Goal: Feedback & Contribution: Leave review/rating

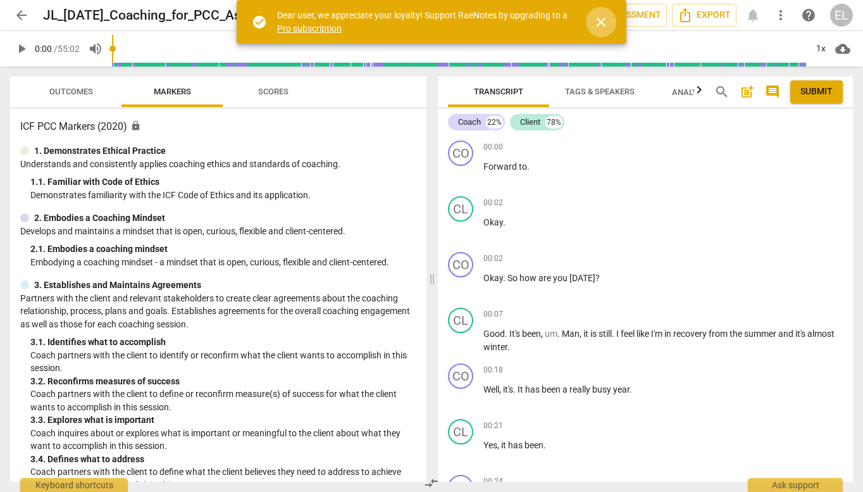
click at [601, 22] on span "close" at bounding box center [601, 22] width 15 height 15
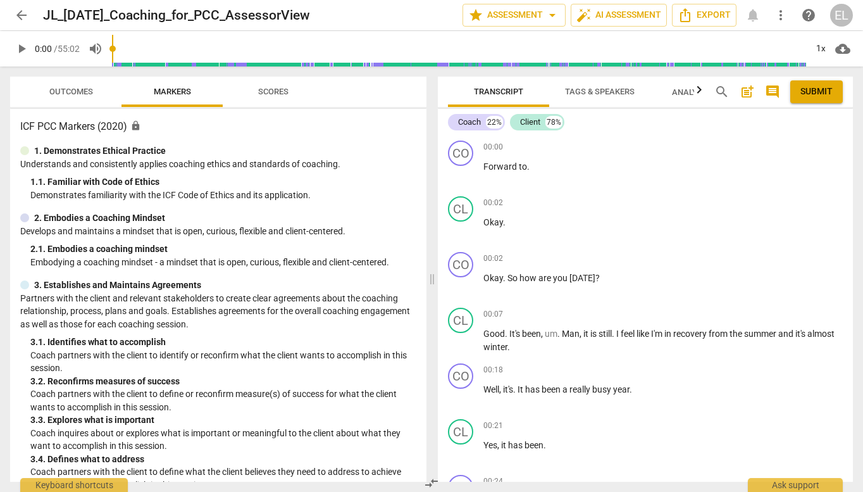
click at [20, 48] on span "play_arrow" at bounding box center [21, 48] width 15 height 15
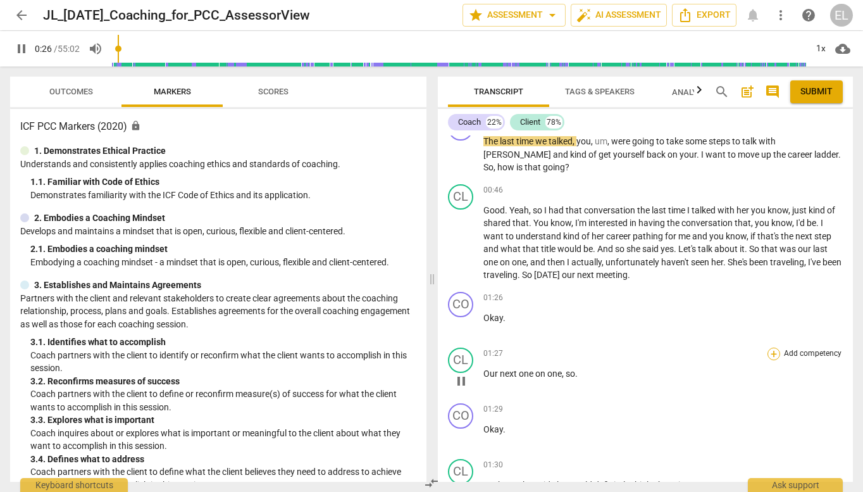
click at [774, 352] on div "+" at bounding box center [774, 353] width 13 height 13
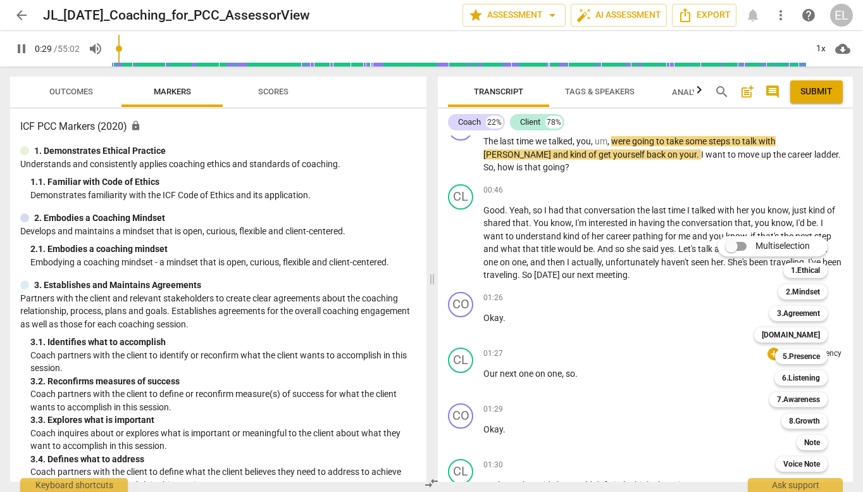
click at [24, 47] on div at bounding box center [431, 246] width 863 height 492
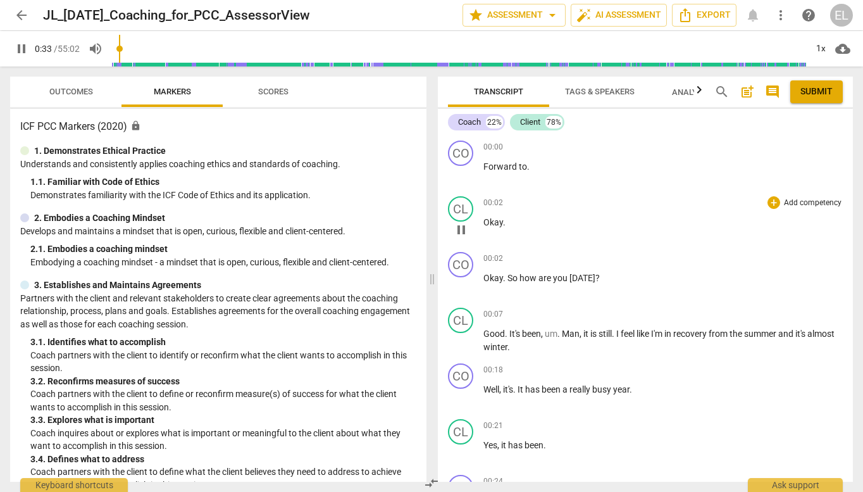
scroll to position [127, 0]
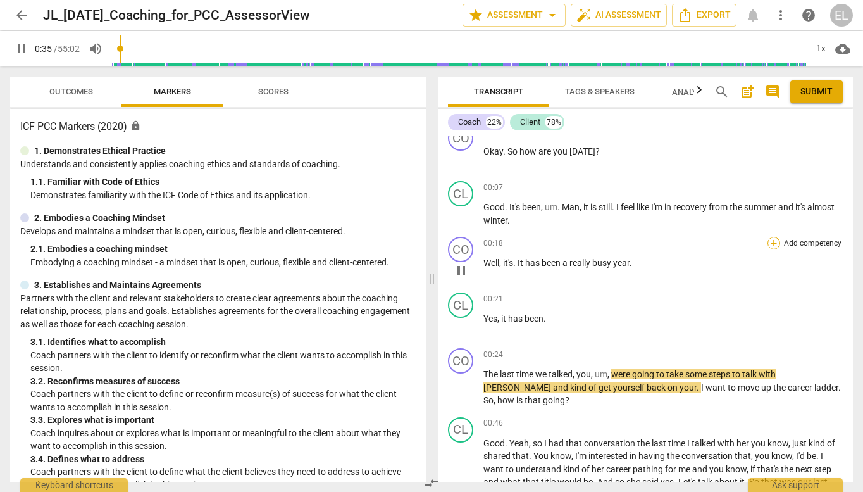
click at [772, 245] on div "+" at bounding box center [774, 243] width 13 height 13
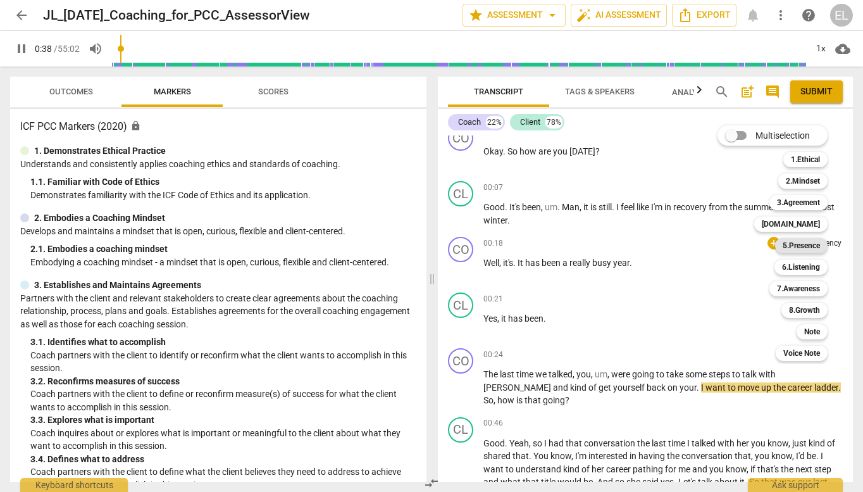
click at [798, 244] on b "5.Presence" at bounding box center [801, 245] width 37 height 15
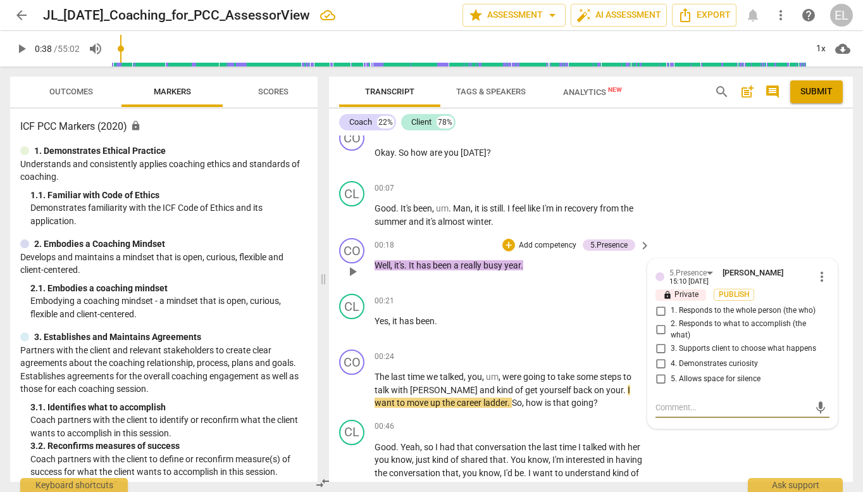
click at [821, 275] on span "more_vert" at bounding box center [821, 276] width 15 height 15
click at [835, 301] on li "Delete" at bounding box center [831, 300] width 44 height 24
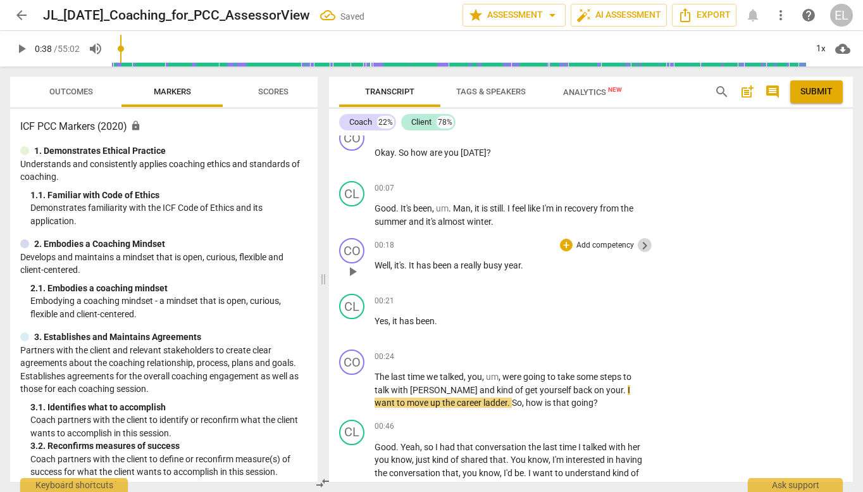
click at [637, 245] on span "keyboard_arrow_right" at bounding box center [644, 245] width 15 height 15
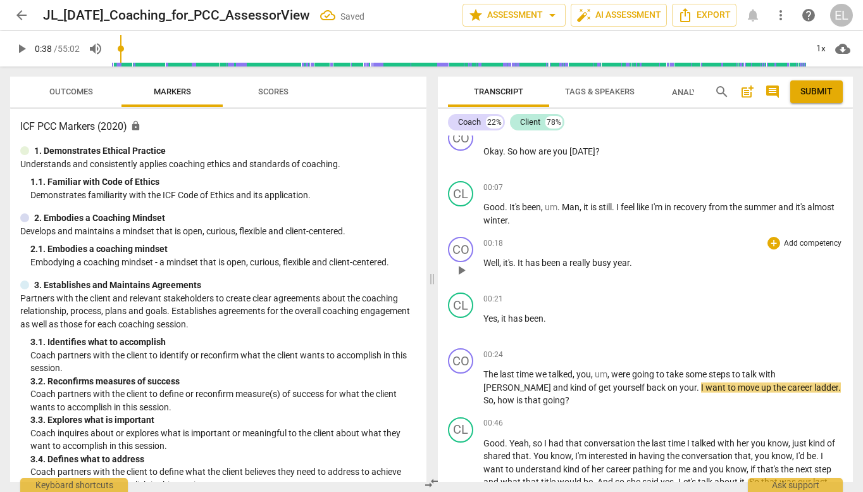
click at [799, 242] on p "Add competency" at bounding box center [813, 243] width 60 height 11
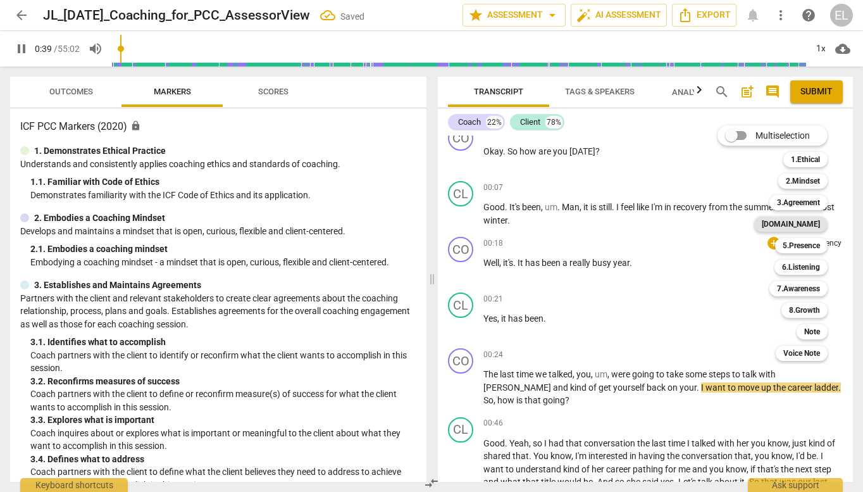
click at [798, 218] on b "[DOMAIN_NAME]" at bounding box center [791, 223] width 58 height 15
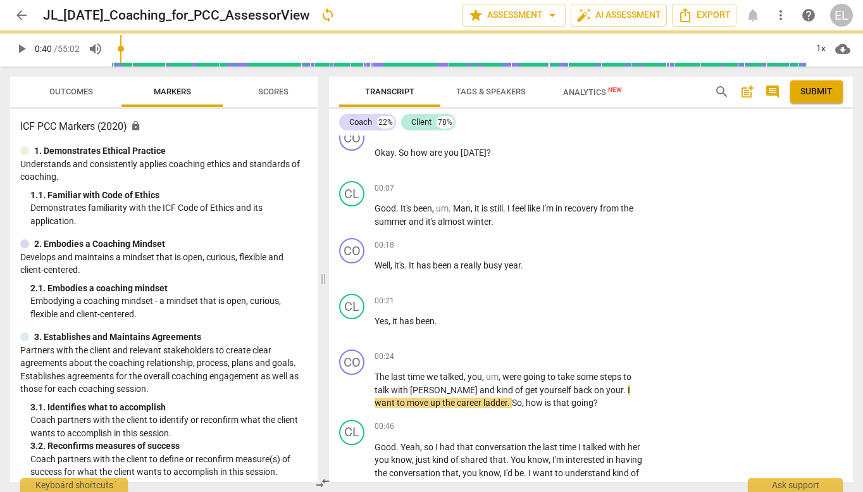
type input "40"
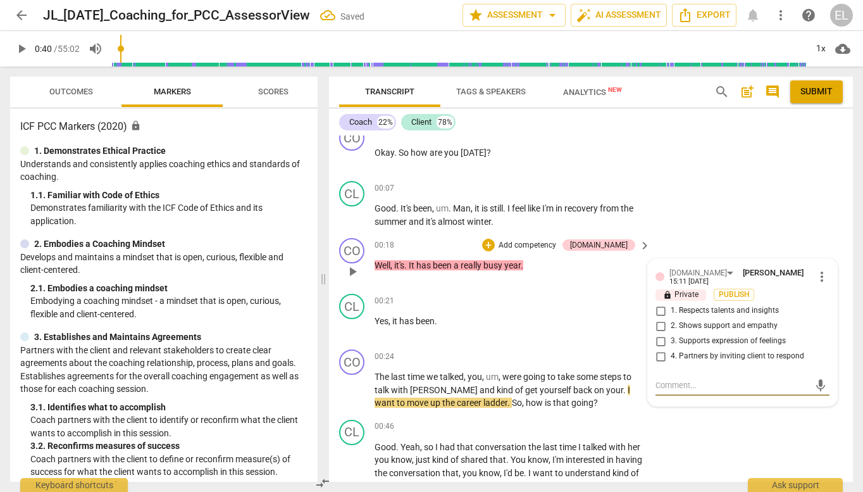
click at [756, 320] on span "2. Shows support and empathy" at bounding box center [724, 325] width 107 height 11
click at [671, 318] on input "2. Shows support and empathy" at bounding box center [661, 325] width 20 height 15
checkbox input "true"
click at [22, 52] on span "play_arrow" at bounding box center [21, 48] width 15 height 15
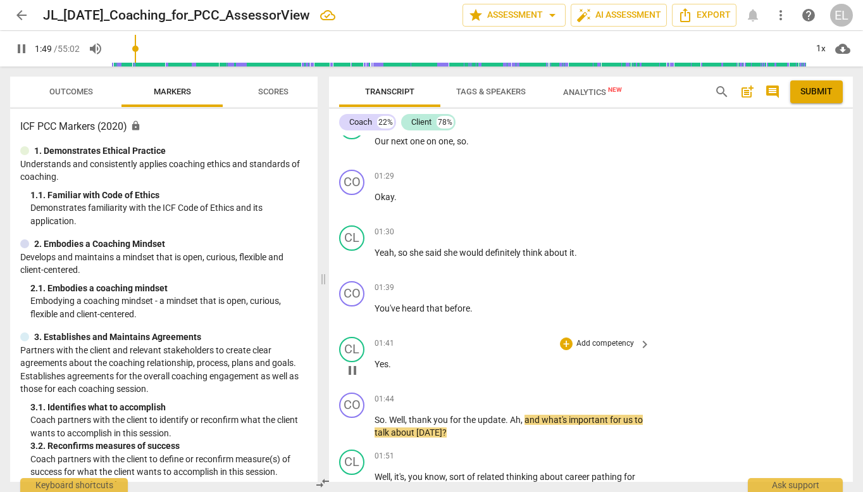
scroll to position [749, 0]
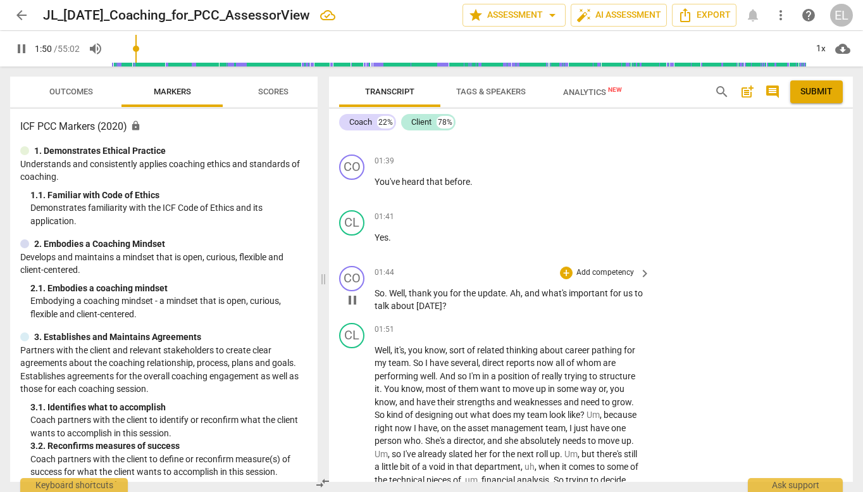
click at [640, 273] on span "keyboard_arrow_right" at bounding box center [644, 273] width 15 height 15
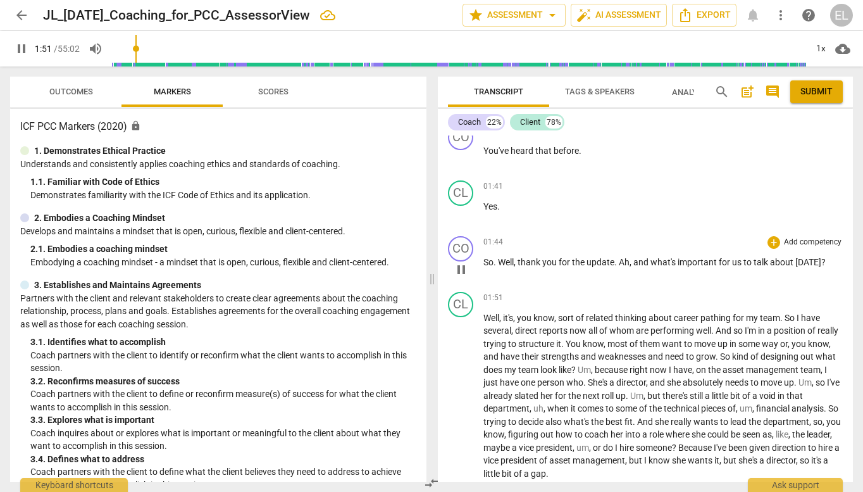
scroll to position [719, 0]
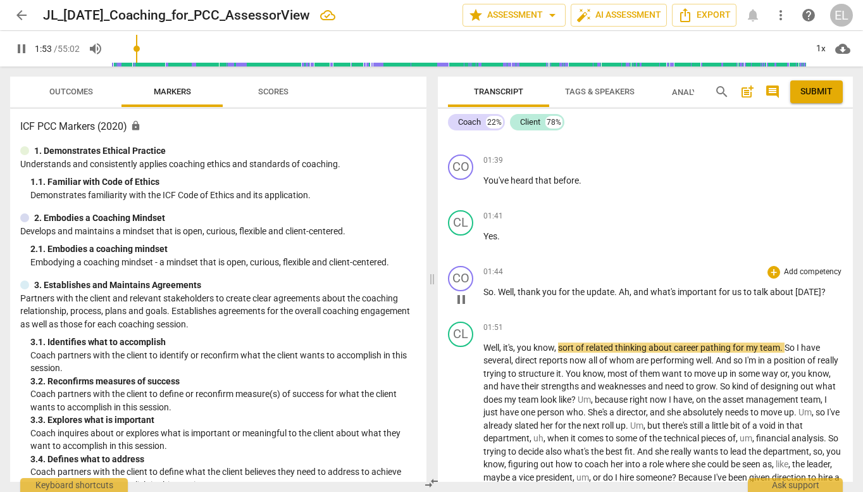
click at [783, 270] on p "Add competency" at bounding box center [813, 271] width 60 height 11
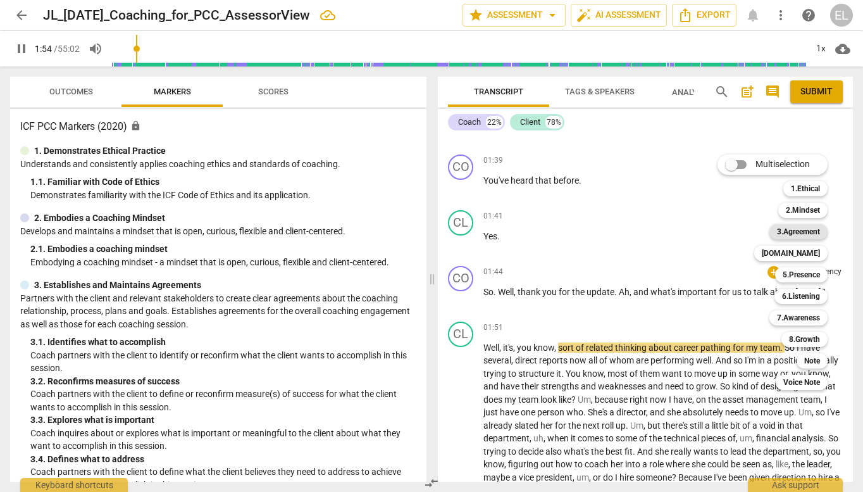
click at [802, 230] on b "3.Agreement" at bounding box center [798, 231] width 43 height 15
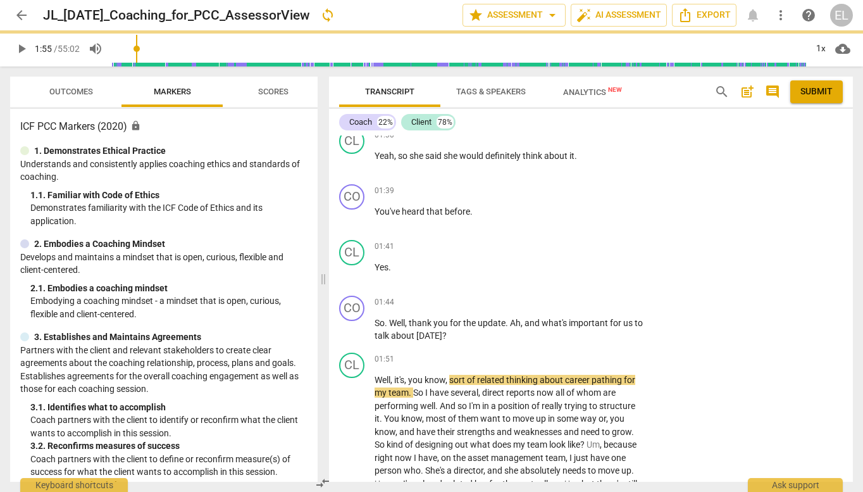
type input "115"
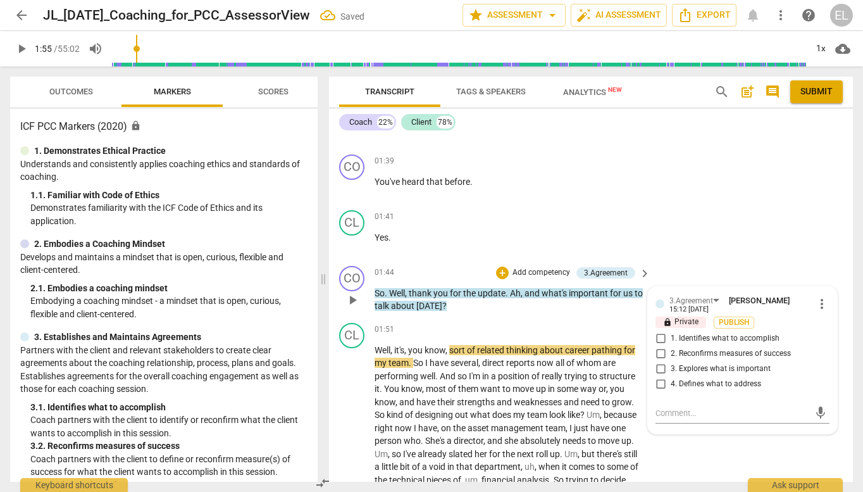
click at [722, 333] on span "1. Identifies what to accomplish" at bounding box center [725, 338] width 109 height 11
click at [671, 333] on input "1. Identifies what to accomplish" at bounding box center [661, 338] width 20 height 15
checkbox input "true"
click at [15, 51] on span "play_arrow" at bounding box center [21, 48] width 15 height 15
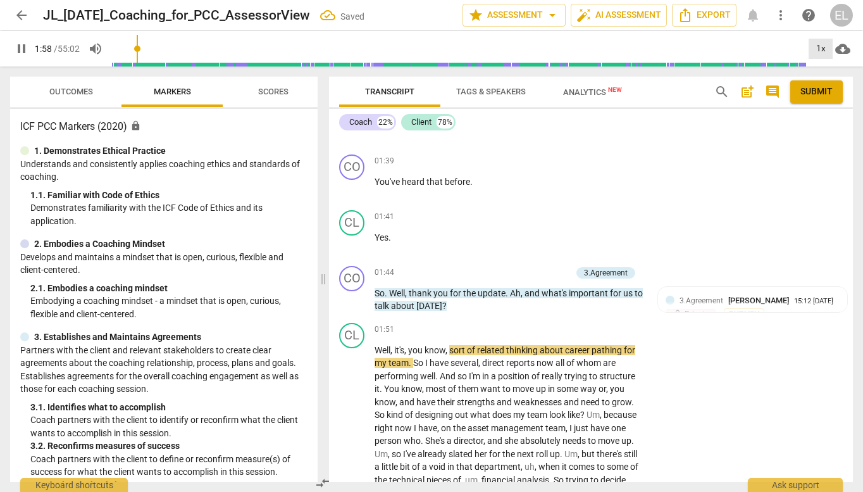
click at [823, 46] on div "1x" at bounding box center [821, 49] width 24 height 20
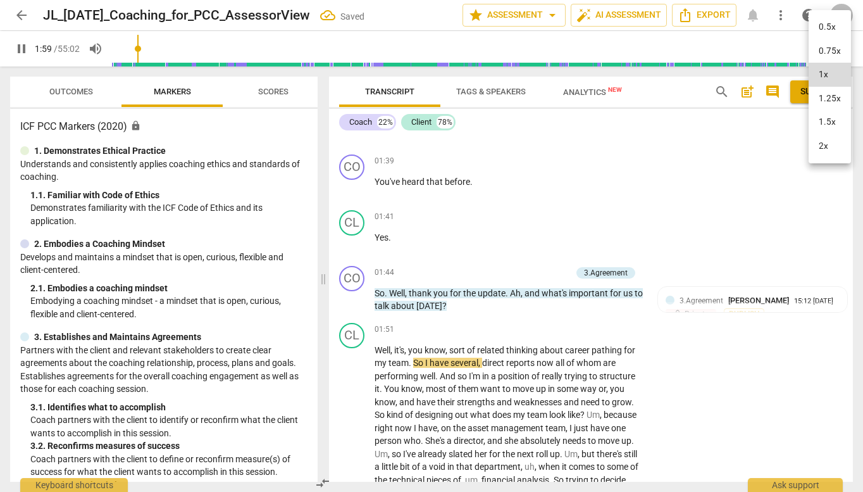
click at [825, 97] on li "1.25x" at bounding box center [830, 99] width 42 height 24
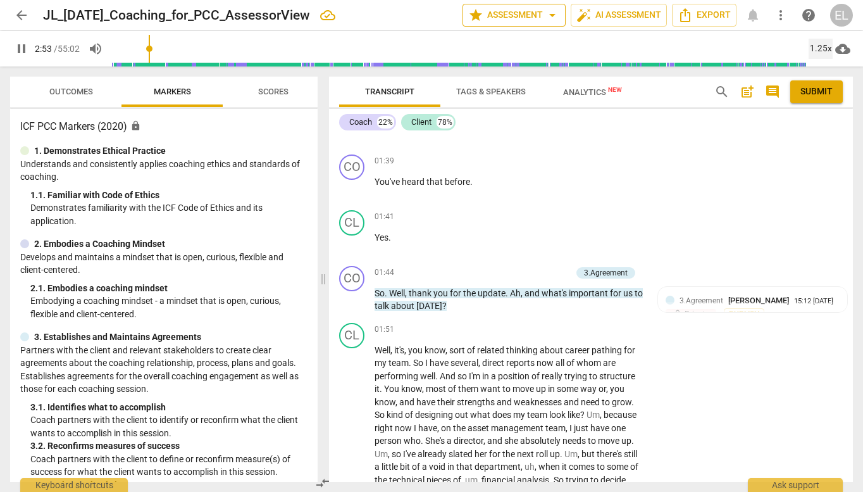
scroll to position [1100, 0]
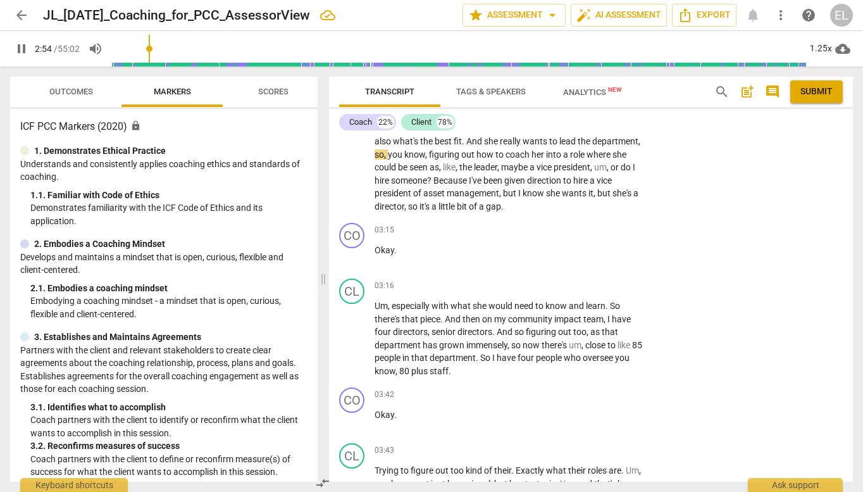
click at [22, 52] on span "pause" at bounding box center [21, 48] width 15 height 15
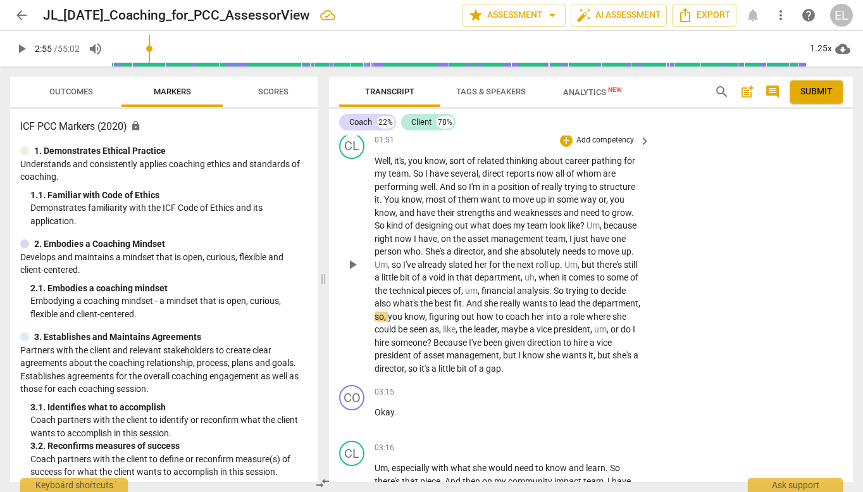
scroll to position [911, 0]
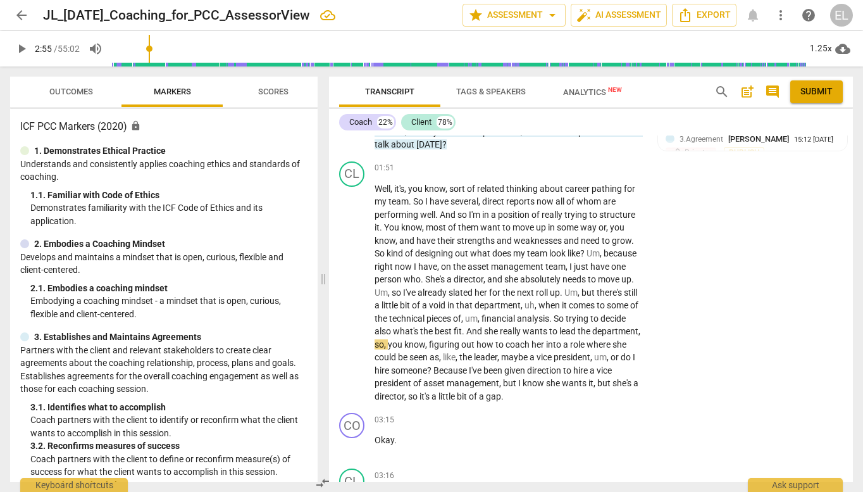
click at [21, 49] on span "play_arrow" at bounding box center [21, 48] width 15 height 15
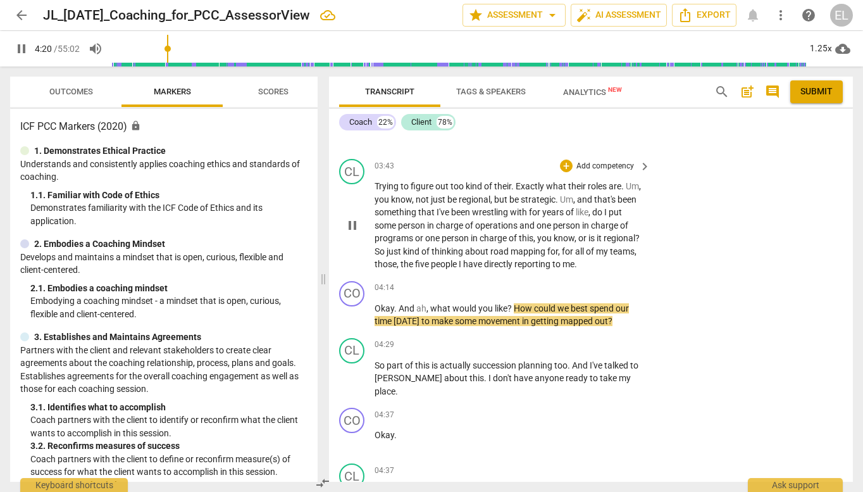
scroll to position [1392, 0]
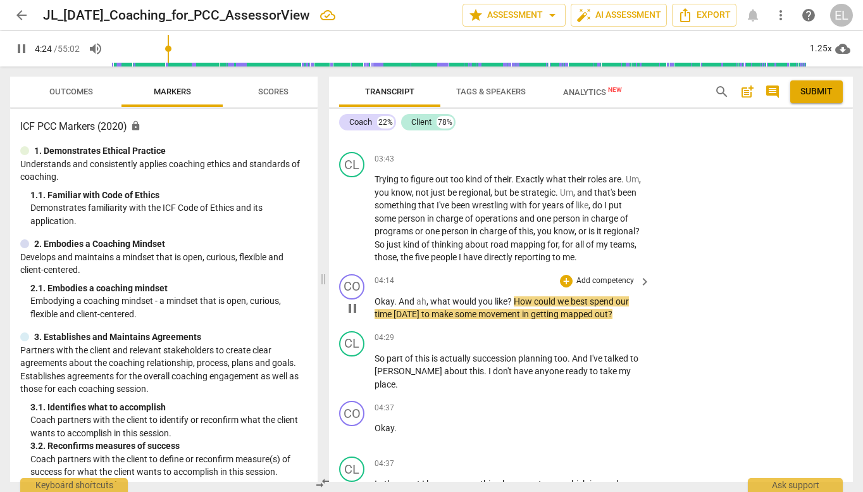
click at [621, 282] on p "Add competency" at bounding box center [605, 280] width 60 height 11
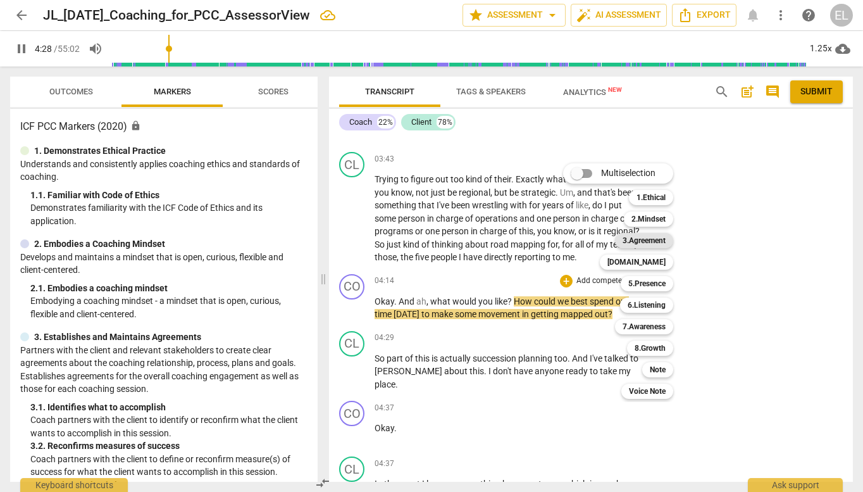
click at [649, 237] on b "3.Agreement" at bounding box center [644, 240] width 43 height 15
type input "269"
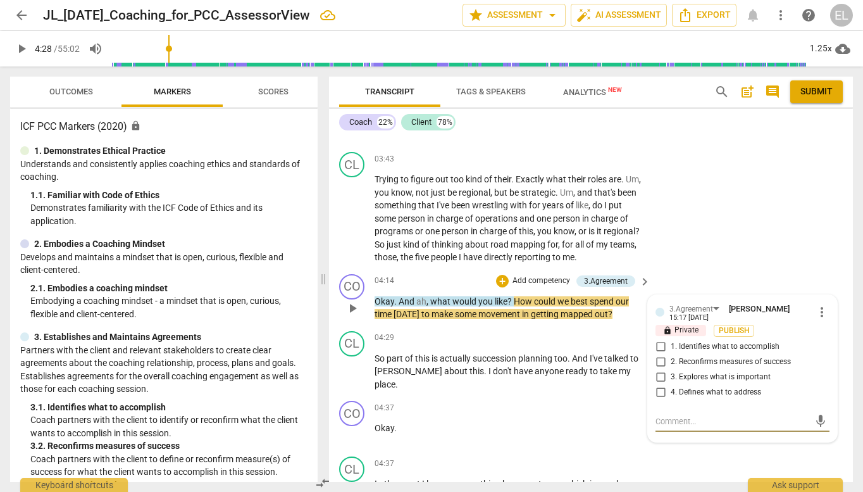
click at [661, 342] on input "1. Identifies what to accomplish" at bounding box center [661, 346] width 20 height 15
checkbox input "true"
click at [687, 253] on div "CL play_arrow pause 03:43 + Add competency keyboard_arrow_right Trying to figur…" at bounding box center [591, 208] width 524 height 122
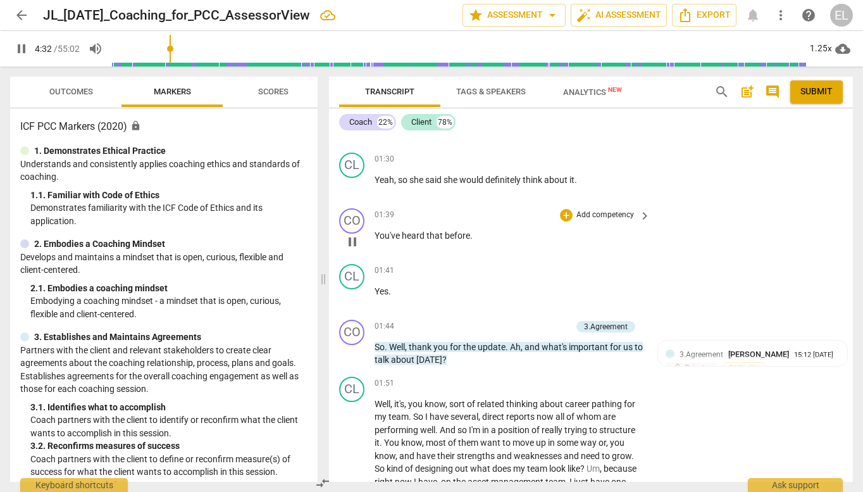
scroll to position [759, 0]
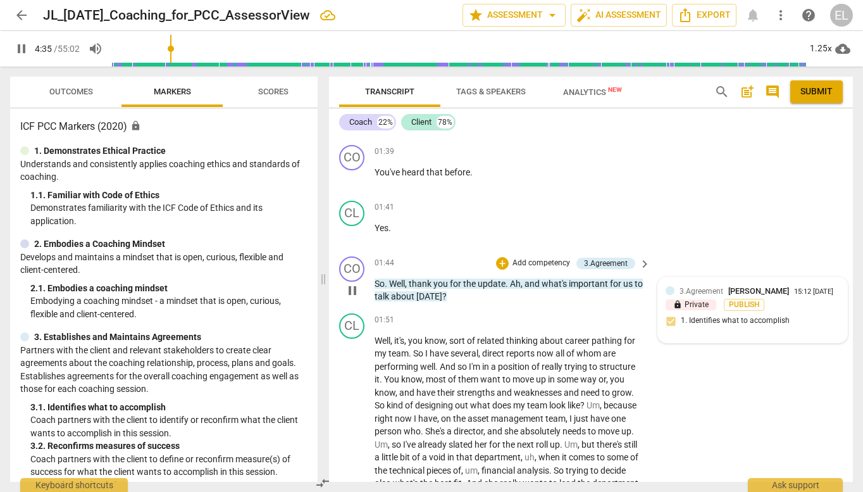
click at [800, 293] on div "15:12 [DATE]" at bounding box center [813, 292] width 39 height 8
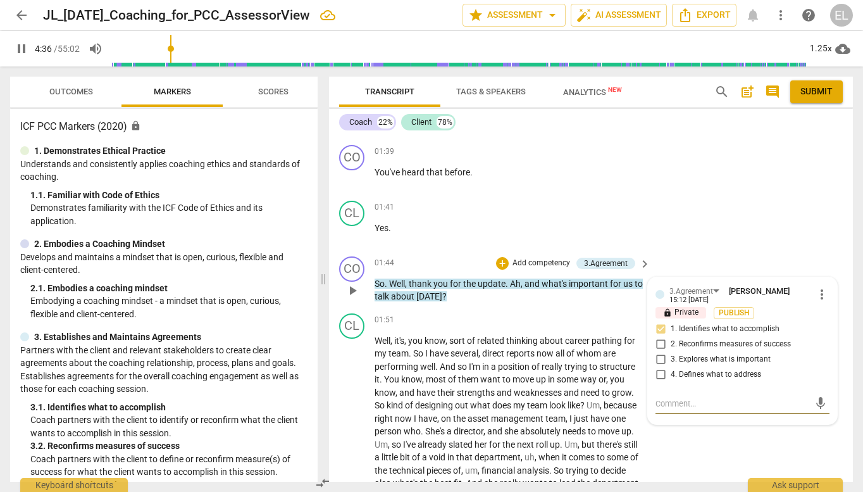
type input "276"
click at [659, 359] on input "3. Explores what is important" at bounding box center [661, 359] width 20 height 15
checkbox input "true"
click at [533, 254] on div "CO play_arrow pause 01:44 + Add competency 3.Agreement keyboard_arrow_right So …" at bounding box center [591, 279] width 524 height 57
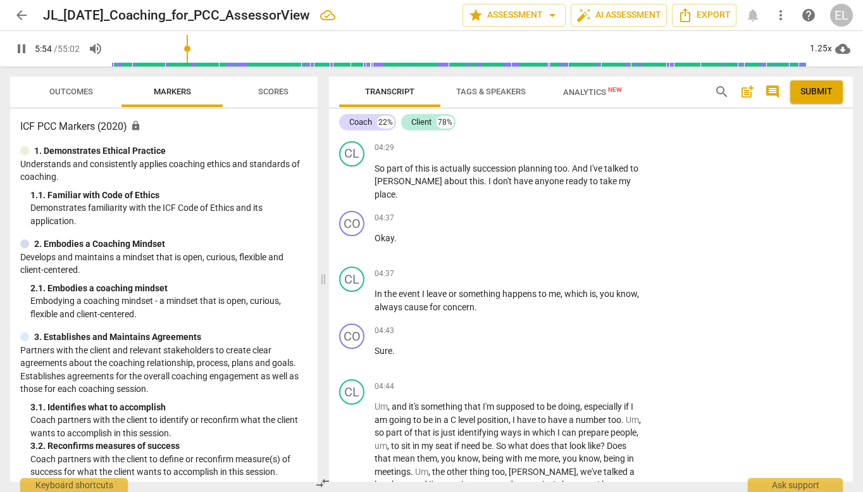
scroll to position [1938, 0]
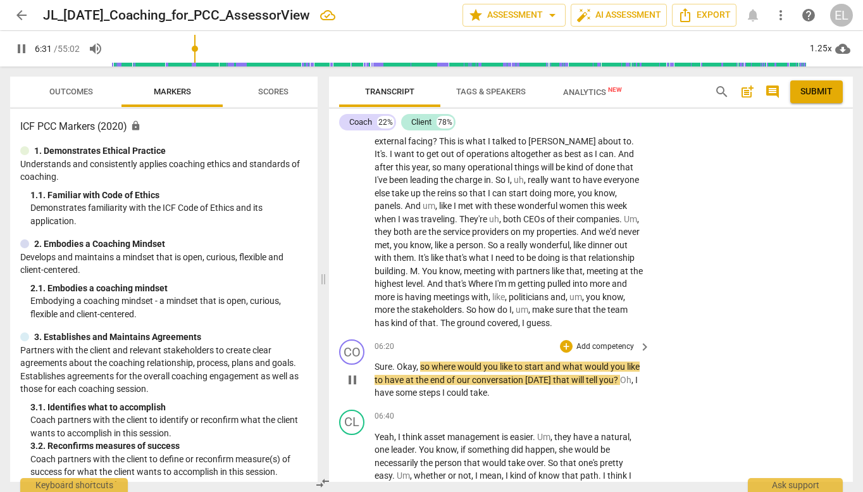
click at [621, 341] on p "Add competency" at bounding box center [605, 346] width 60 height 11
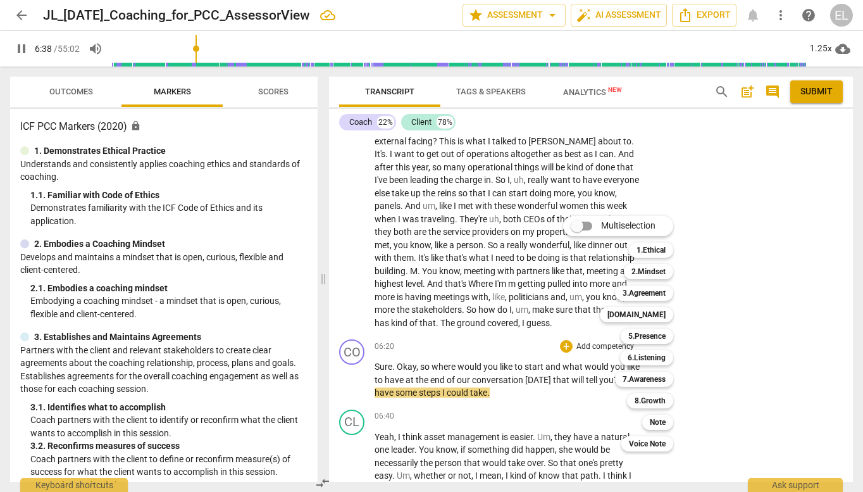
drag, startPoint x: 657, startPoint y: 292, endPoint x: 720, endPoint y: 306, distance: 64.3
click at [657, 291] on b "3.Agreement" at bounding box center [644, 292] width 43 height 15
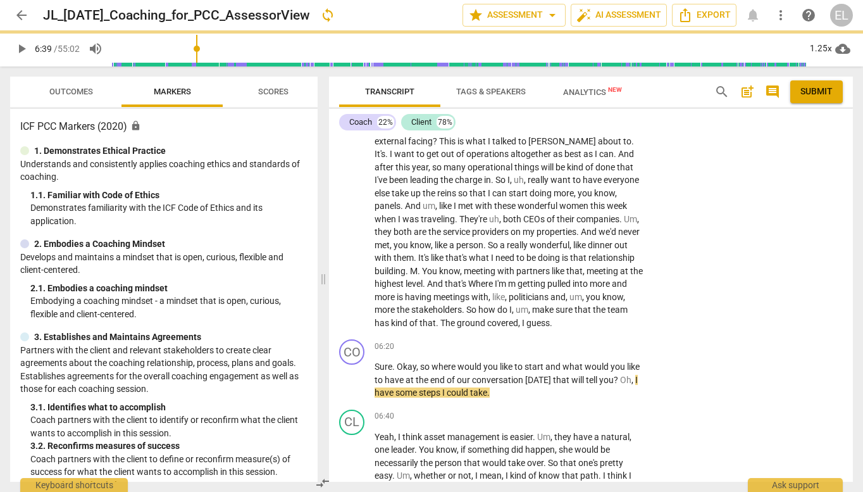
type input "399"
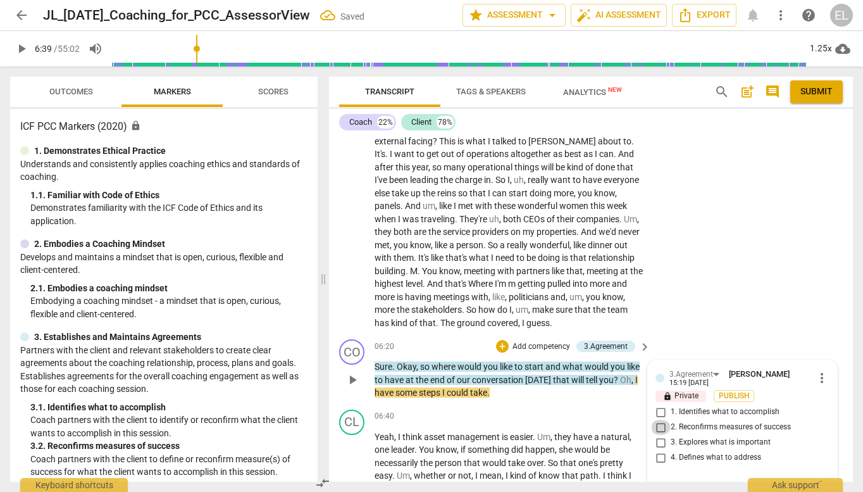
click at [659, 420] on input "2. Reconfirms measures of success" at bounding box center [661, 427] width 20 height 15
checkbox input "true"
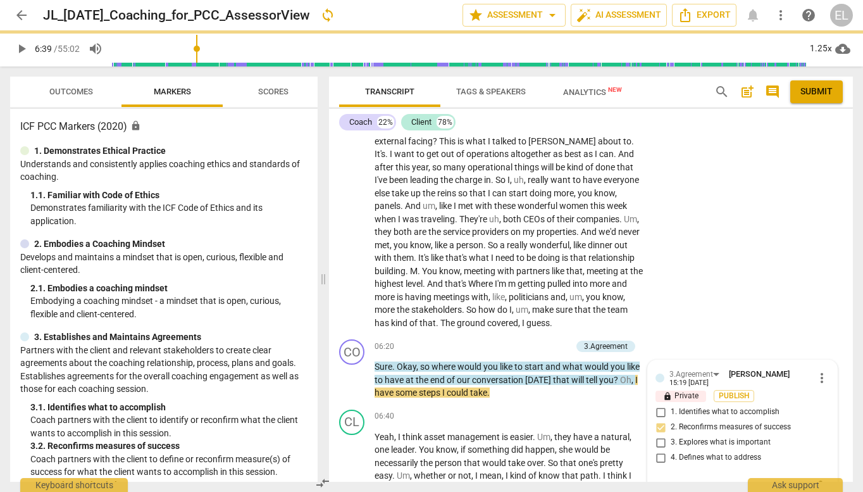
click at [25, 53] on span "play_arrow" at bounding box center [21, 48] width 15 height 15
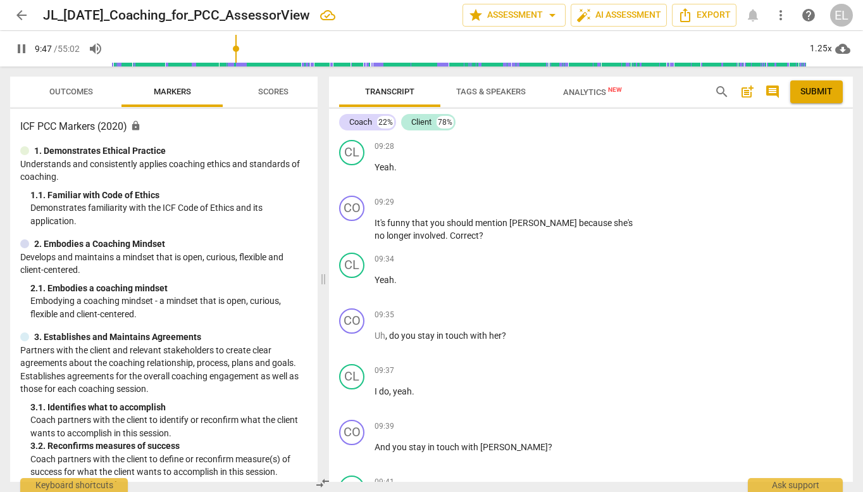
scroll to position [3327, 0]
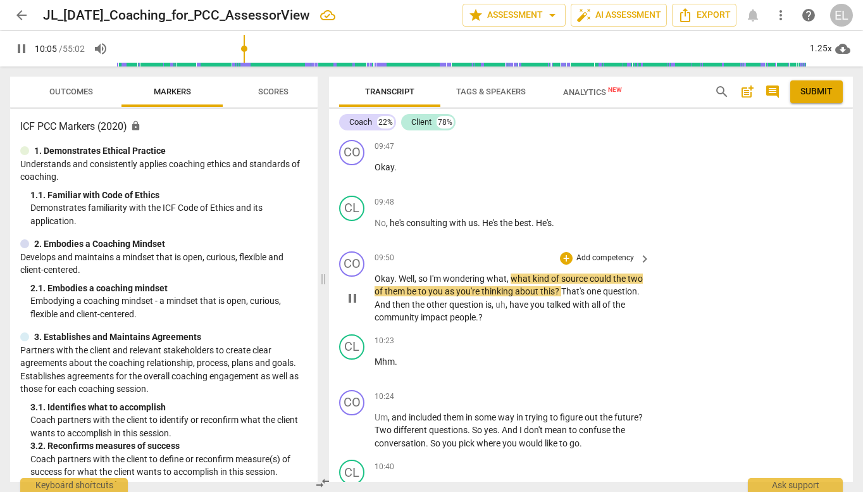
click at [604, 252] on p "Add competency" at bounding box center [605, 257] width 60 height 11
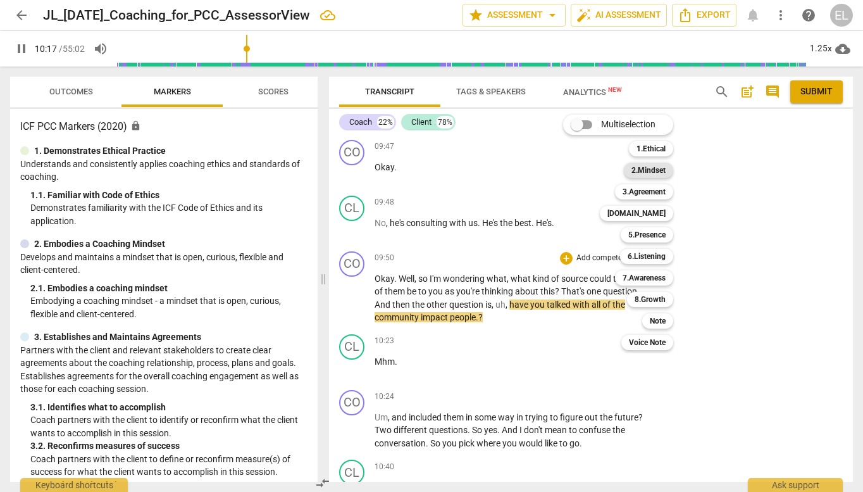
click at [663, 172] on b "2.Mindset" at bounding box center [649, 170] width 34 height 15
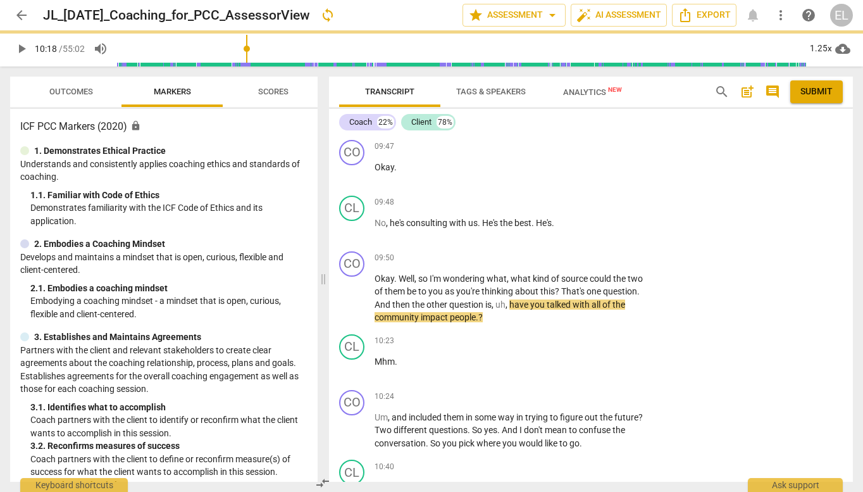
type input "618"
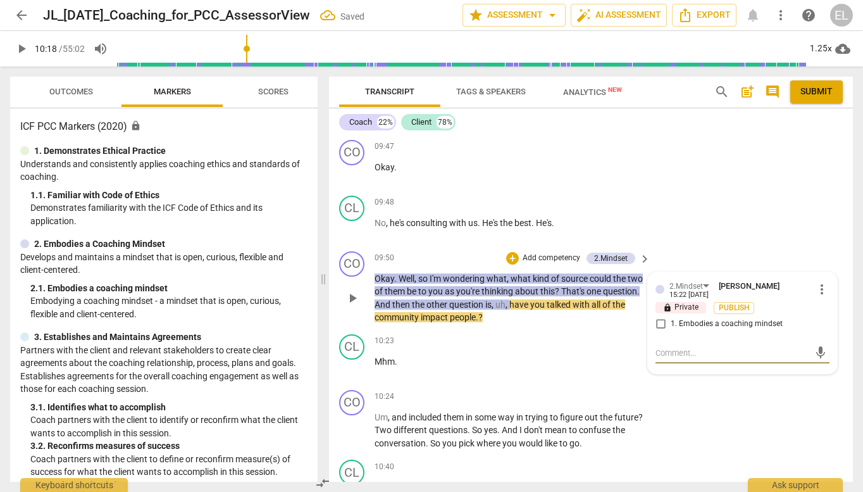
click at [657, 316] on input "1. Embodies a coaching mindset" at bounding box center [661, 323] width 20 height 15
click at [656, 316] on input "1. Embodies a coaching mindset" at bounding box center [661, 323] width 20 height 15
checkbox input "true"
click at [675, 347] on textarea at bounding box center [733, 353] width 154 height 12
type textarea "S"
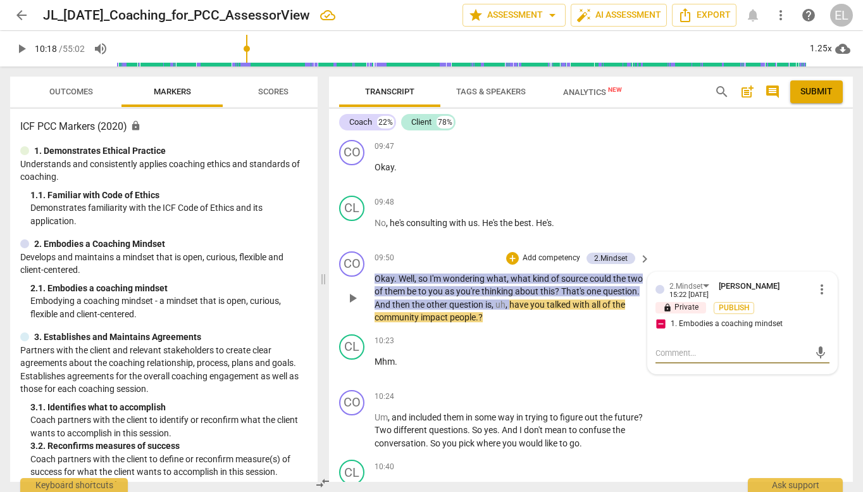
type textarea "S"
type textarea "So"
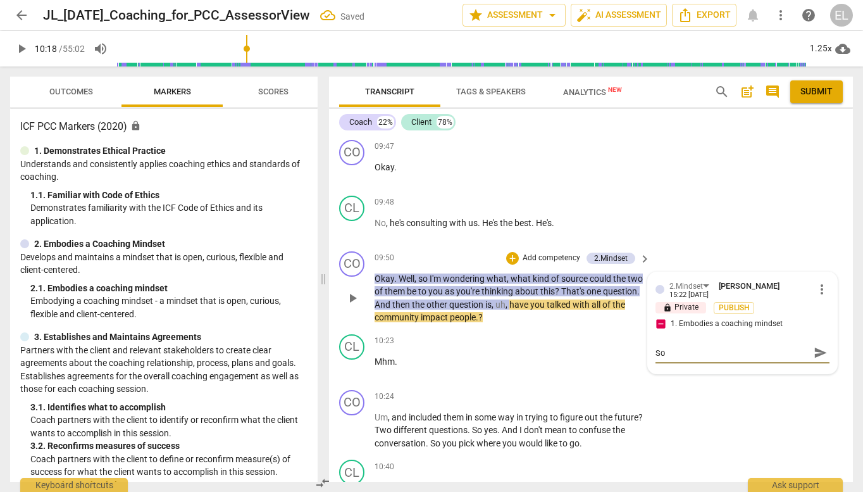
type textarea "So"
type textarea "S"
type textarea "T"
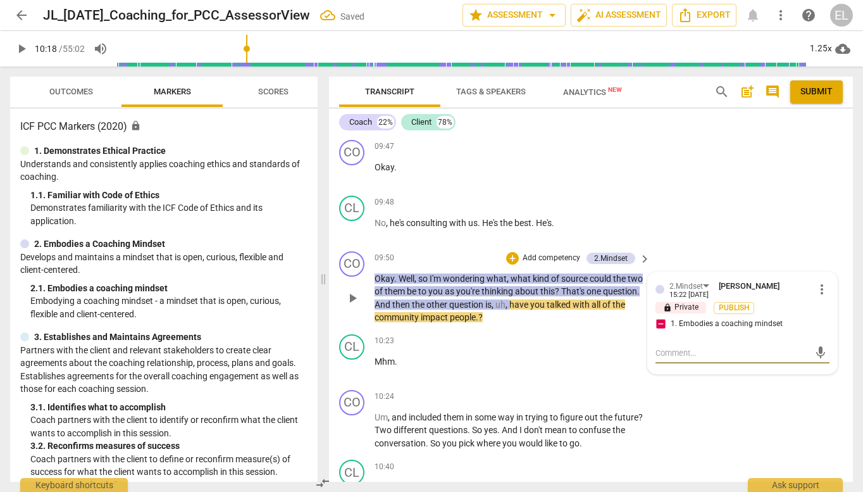
type textarea "T"
type textarea "Th"
type textarea "The"
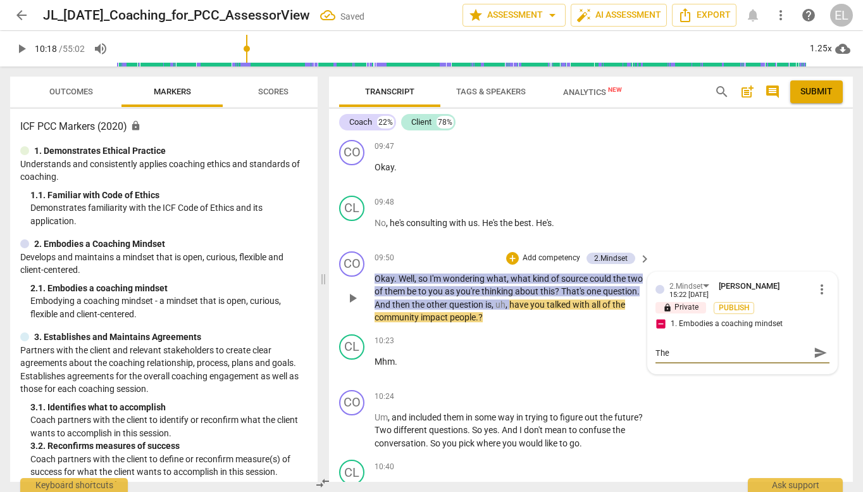
type textarea "Thes"
type textarea "These"
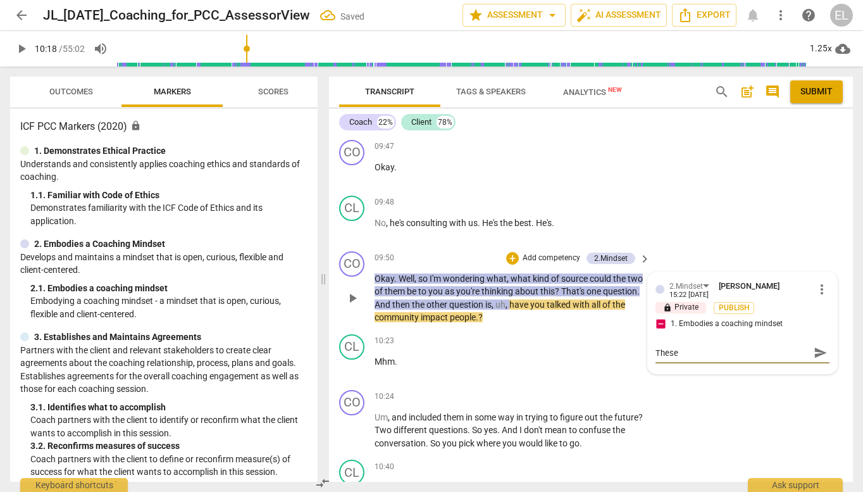
type textarea "These"
type textarea "These a"
type textarea "These ar"
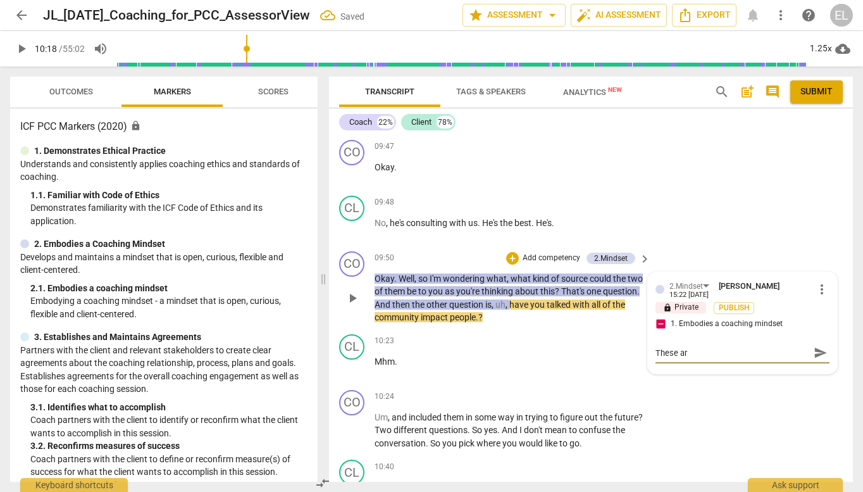
type textarea "These are"
type textarea "These are p"
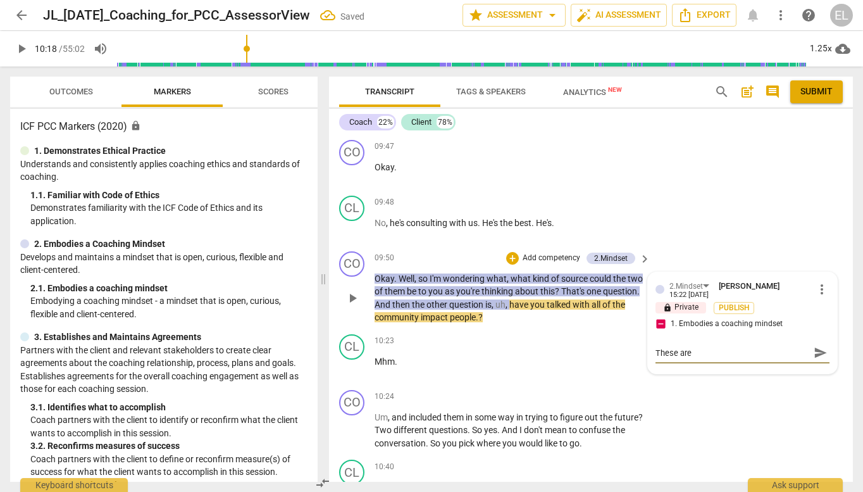
type textarea "These are p"
type textarea "These are pr"
type textarea "These are pre"
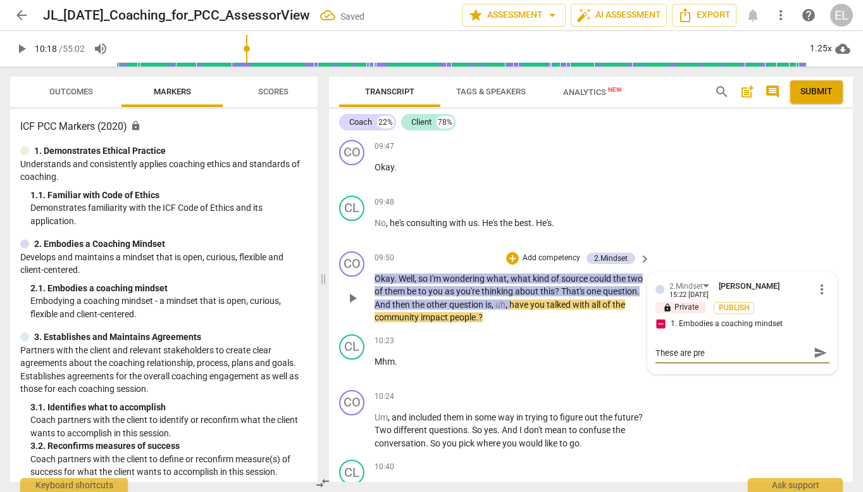
type textarea "These are pret"
type textarea "These are prett"
type textarea "These are pretty"
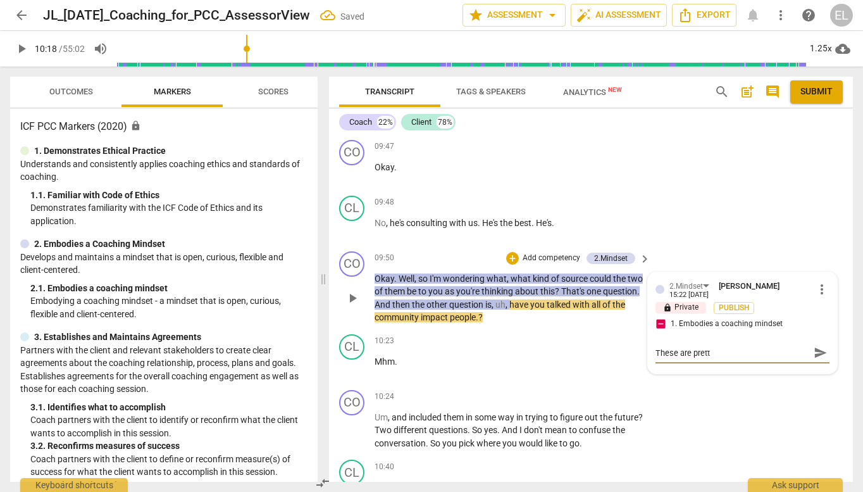
type textarea "These are pretty"
type textarea "These are pretty l"
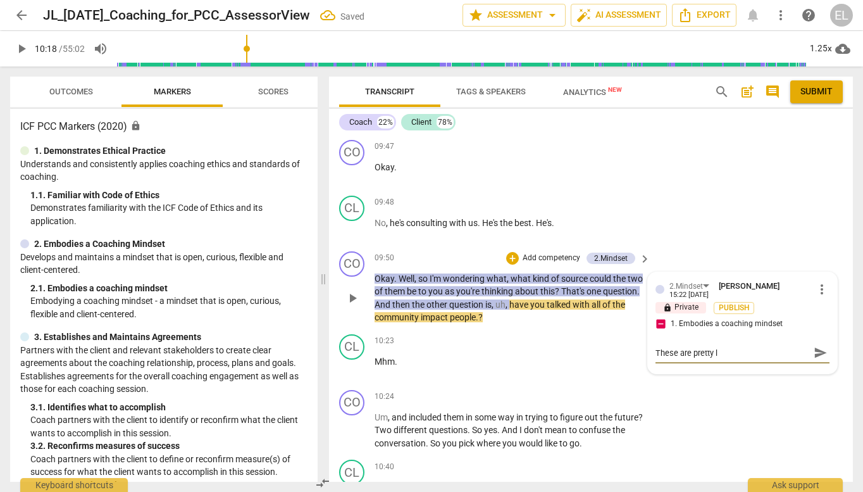
type textarea "These are pretty le"
type textarea "These are pretty lea"
type textarea "These are pretty lead"
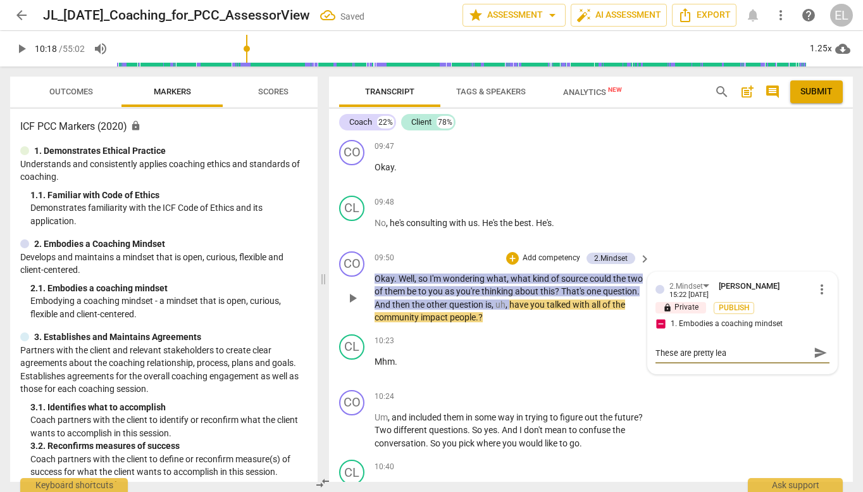
type textarea "These are pretty lead"
type textarea "These are pretty leadi"
type textarea "These are pretty leadin"
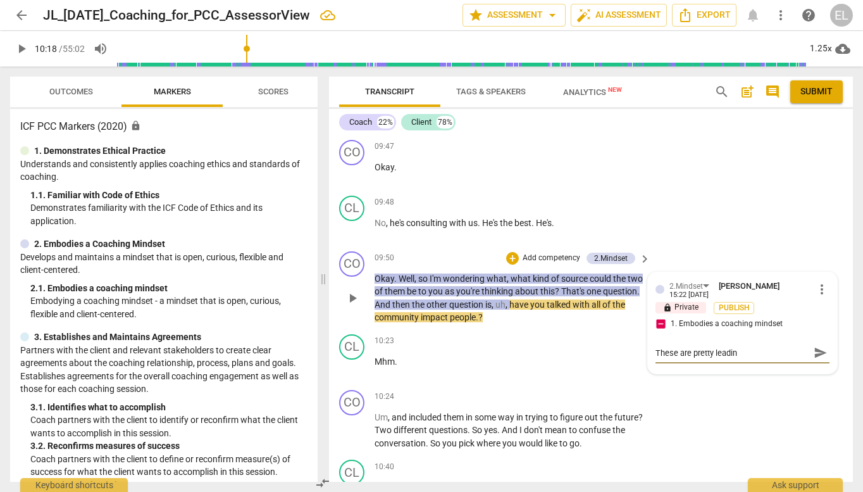
type textarea "These are pretty leading"
type textarea "These are pretty leading q"
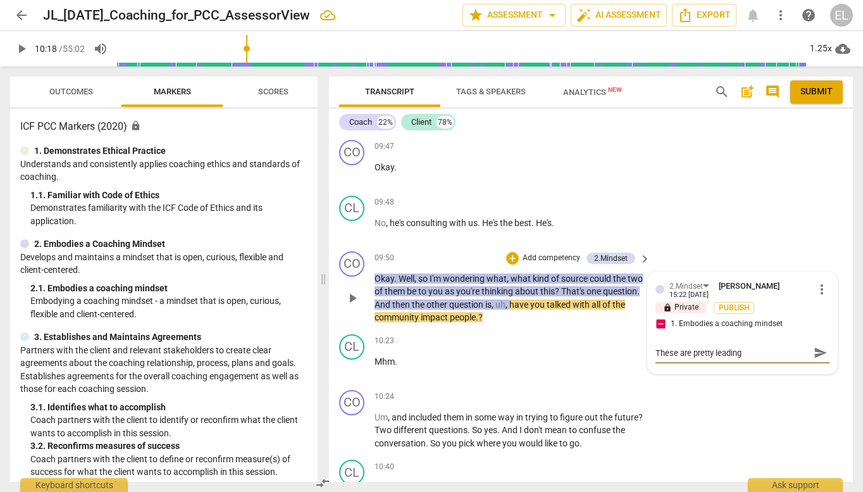
type textarea "These are pretty leading q"
type textarea "These are pretty leading qu"
type textarea "These are pretty leading que"
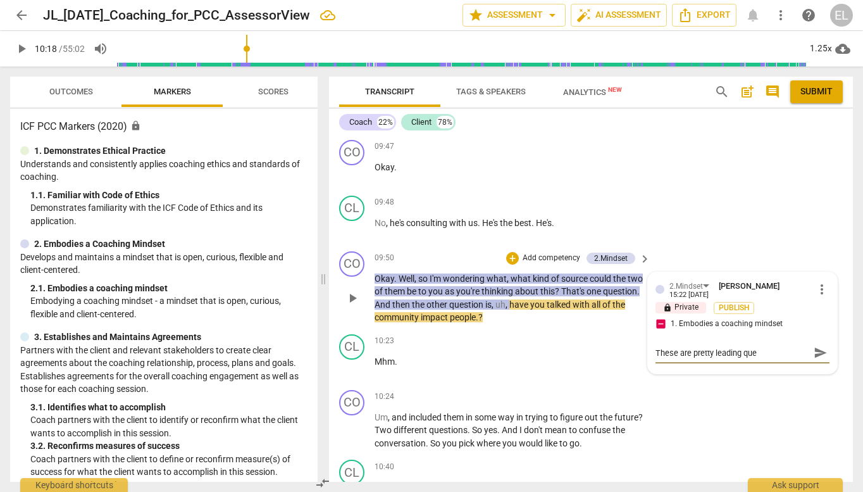
type textarea "These are pretty leading ques"
type textarea "These are pretty leading quest"
type textarea "These are pretty leading questi"
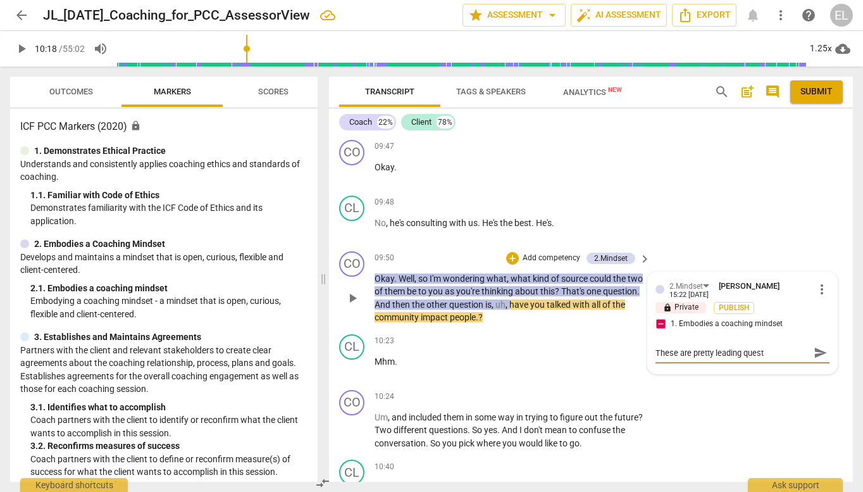
type textarea "These are pretty leading questi"
type textarea "These are pretty leading questio"
type textarea "These are pretty leading question"
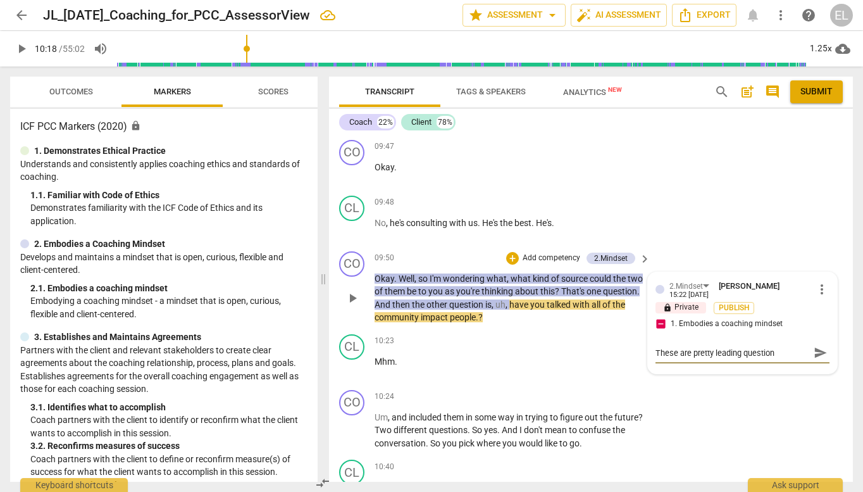
type textarea "These are pretty leading questions"
type textarea "These are pretty leading questions."
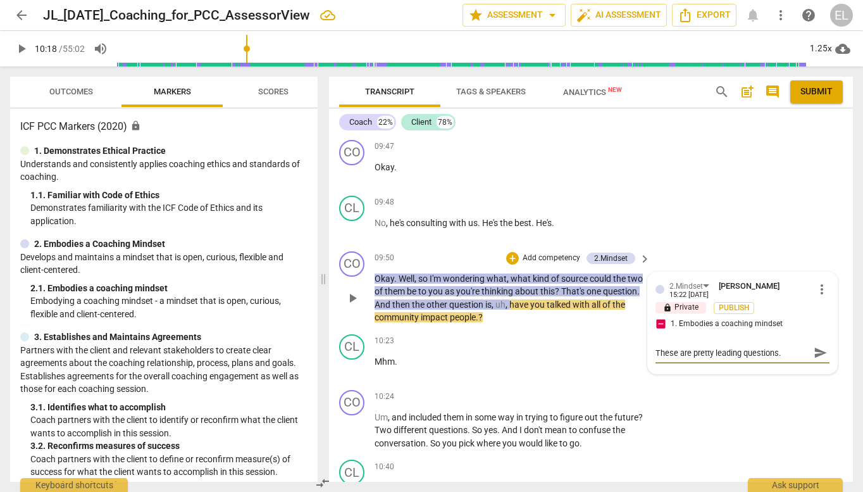
type textarea "These are pretty leading questions."
type textarea "These are pretty leading questions. I"
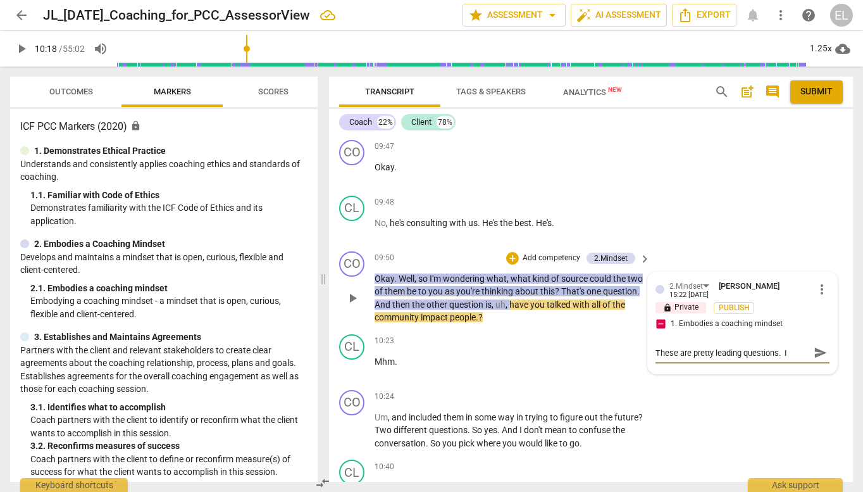
type textarea "These are pretty leading questions. It"
type textarea "These are pretty leading questions. It'"
type textarea "These are pretty leading questions. It's"
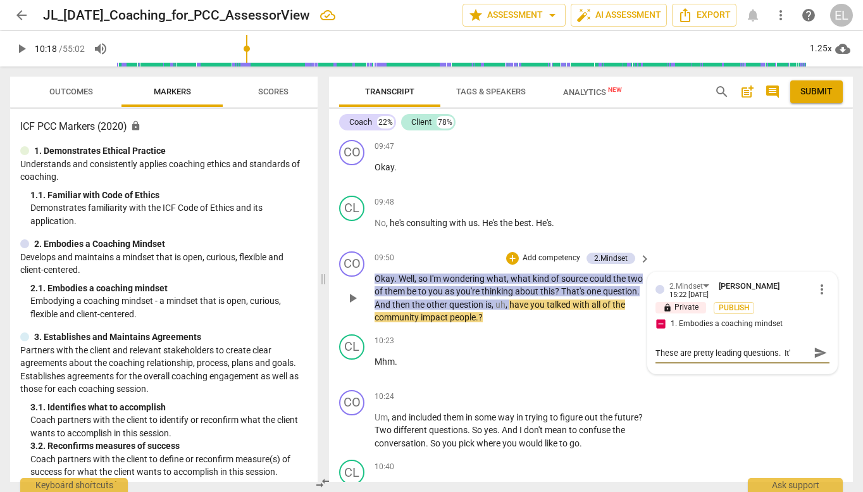
type textarea "These are pretty leading questions. It's"
type textarea "These are pretty leading questions. It's g"
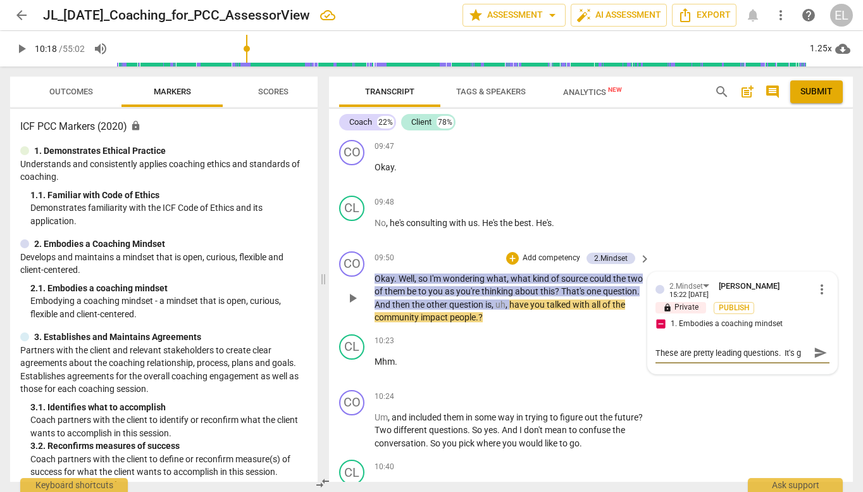
type textarea "These are pretty leading questions. It's go"
type textarea "These are pretty leading questions. It's goo"
type textarea "These are pretty leading questions. It's good"
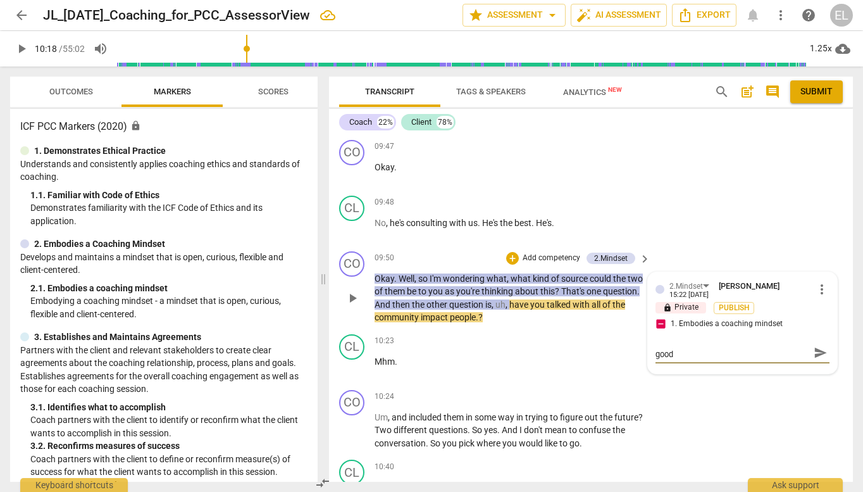
type textarea "These are pretty leading questions. It's good"
type textarea "These are pretty leading questions. It's good t"
type textarea "These are pretty leading questions. It's good th"
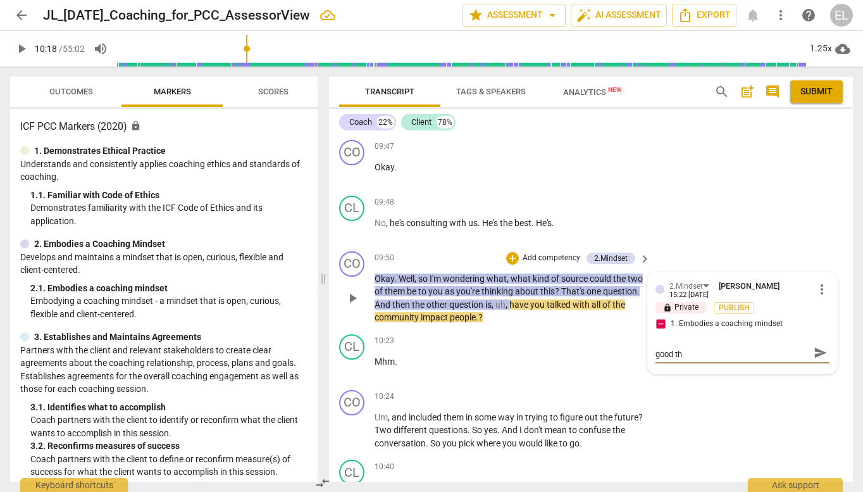
type textarea "These are pretty leading questions. It's good tha"
type textarea "These are pretty leading questions. It's good that"
type textarea "These are pretty leading questions. It's good that t"
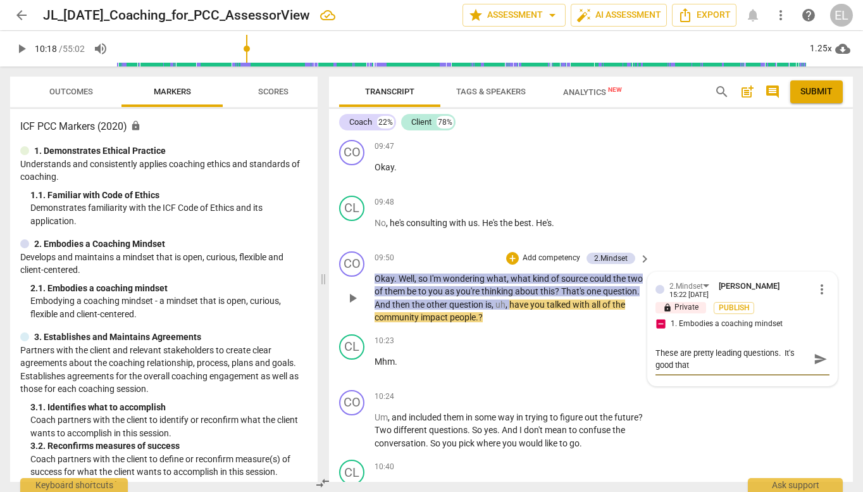
type textarea "These are pretty leading questions. It's good that t"
type textarea "These are pretty leading questions. It's good that th"
type textarea "These are pretty leading questions. It's good that the"
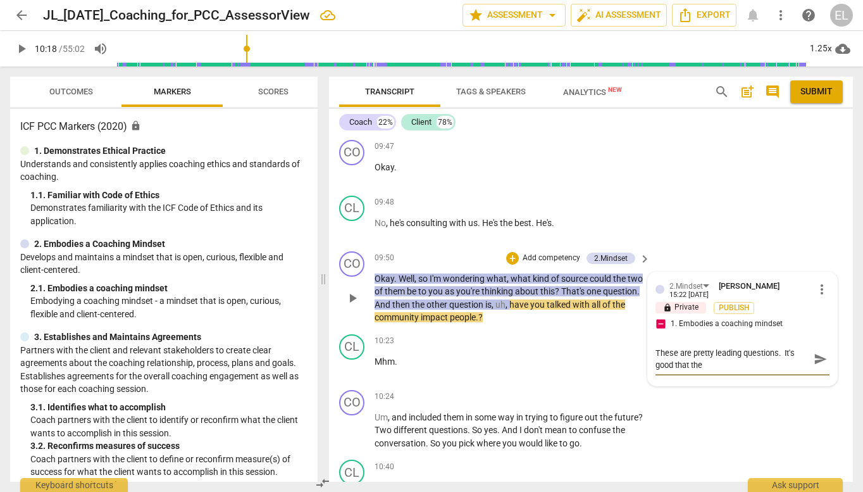
type textarea "These are pretty leading questions. It's good that the"
type textarea "These are pretty leading questions. It's good that the c"
type textarea "These are pretty leading questions. It's good that the co"
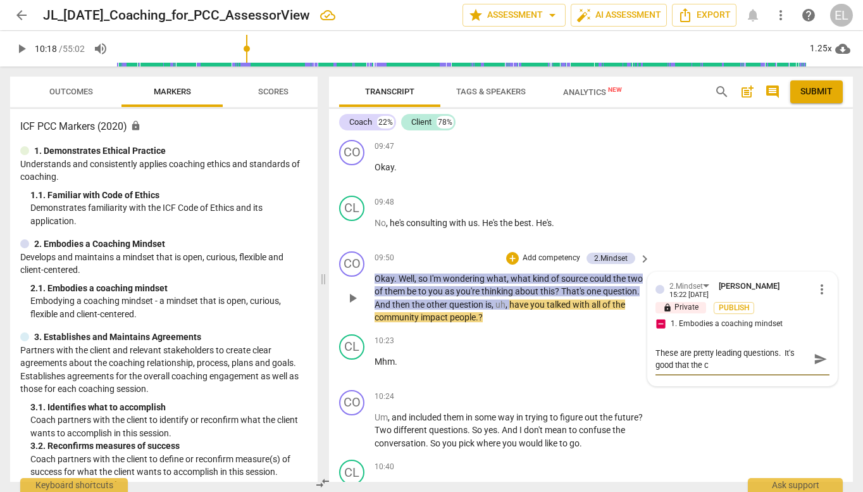
type textarea "These are pretty leading questions. It's good that the co"
type textarea "These are pretty leading questions. It's good that the coa"
type textarea "These are pretty leading questions. It's good that the coac"
type textarea "These are pretty leading questions. It's good that the coach"
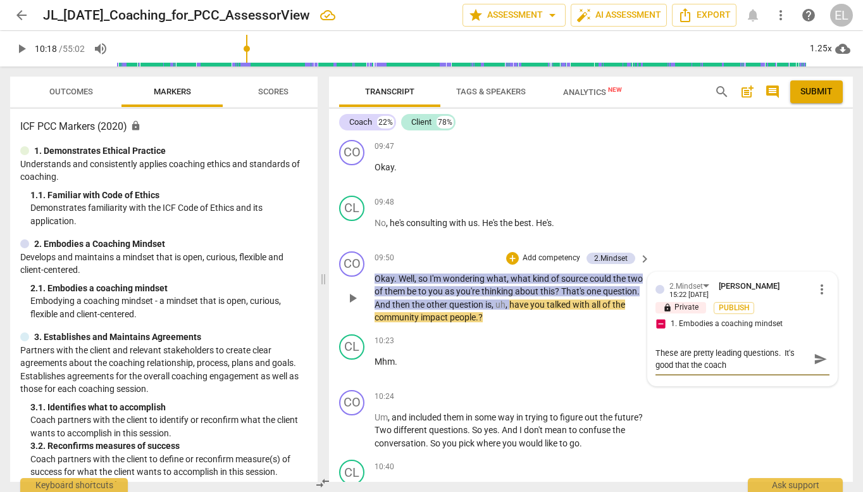
type textarea "These are pretty leading questions. It's good that the coach h"
type textarea "These are pretty leading questions. It's good that the coach ha"
type textarea "These are pretty leading questions. It's good that the coach has"
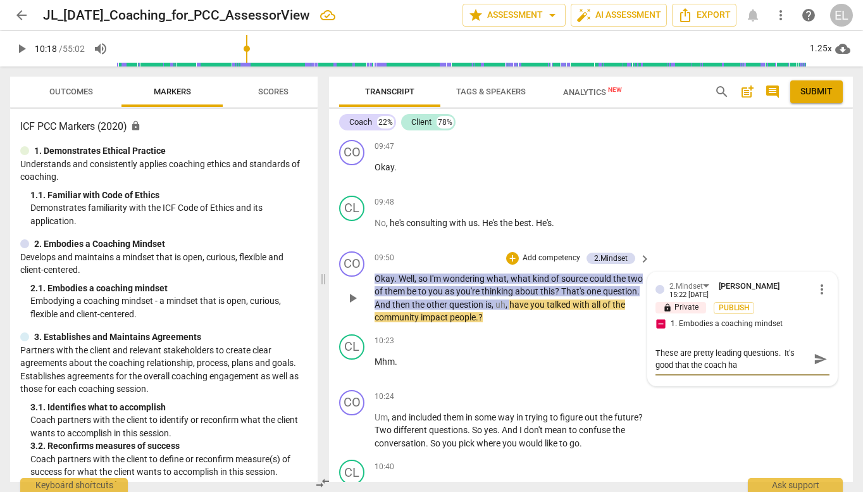
type textarea "These are pretty leading questions. It's good that the coach has"
type textarea "These are pretty leading questions. It's good that the coach has i"
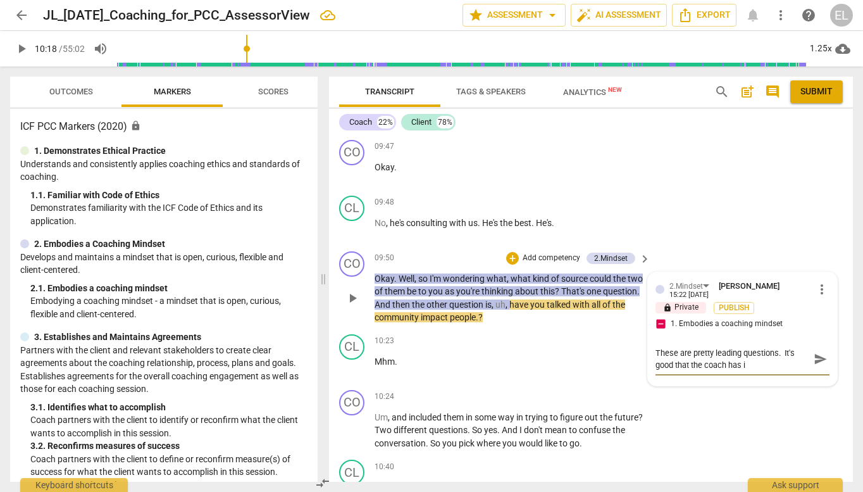
type textarea "These are pretty leading questions. It's good that the coach has"
type textarea "These are pretty leading questions. It's good that the coach has h"
type textarea "These are pretty leading questions. It's good that the coach has hi"
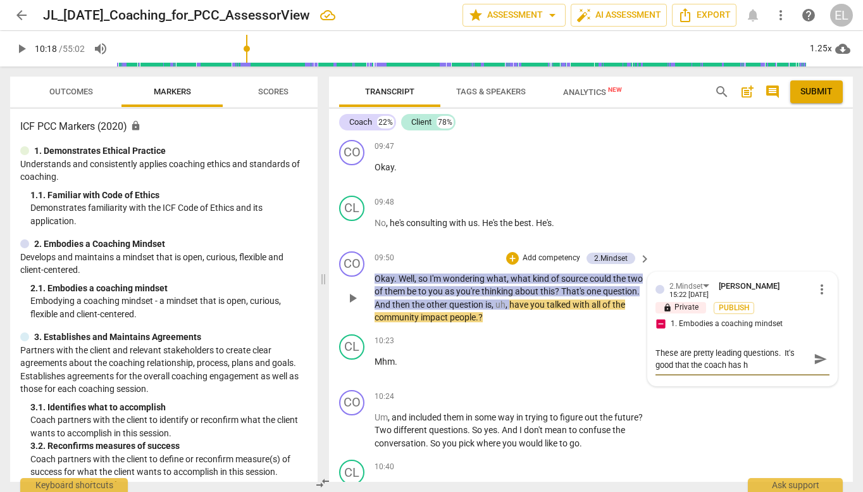
type textarea "These are pretty leading questions. It's good that the coach has hi"
type textarea "These are pretty leading questions. It's good that the coach has his"
type textarea "These are pretty leading questions. It's good that the coach has hist"
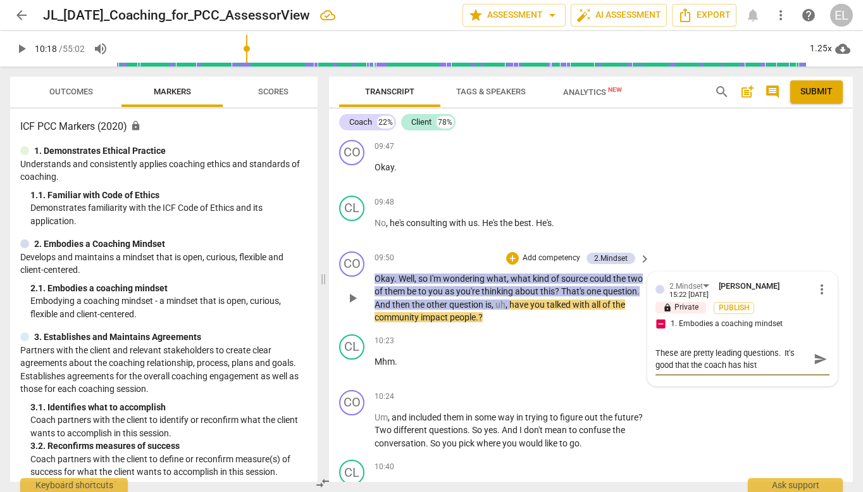
type textarea "These are pretty leading questions. It's good that the coach has histr"
type textarea "These are pretty leading questions. It's good that the coach has hist"
type textarea "These are pretty leading questions. It's good that the coach has histo"
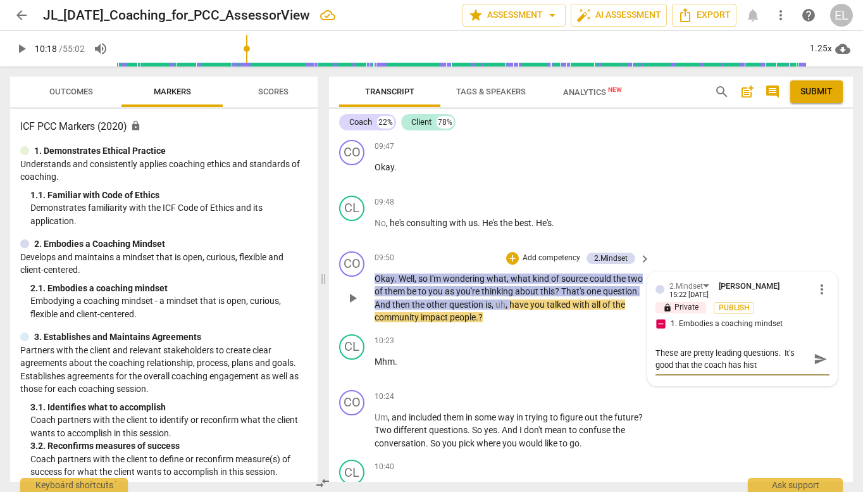
type textarea "These are pretty leading questions. It's good that the coach has histo"
type textarea "These are pretty leading questions. It's good that the coach has histor"
type textarea "These are pretty leading questions. It's good that the coach has history"
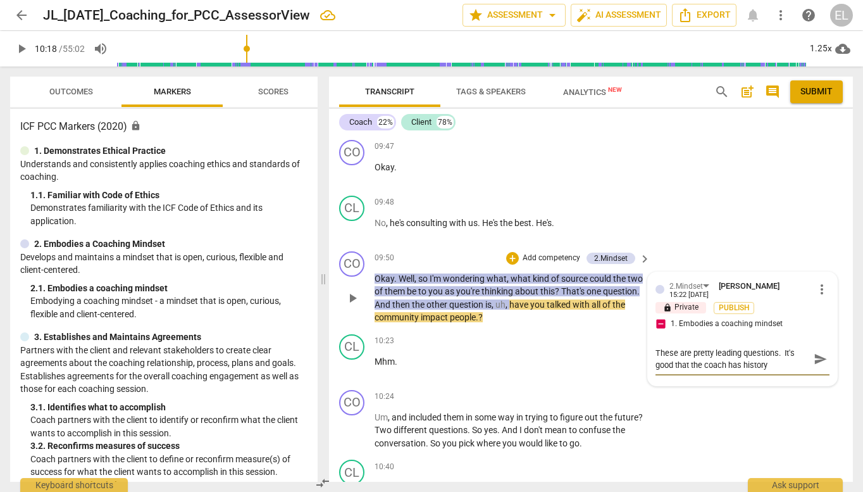
type textarea "These are pretty leading questions. It's good that the coach has history"
type textarea "These are pretty leading questions. It's good that the coach has history w"
type textarea "These are pretty leading questions. It's good that the coach has history wi"
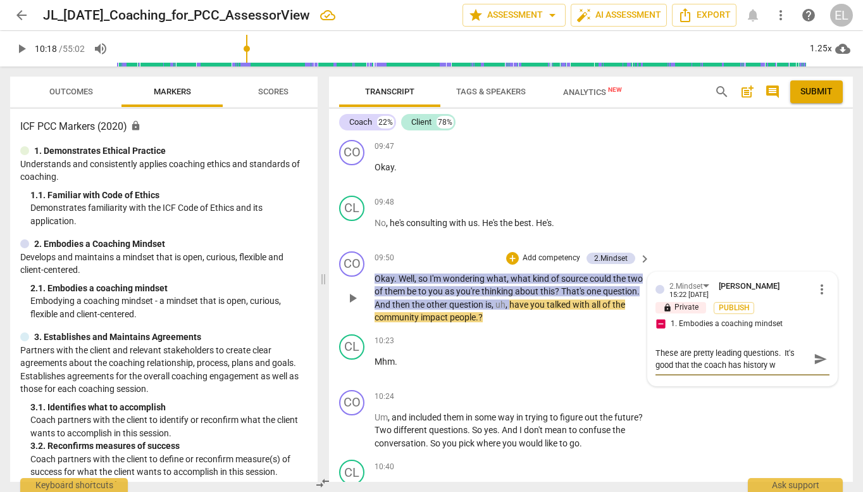
type textarea "These are pretty leading questions. It's good that the coach has history wi"
type textarea "These are pretty leading questions. It's good that the coach has history wit"
type textarea "These are pretty leading questions. It's good that the coach has history with"
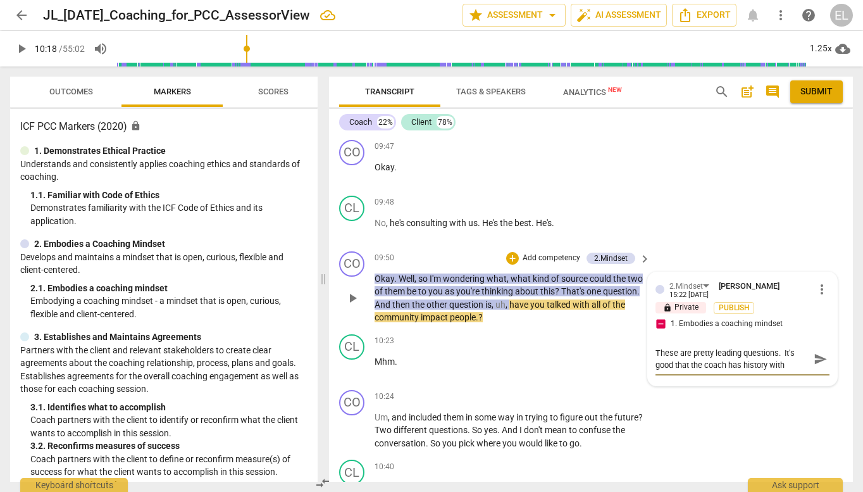
type textarea "These are pretty leading questions. It's good that the coach has history with"
type textarea "These are pretty leading questions. It's good that the coach has history with t"
type textarea "These are pretty leading questions. It's good that the coach has history with th"
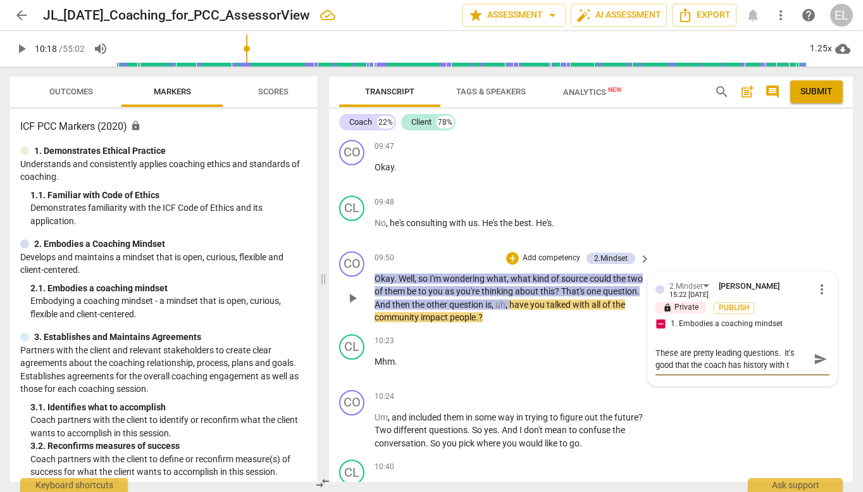
type textarea "These are pretty leading questions. It's good that the coach has history with th"
type textarea "These are pretty leading questions. It's good that the coach has history with t…"
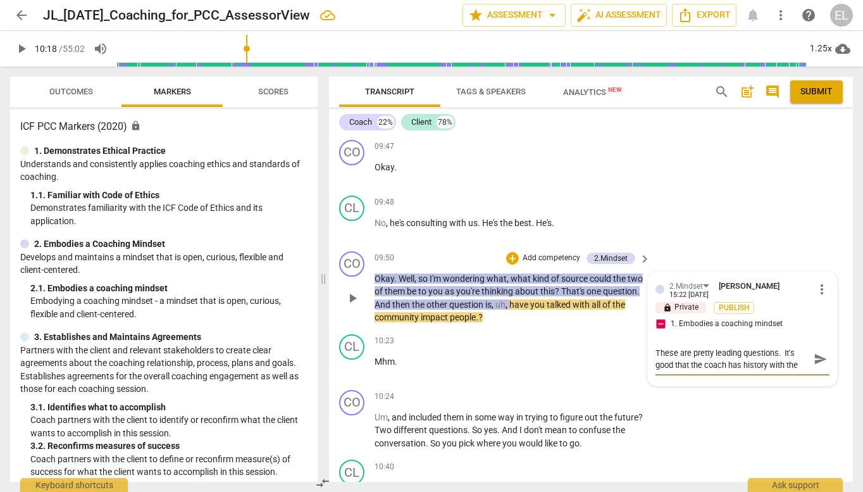
type textarea "These are pretty leading questions. It's good that the coach has history with t…"
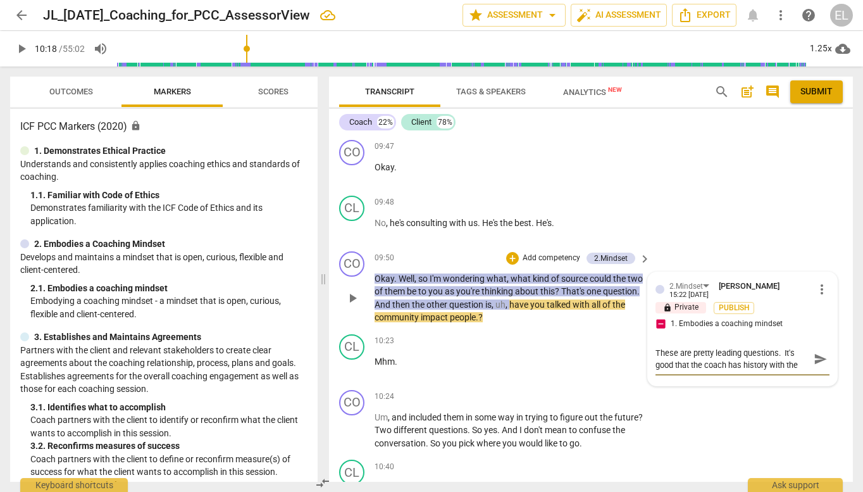
type textarea "These are pretty leading questions. It's good that the coach has history with t…"
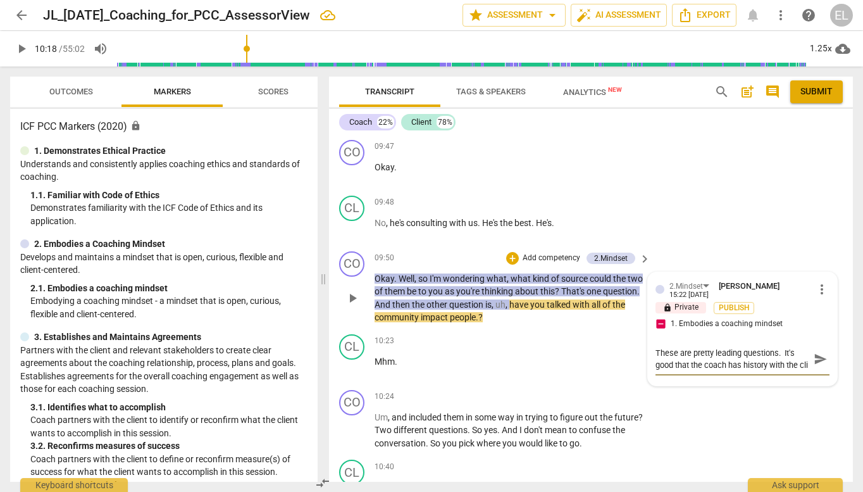
scroll to position [11, 0]
type textarea "These are pretty leading questions. It's good that the coach has history with t…"
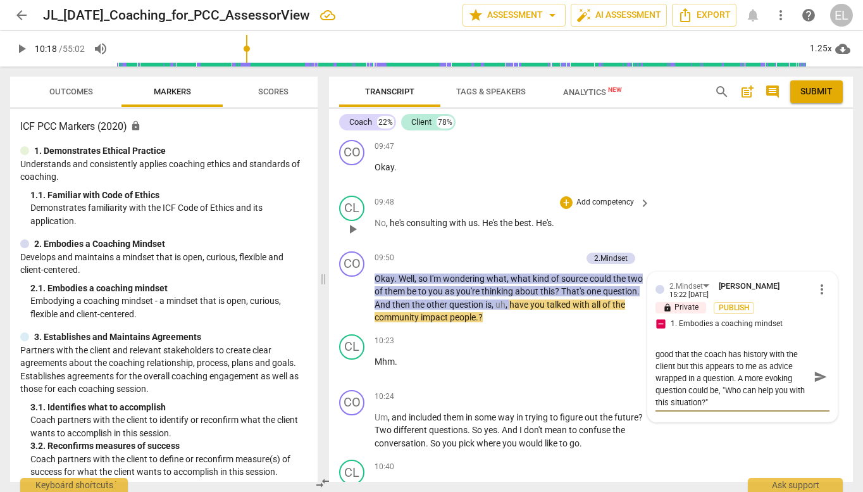
click at [695, 201] on div "CL play_arrow pause 09:48 + Add competency keyboard_arrow_right No , he's consu…" at bounding box center [591, 218] width 524 height 56
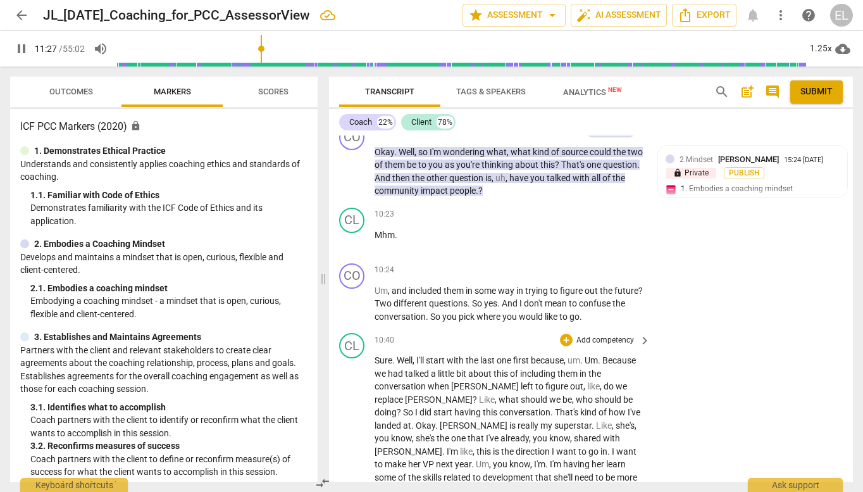
scroll to position [3802, 0]
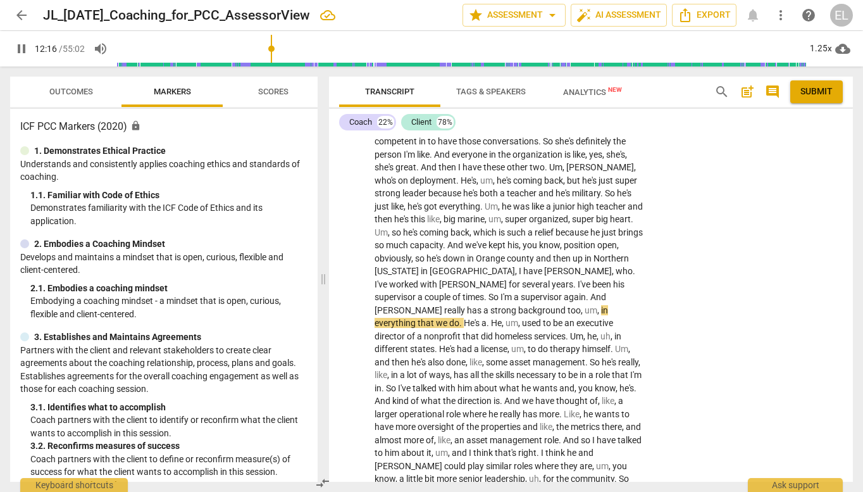
click at [24, 48] on span "pause" at bounding box center [21, 48] width 15 height 15
click at [24, 48] on span "play_arrow" at bounding box center [21, 48] width 15 height 15
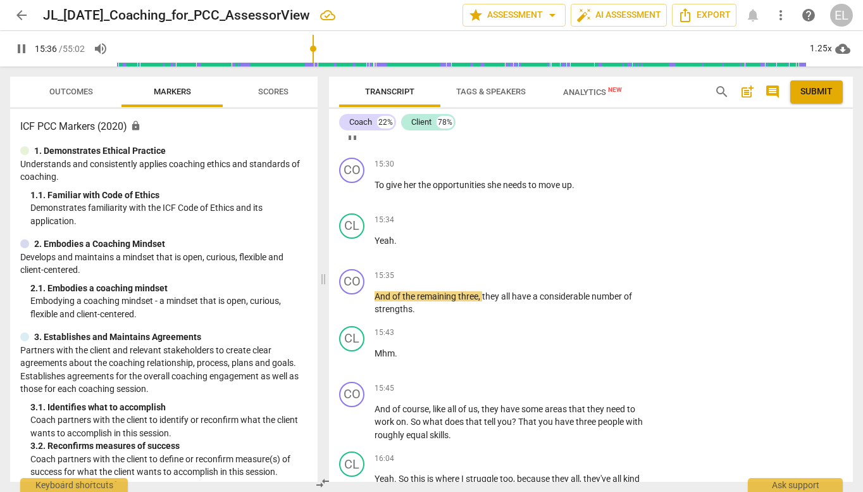
scroll to position [4814, 0]
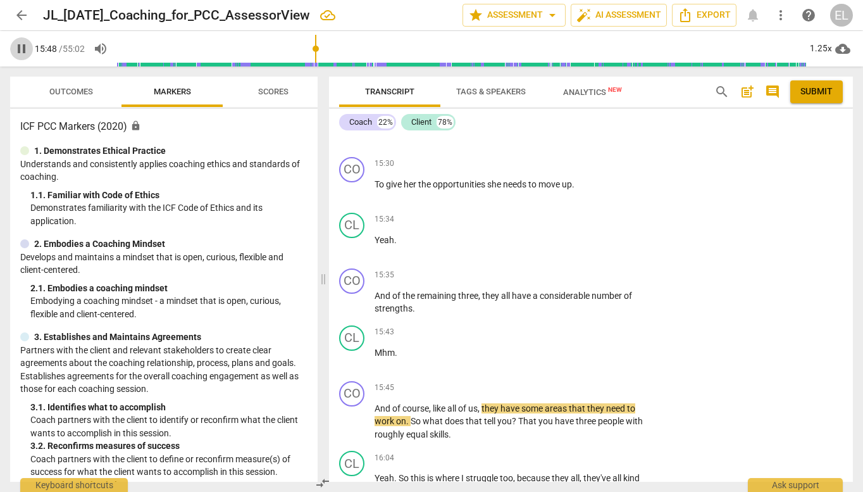
click at [18, 47] on span "pause" at bounding box center [21, 48] width 15 height 15
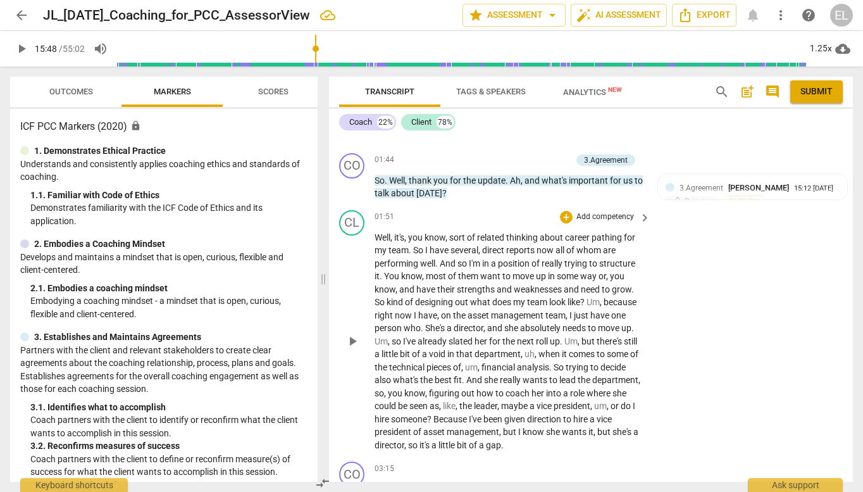
scroll to position [891, 0]
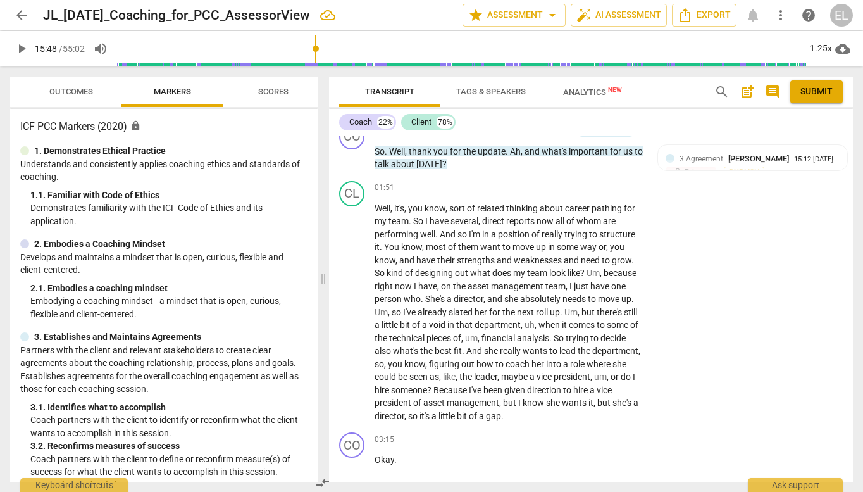
click at [23, 52] on span "play_arrow" at bounding box center [21, 48] width 15 height 15
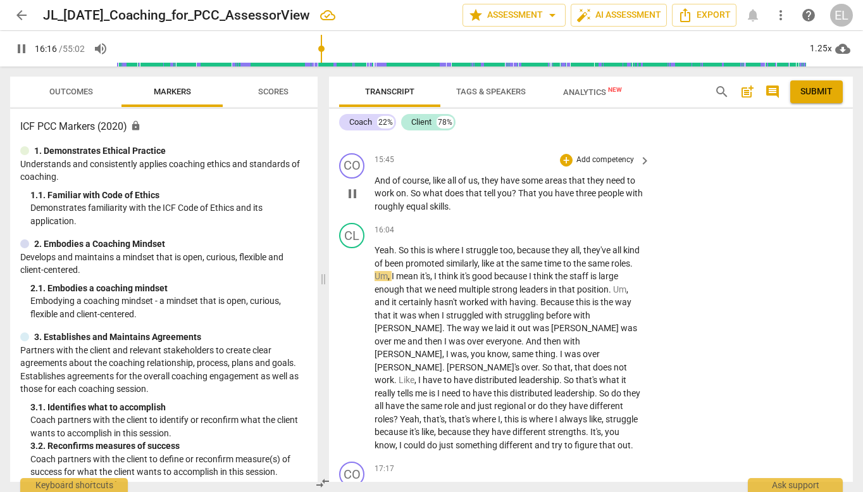
scroll to position [4979, 0]
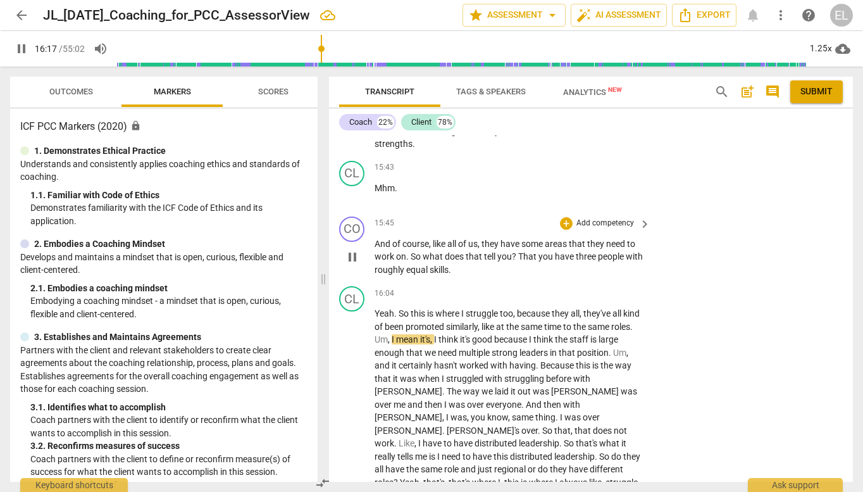
click at [625, 218] on p "Add competency" at bounding box center [605, 223] width 60 height 11
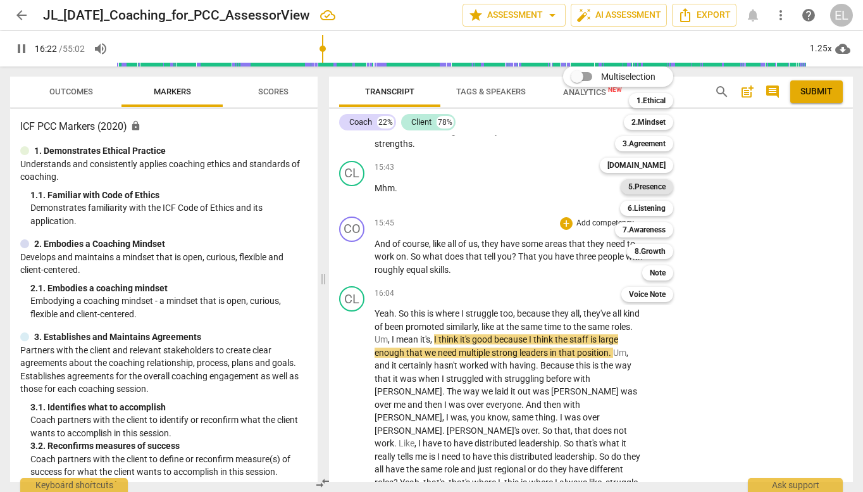
click at [652, 189] on b "5.Presence" at bounding box center [646, 186] width 37 height 15
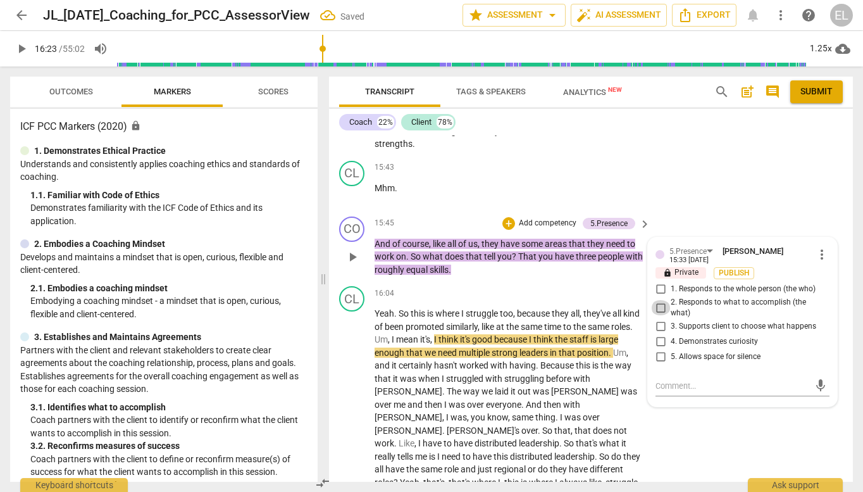
click at [658, 300] on input "2. Responds to what to accomplish (the what)" at bounding box center [661, 307] width 20 height 15
click at [659, 334] on input "4. Demonstrates curiosity" at bounding box center [661, 341] width 20 height 15
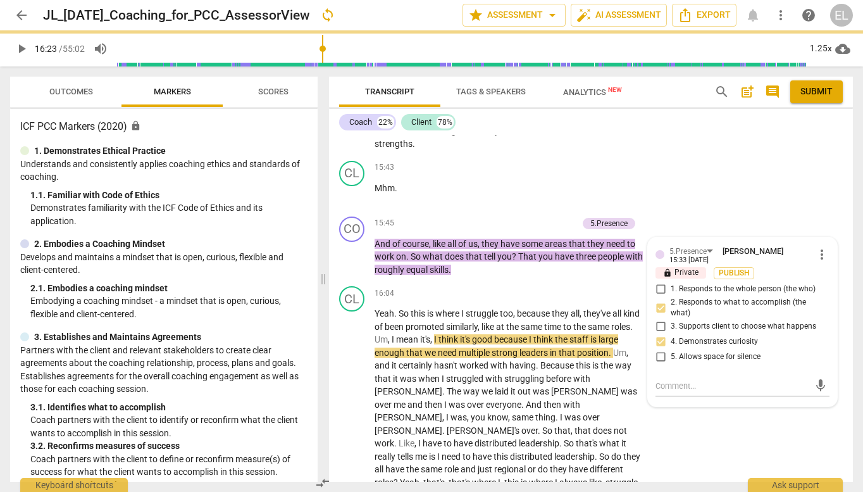
click at [20, 47] on span "play_arrow" at bounding box center [21, 48] width 15 height 15
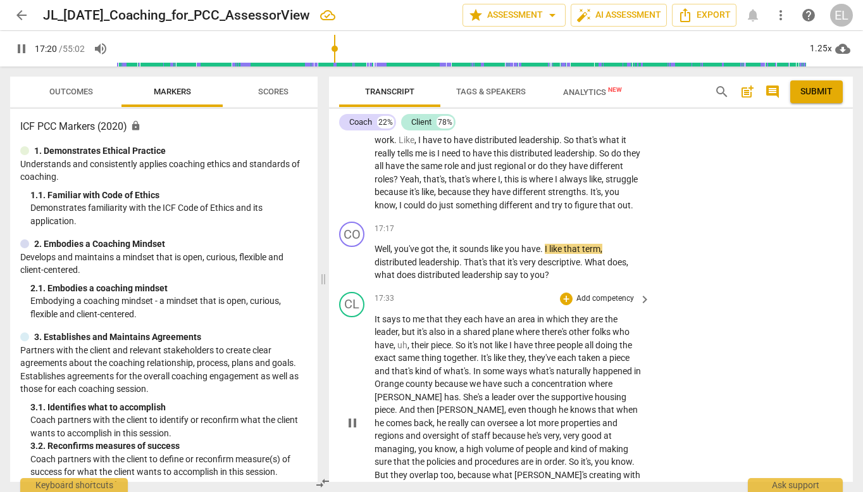
scroll to position [5274, 0]
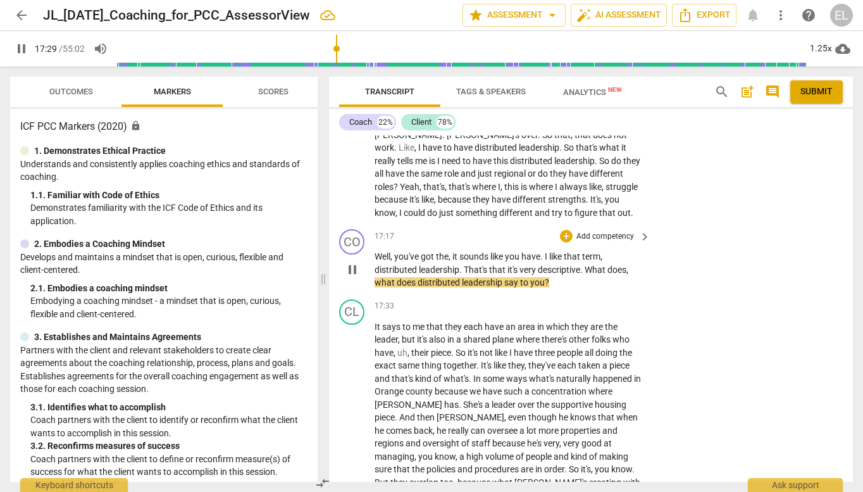
click at [618, 231] on p "Add competency" at bounding box center [605, 236] width 60 height 11
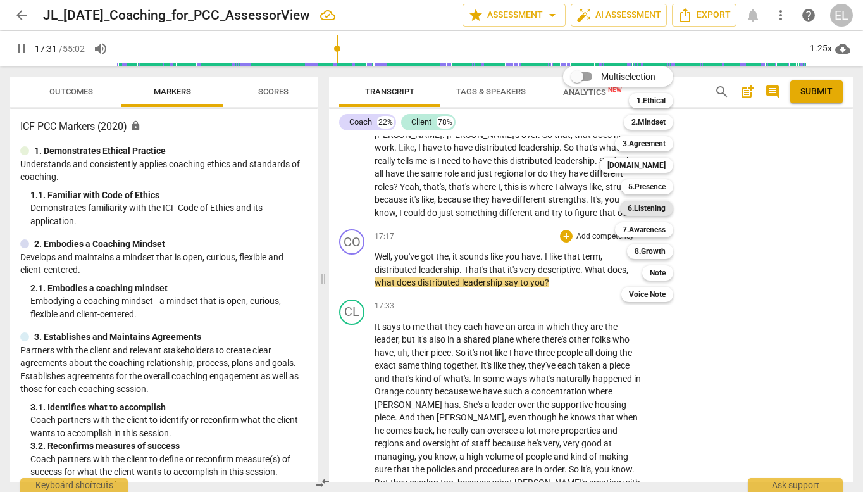
click at [657, 209] on b "6.Listening" at bounding box center [647, 208] width 38 height 15
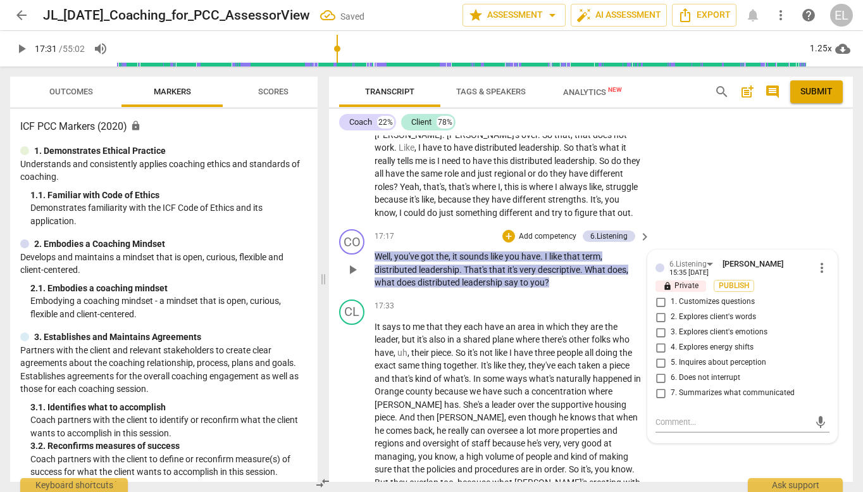
click at [692, 311] on span "2. Explores client's words" at bounding box center [713, 316] width 85 height 11
click at [671, 309] on input "2. Explores client's words" at bounding box center [661, 316] width 20 height 15
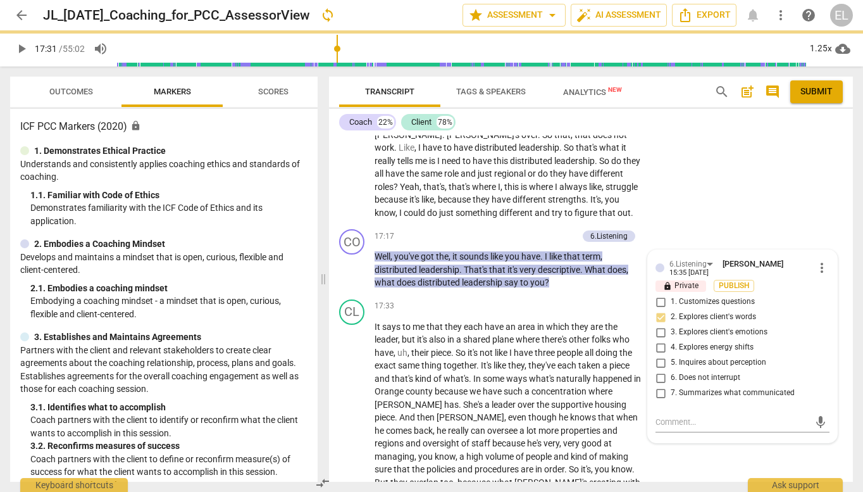
click at [22, 49] on span "play_arrow" at bounding box center [21, 48] width 15 height 15
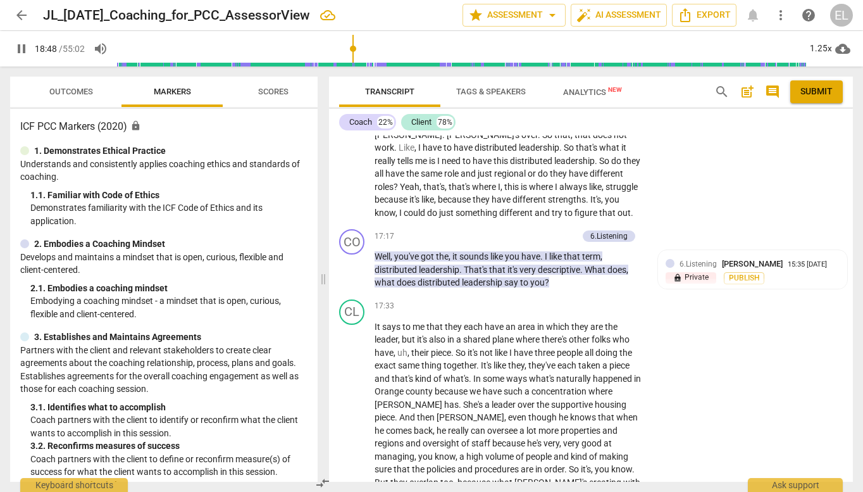
scroll to position [5646, 0]
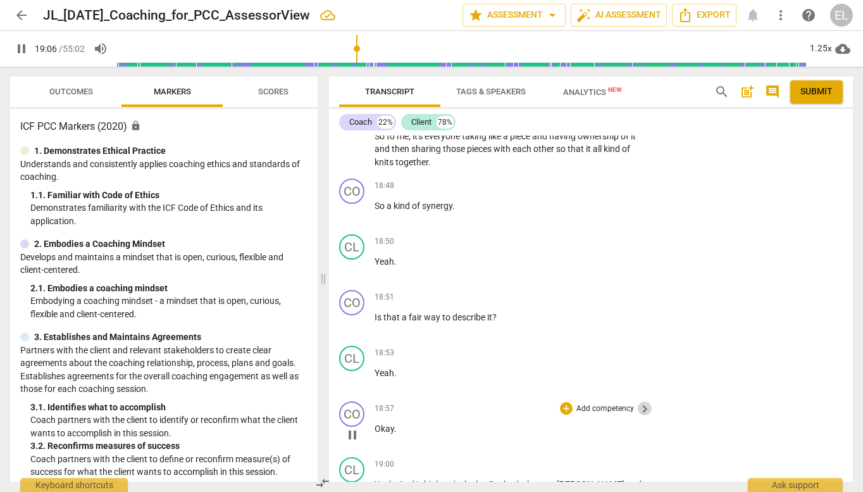
click at [639, 401] on span "keyboard_arrow_right" at bounding box center [644, 408] width 15 height 15
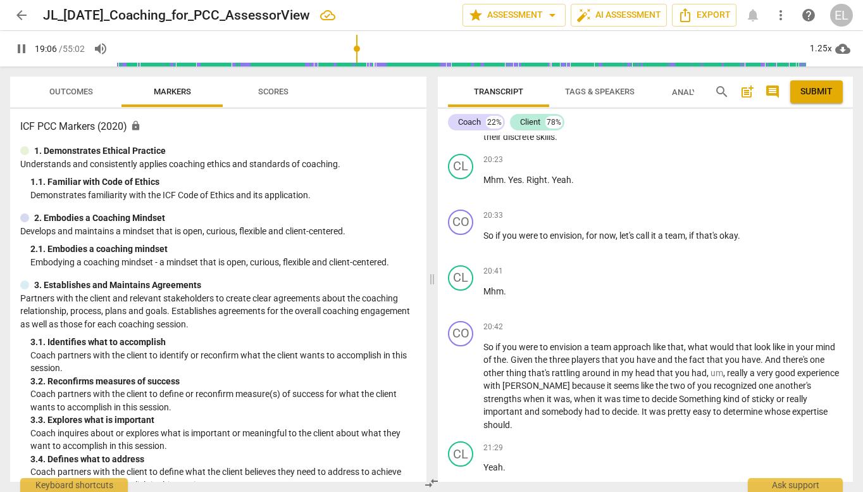
scroll to position [4983, 0]
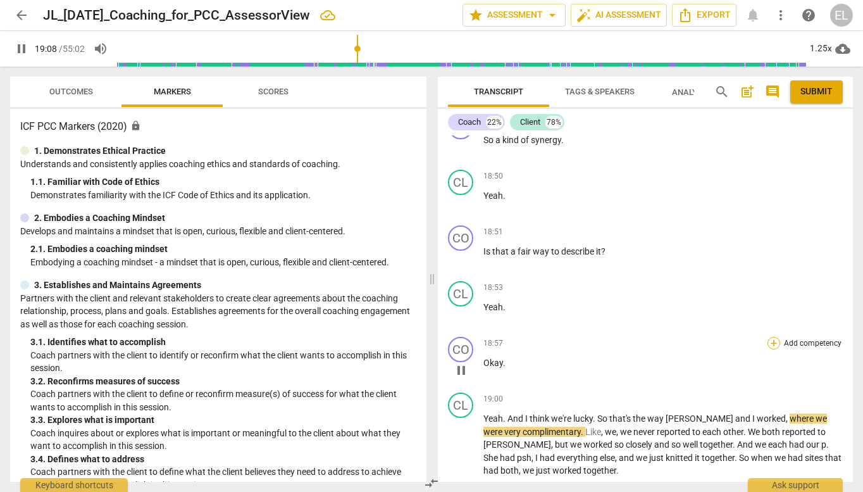
click at [772, 344] on div "+" at bounding box center [774, 343] width 13 height 13
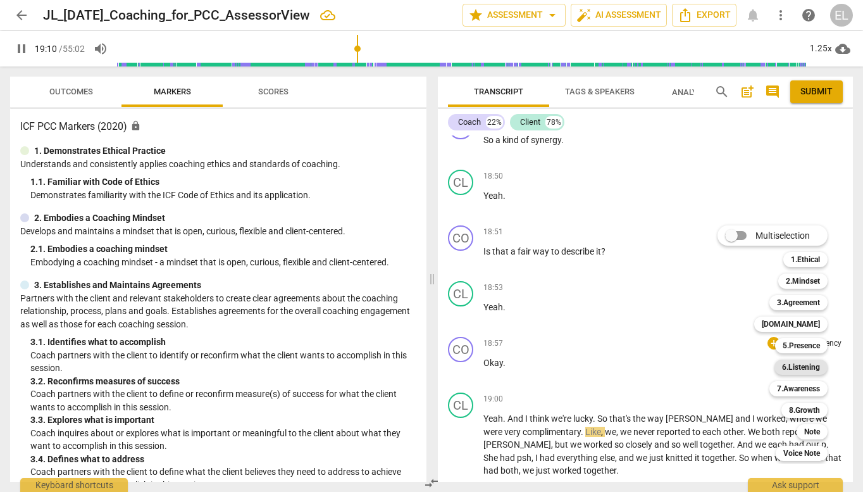
click at [790, 373] on b "6.Listening" at bounding box center [801, 366] width 38 height 15
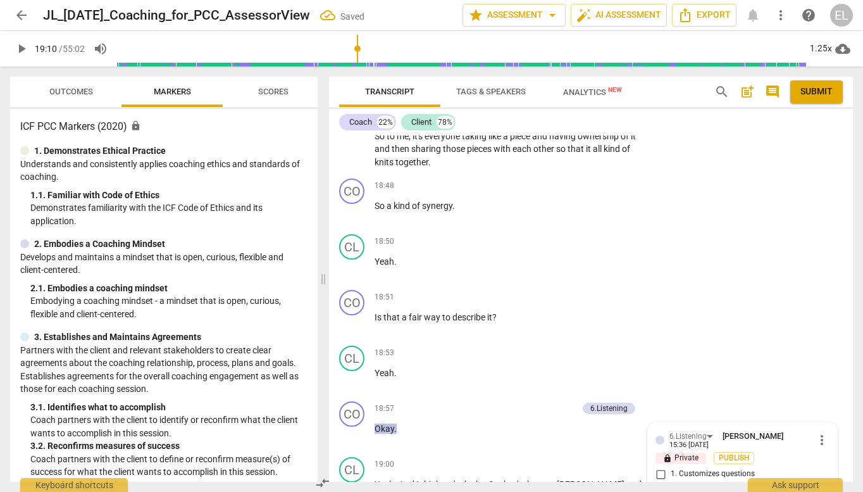
scroll to position [5867, 0]
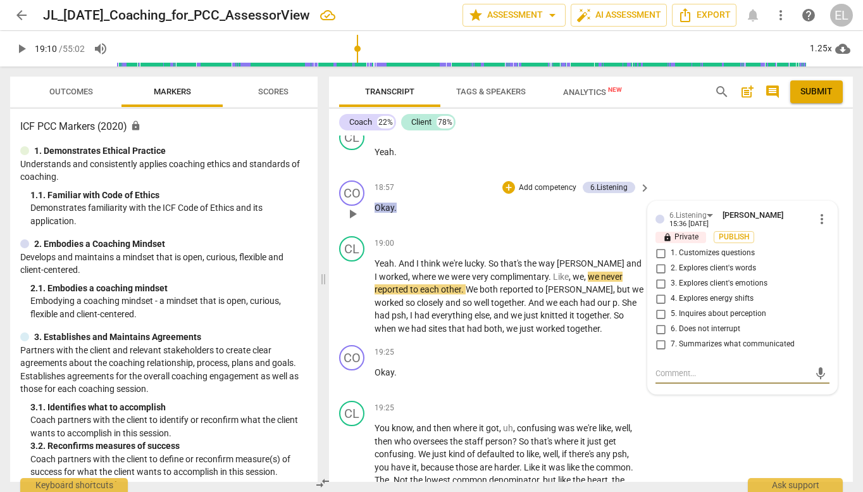
click at [665, 321] on input "6. Does not interrupt" at bounding box center [661, 328] width 20 height 15
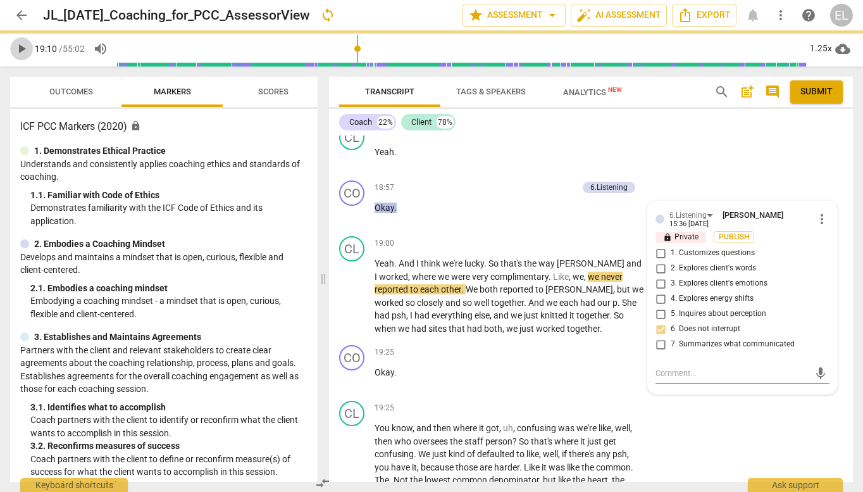
click at [25, 53] on span "play_arrow" at bounding box center [21, 48] width 15 height 15
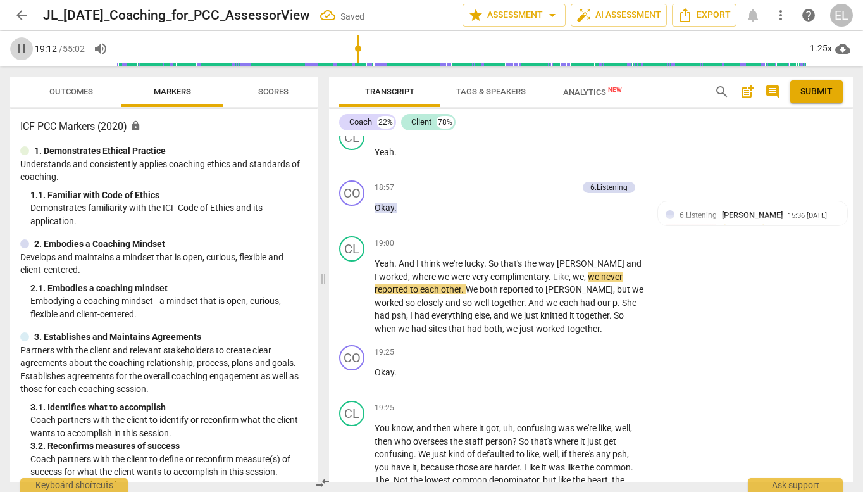
click at [20, 47] on span "pause" at bounding box center [21, 48] width 15 height 15
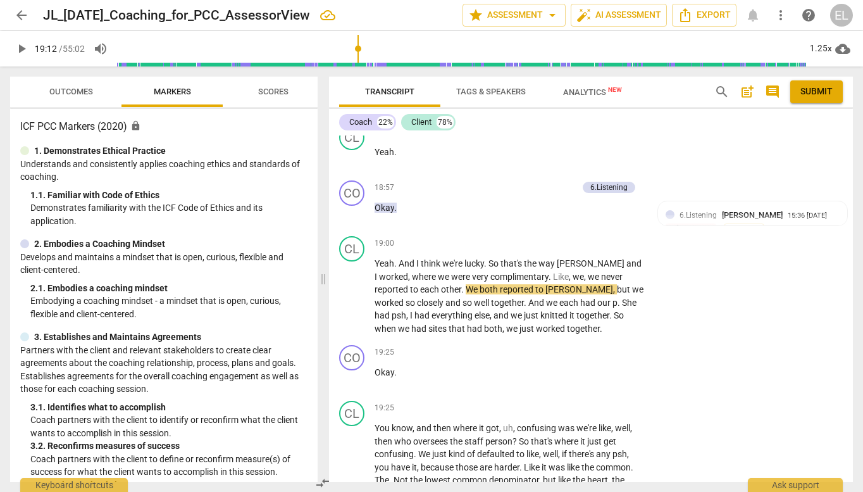
click at [20, 47] on span "play_arrow" at bounding box center [21, 48] width 15 height 15
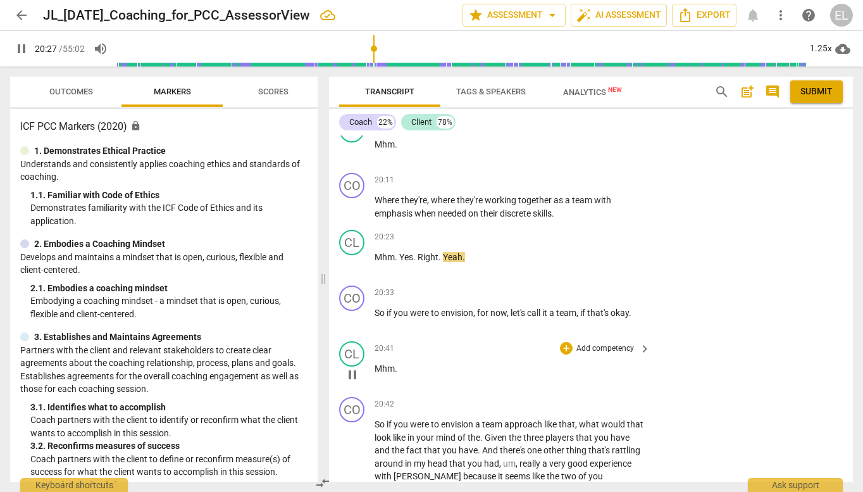
scroll to position [6374, 0]
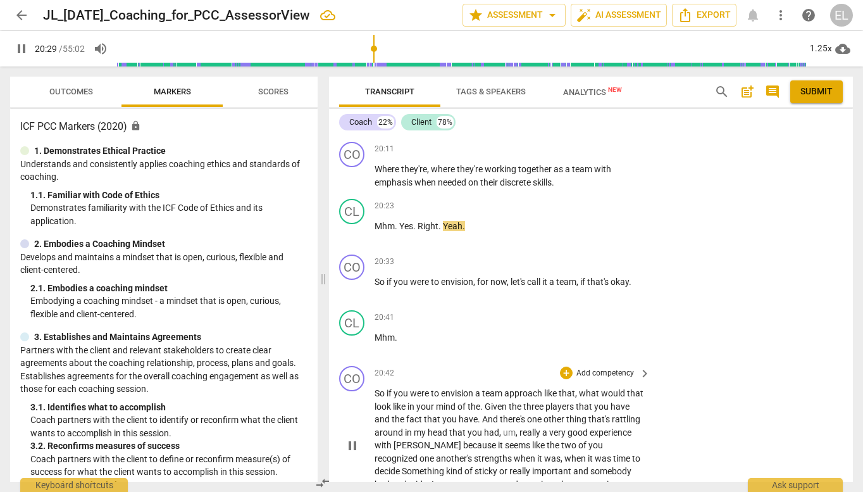
click at [630, 368] on p "Add competency" at bounding box center [605, 373] width 60 height 11
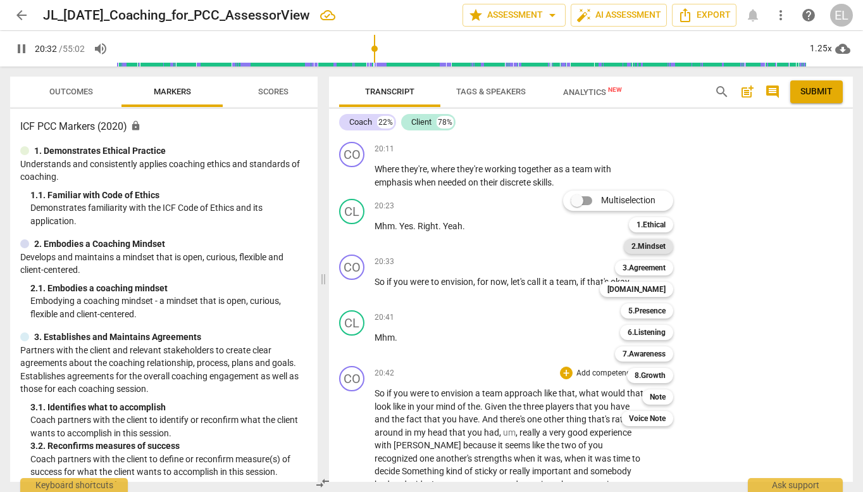
click at [658, 249] on b "2.Mindset" at bounding box center [649, 246] width 34 height 15
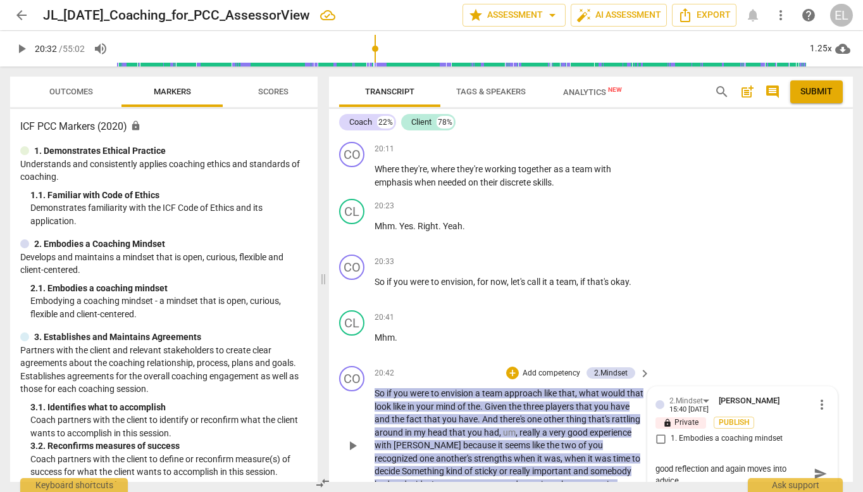
scroll to position [0, 0]
drag, startPoint x: 680, startPoint y: 416, endPoint x: 638, endPoint y: 378, distance: 56.5
click at [638, 378] on div "CO play_arrow pause 20:42 + Add competency 2.Mindset keyboard_arrow_right So if…" at bounding box center [591, 435] width 524 height 148
click at [822, 397] on span "more_vert" at bounding box center [821, 404] width 15 height 15
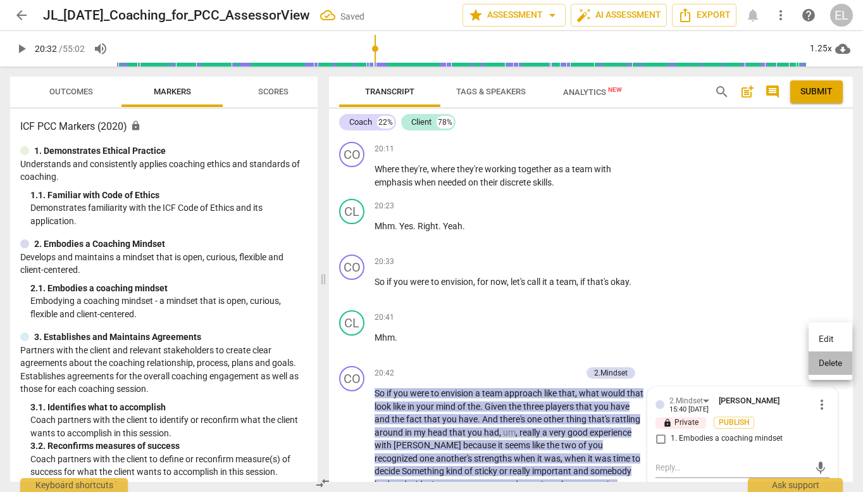
click at [822, 364] on li "Delete" at bounding box center [831, 363] width 44 height 24
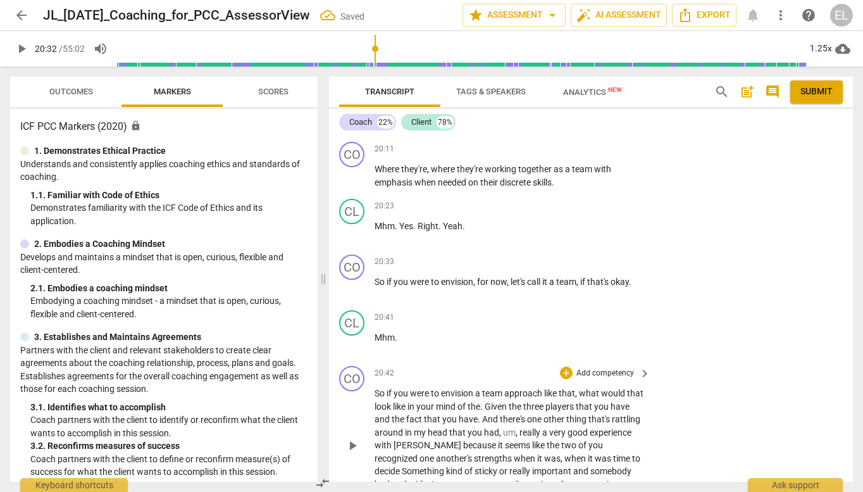
click at [640, 366] on span "keyboard_arrow_right" at bounding box center [644, 373] width 15 height 15
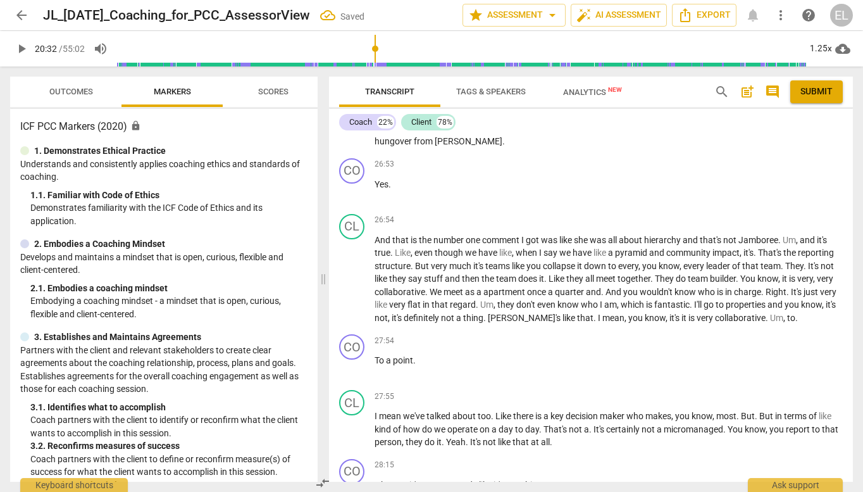
scroll to position [5666, 0]
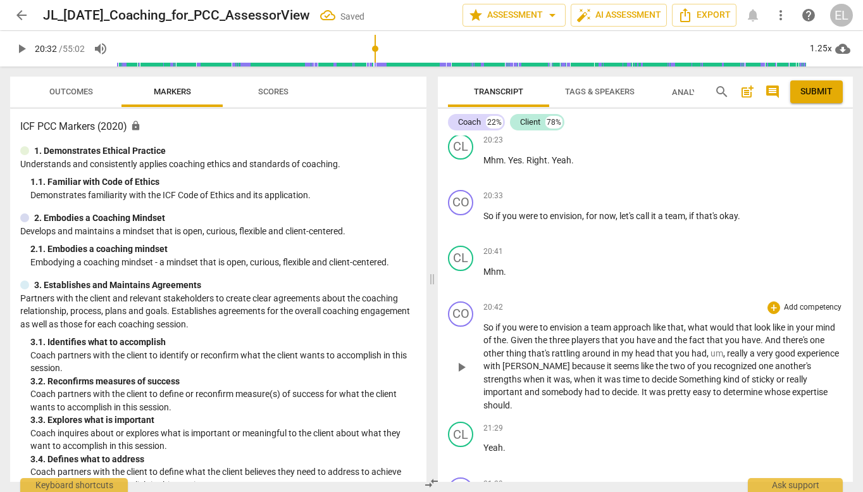
click at [788, 307] on p "Add competency" at bounding box center [813, 307] width 60 height 11
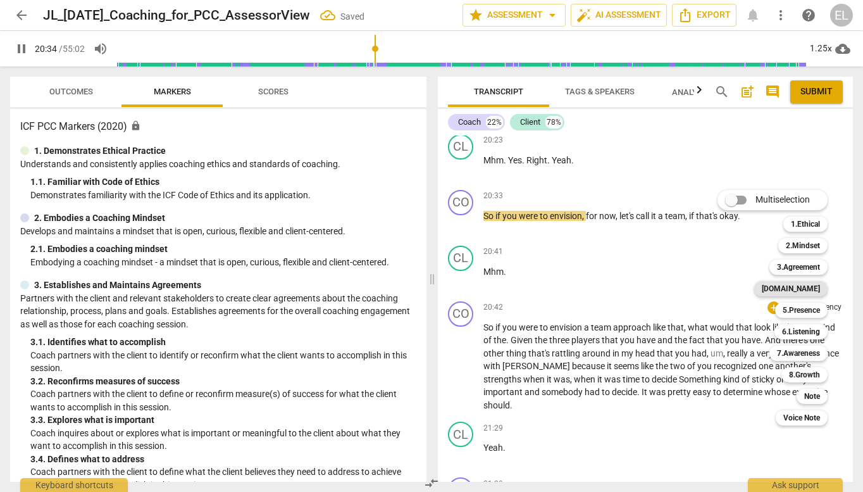
click at [811, 291] on b "[DOMAIN_NAME]" at bounding box center [791, 288] width 58 height 15
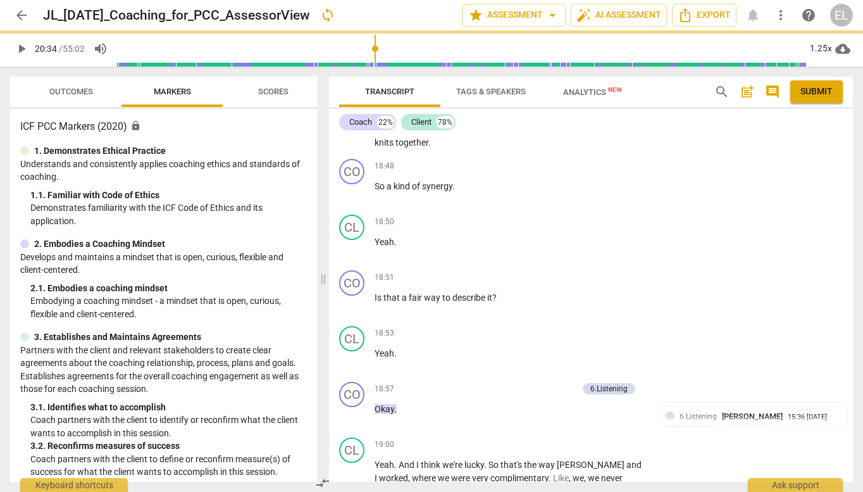
scroll to position [6374, 0]
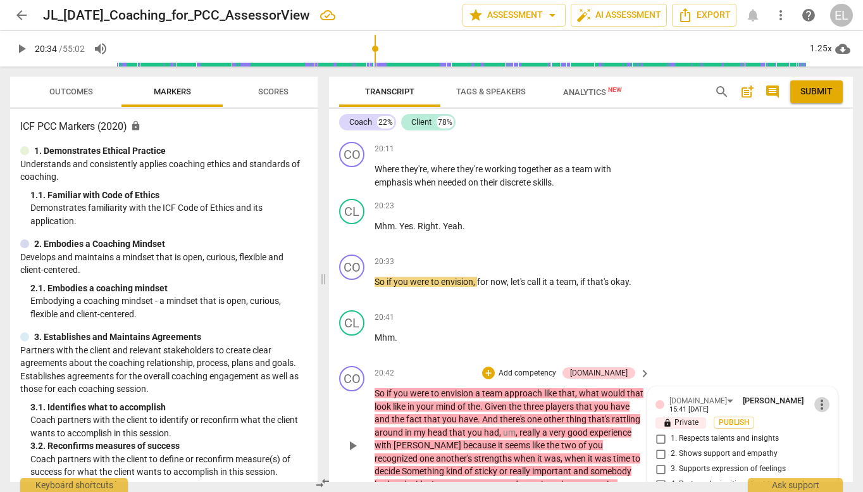
click at [816, 397] on span "more_vert" at bounding box center [821, 404] width 15 height 15
click at [821, 356] on li "Delete" at bounding box center [831, 361] width 44 height 24
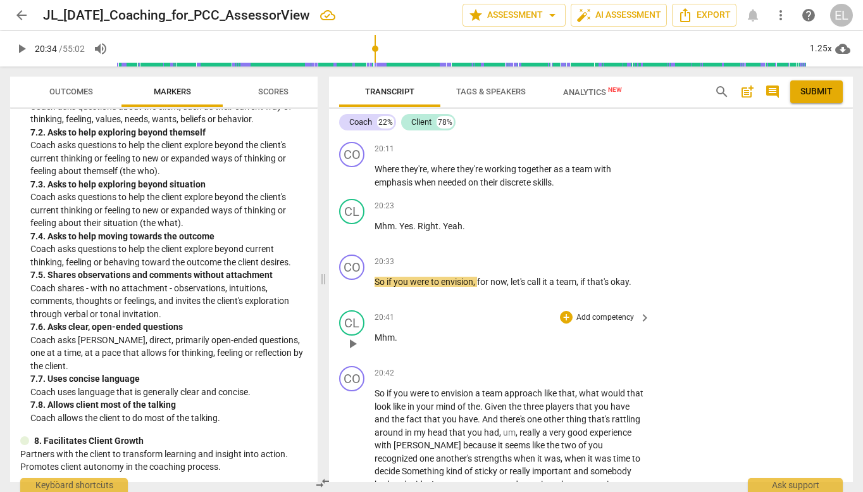
scroll to position [1266, 0]
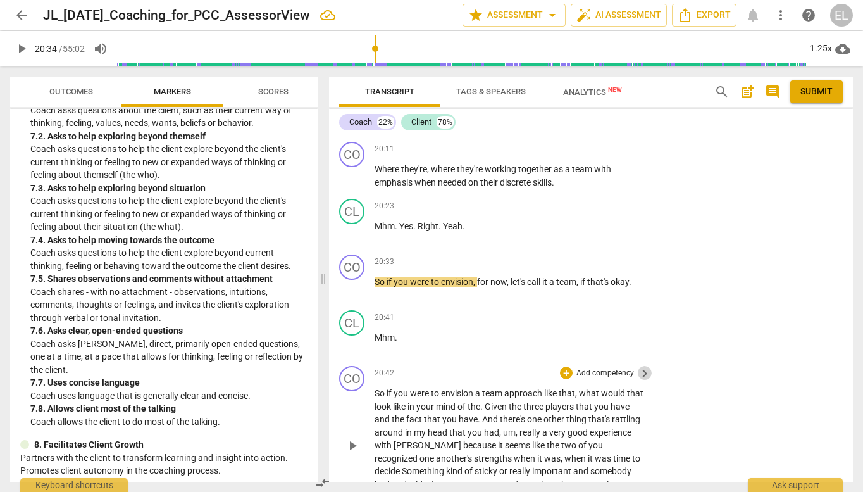
click at [642, 366] on span "keyboard_arrow_right" at bounding box center [644, 373] width 15 height 15
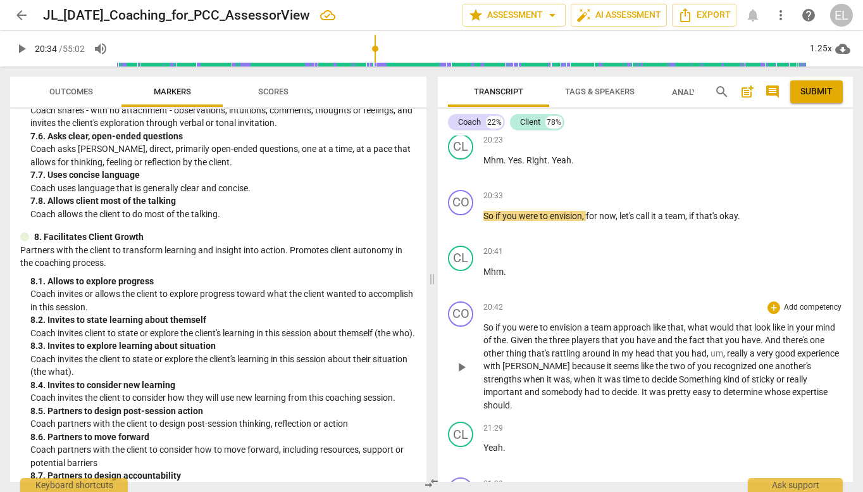
scroll to position [1123, 0]
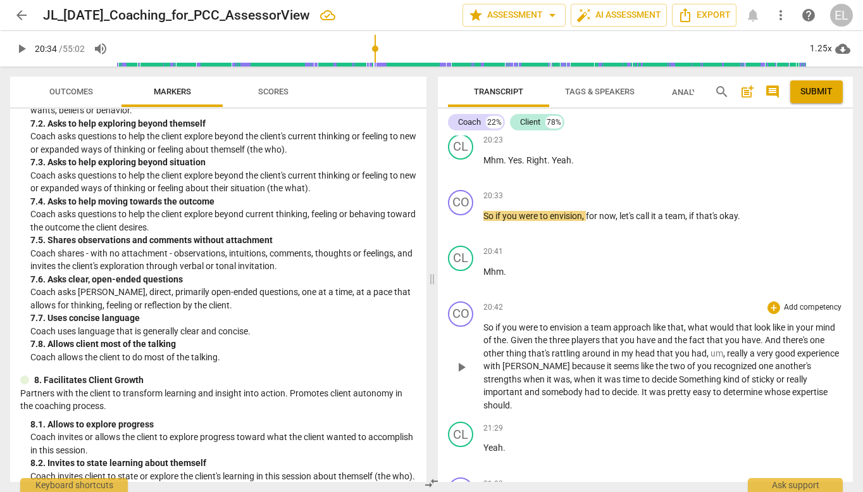
click at [783, 303] on p "Add competency" at bounding box center [813, 307] width 60 height 11
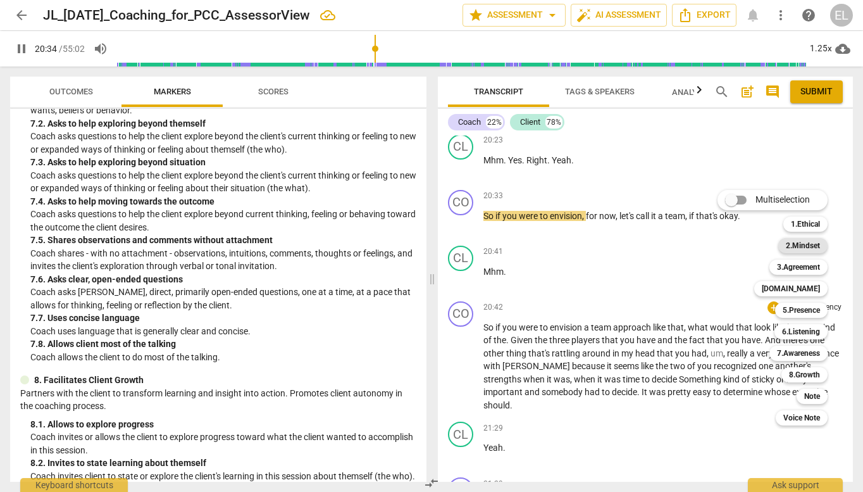
click at [798, 249] on b "2.Mindset" at bounding box center [803, 245] width 34 height 15
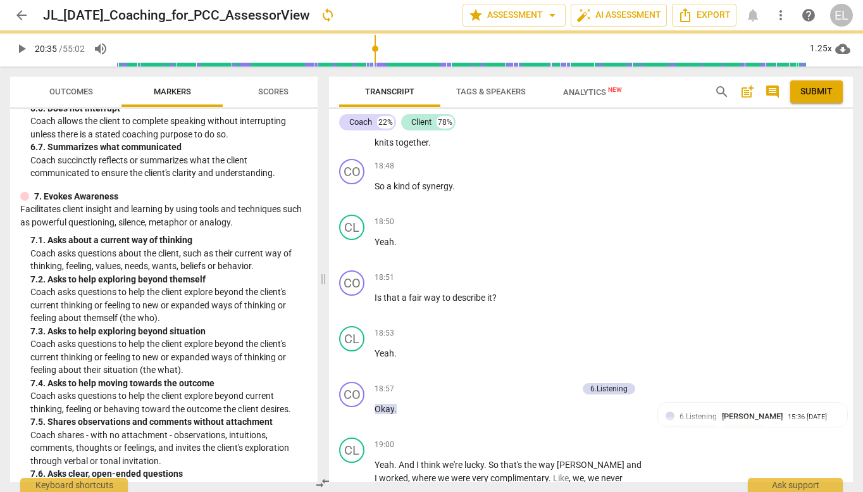
scroll to position [1266, 0]
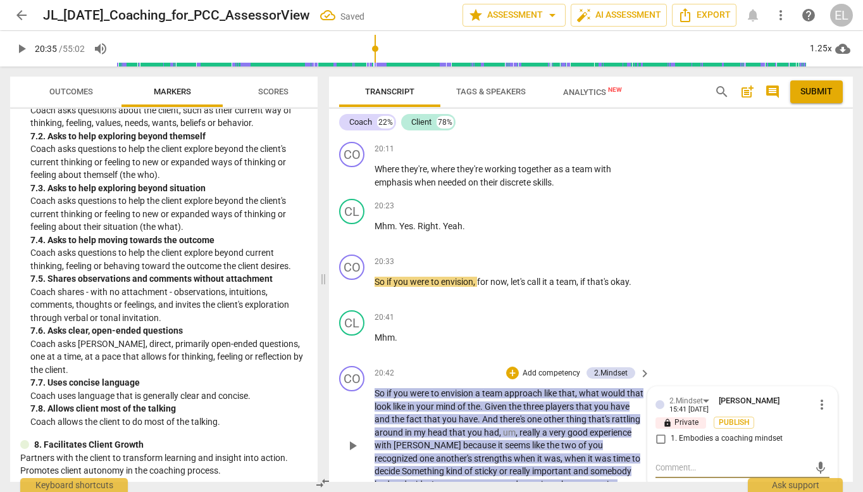
paste textarea "Again - leading. I think this goes beyond a good reflection and again moves int…"
click at [760, 361] on div "CO play_arrow pause 20:42 + Add competency 2.Mindset keyboard_arrow_right So if…" at bounding box center [591, 435] width 524 height 148
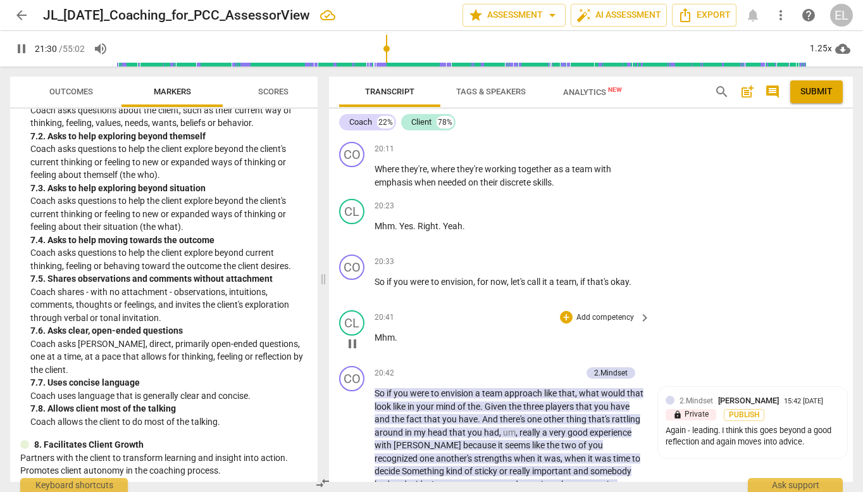
scroll to position [6764, 0]
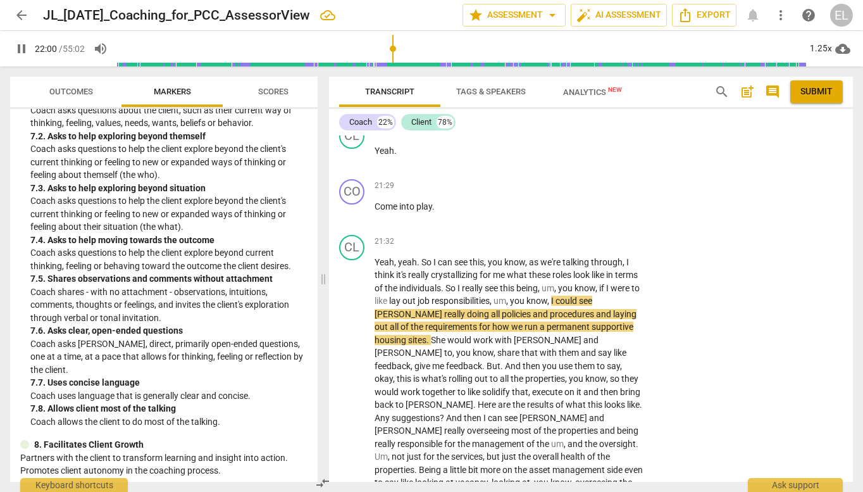
click at [22, 49] on span "pause" at bounding box center [21, 48] width 15 height 15
drag, startPoint x: 20, startPoint y: 49, endPoint x: 87, endPoint y: 55, distance: 67.3
click at [20, 49] on span "play_arrow" at bounding box center [21, 48] width 15 height 15
click at [818, 53] on div "1.25x" at bounding box center [821, 49] width 24 height 20
click at [832, 119] on li "1.5x" at bounding box center [830, 122] width 42 height 24
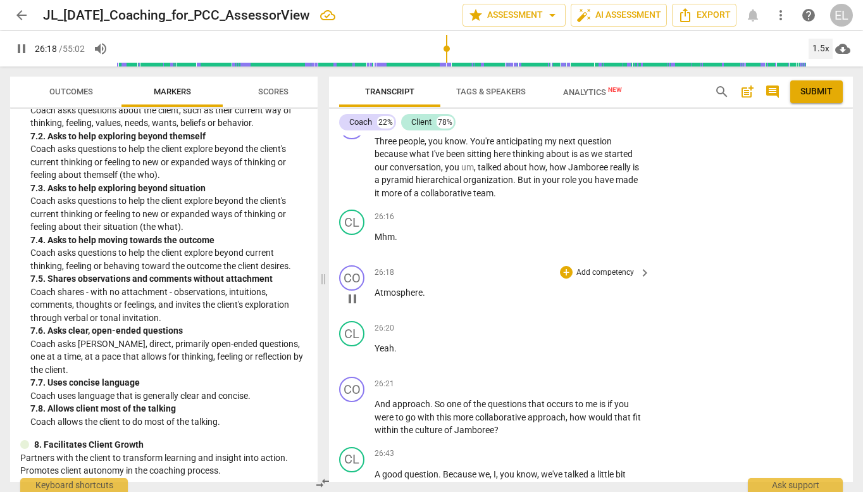
scroll to position [7680, 0]
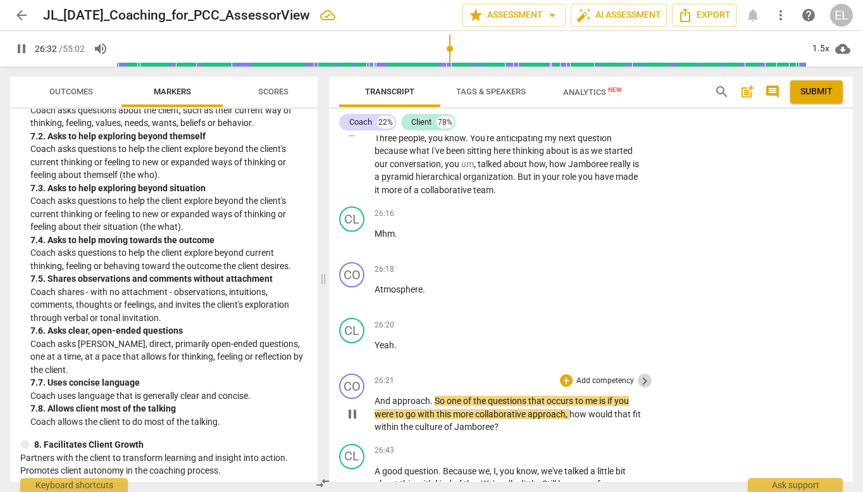
click at [637, 373] on span "keyboard_arrow_right" at bounding box center [644, 380] width 15 height 15
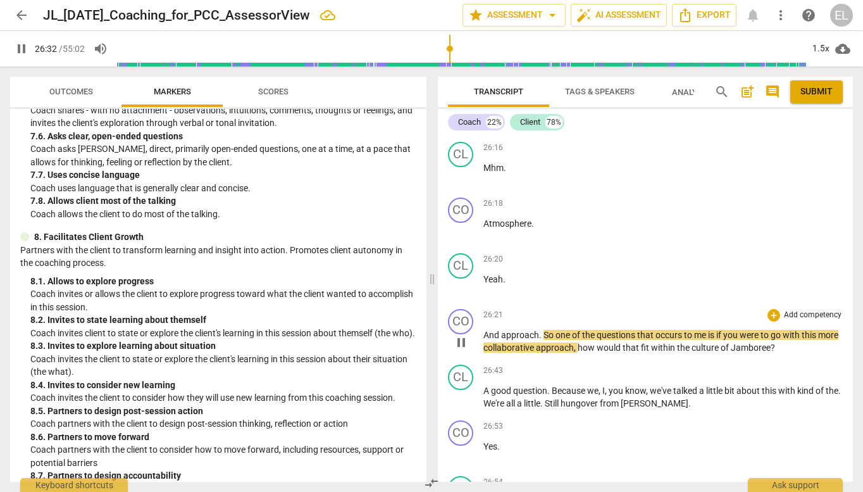
scroll to position [1123, 0]
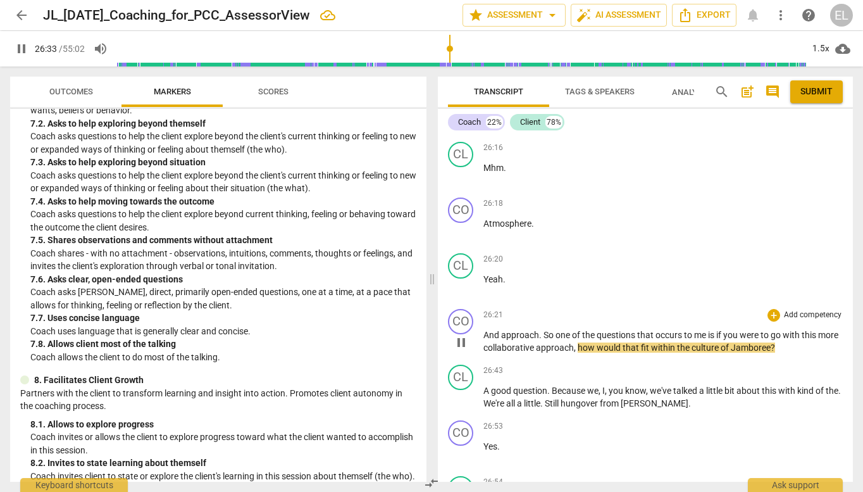
click at [790, 309] on p "Add competency" at bounding box center [813, 314] width 60 height 11
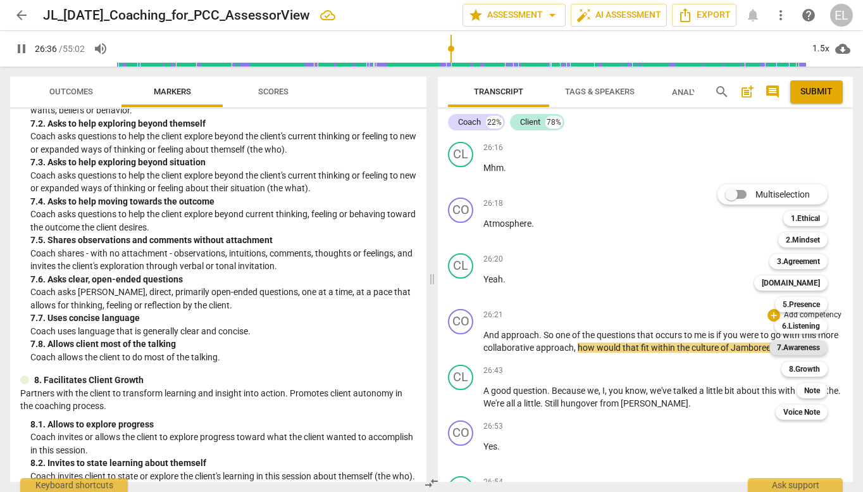
click at [809, 349] on b "7.Awareness" at bounding box center [798, 347] width 43 height 15
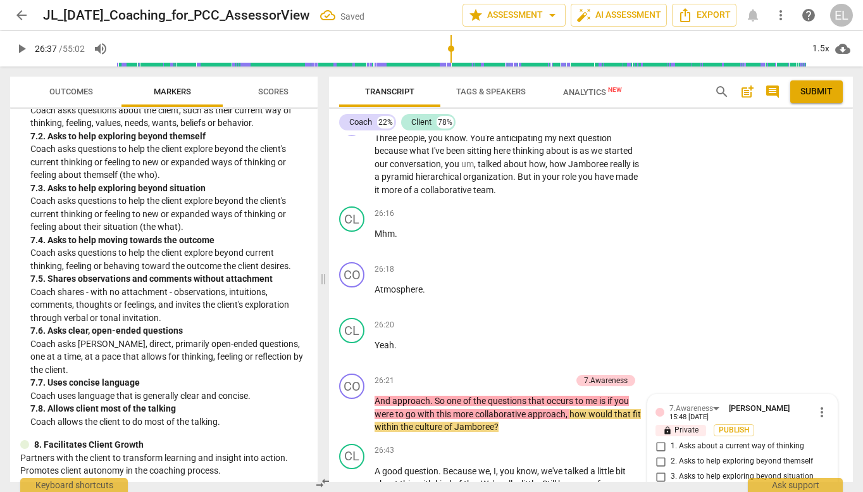
scroll to position [7883, 0]
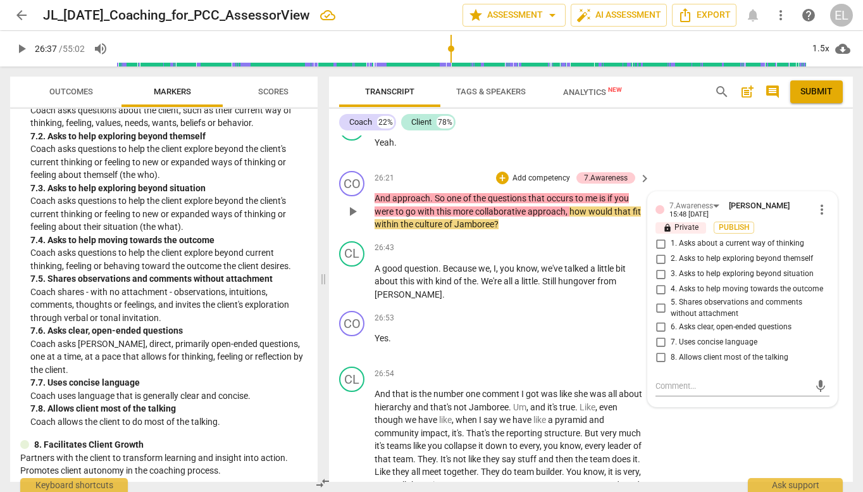
click at [760, 268] on span "3. Asks to help exploring beyond situation" at bounding box center [742, 273] width 143 height 11
click at [671, 266] on input "3. Asks to help exploring beyond situation" at bounding box center [661, 273] width 20 height 15
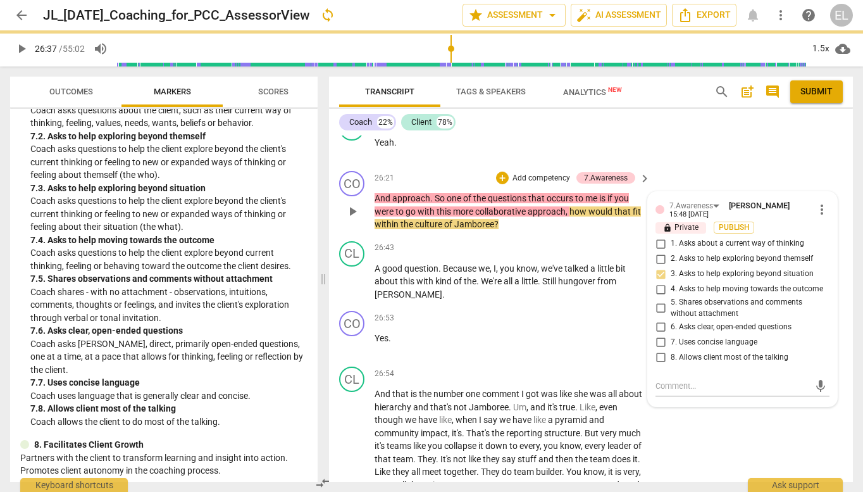
click at [659, 301] on input "5. Shares observations and comments without attachment" at bounding box center [661, 308] width 20 height 15
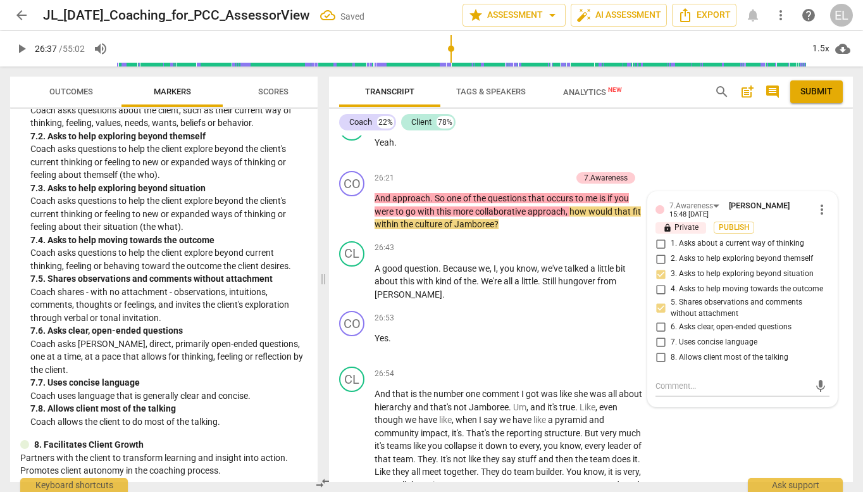
click at [20, 47] on span "play_arrow" at bounding box center [21, 48] width 15 height 15
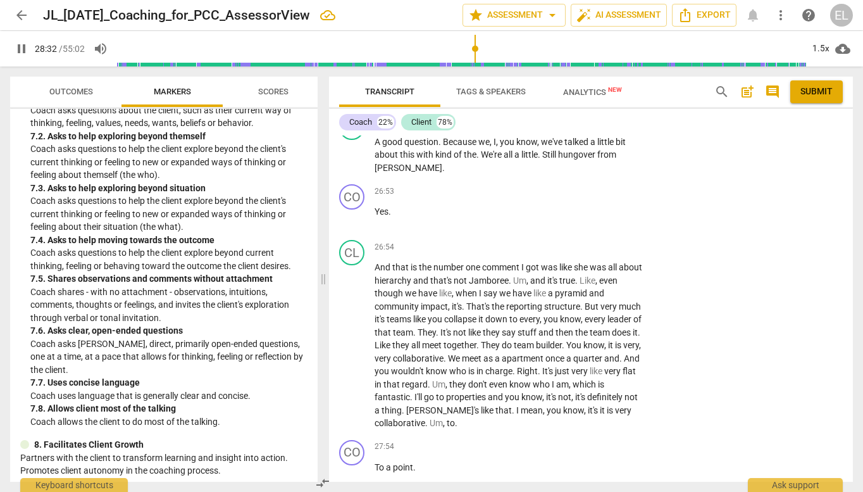
scroll to position [8365, 0]
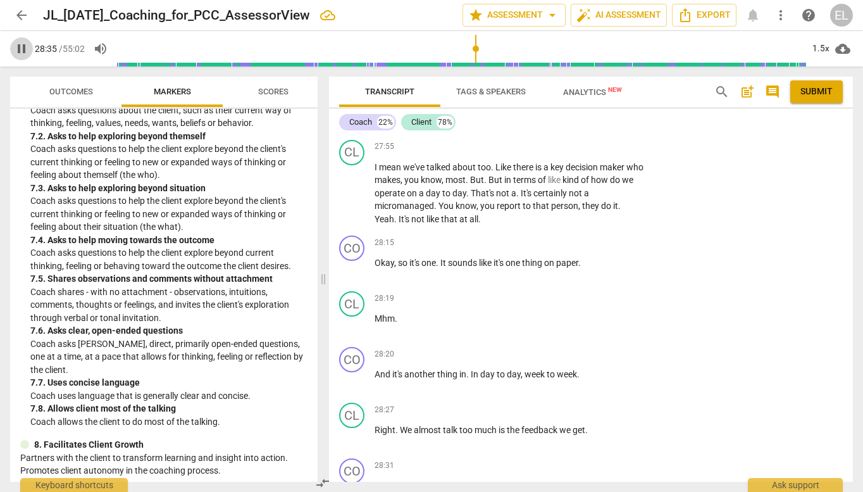
click at [18, 49] on span "pause" at bounding box center [21, 48] width 15 height 15
click at [16, 49] on span "play_arrow" at bounding box center [21, 48] width 15 height 15
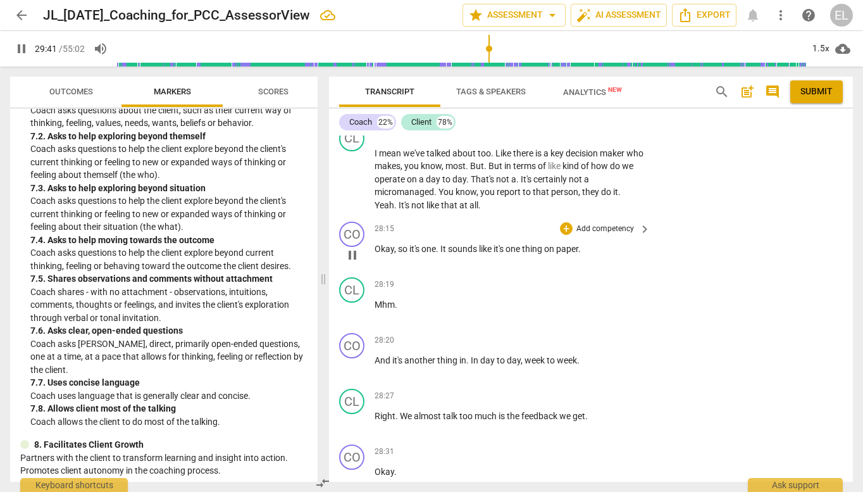
scroll to position [8374, 0]
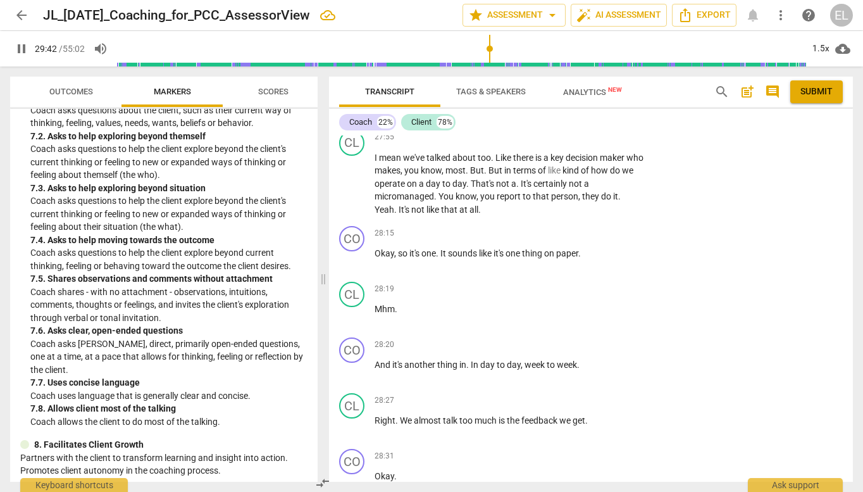
click at [20, 51] on span "pause" at bounding box center [21, 48] width 15 height 15
click at [596, 339] on p "Add competency" at bounding box center [605, 344] width 60 height 11
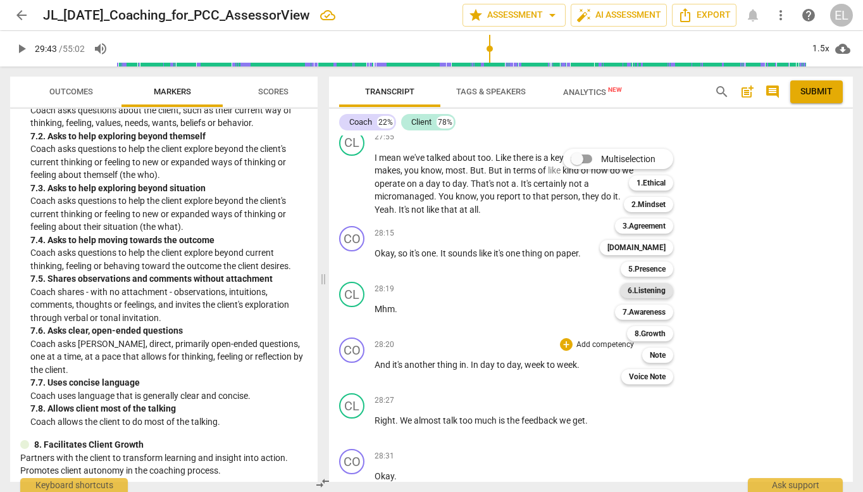
click at [661, 285] on b "6.Listening" at bounding box center [647, 290] width 38 height 15
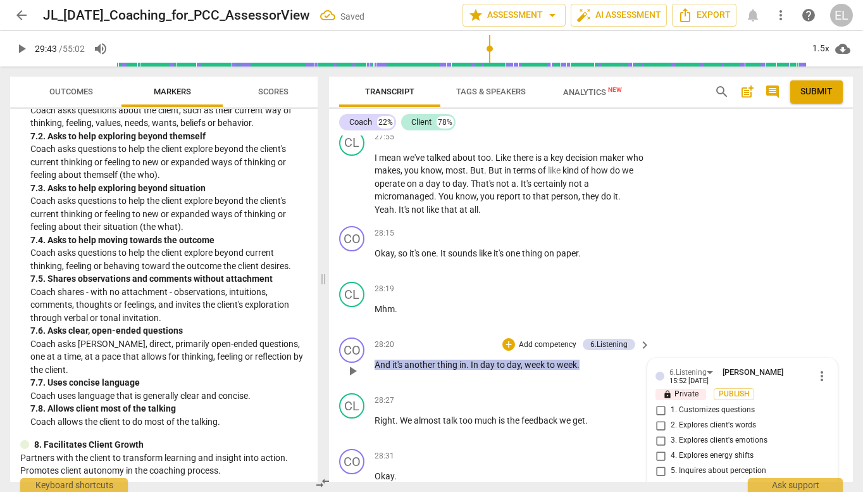
click at [692, 491] on span "7. Summarizes what communicated" at bounding box center [733, 500] width 124 height 11
click at [671, 491] on input "7. Summarizes what communicated" at bounding box center [661, 501] width 20 height 15
click at [727, 277] on div "CL play_arrow pause 28:19 + Add competency keyboard_arrow_right Mhm ." at bounding box center [591, 305] width 524 height 56
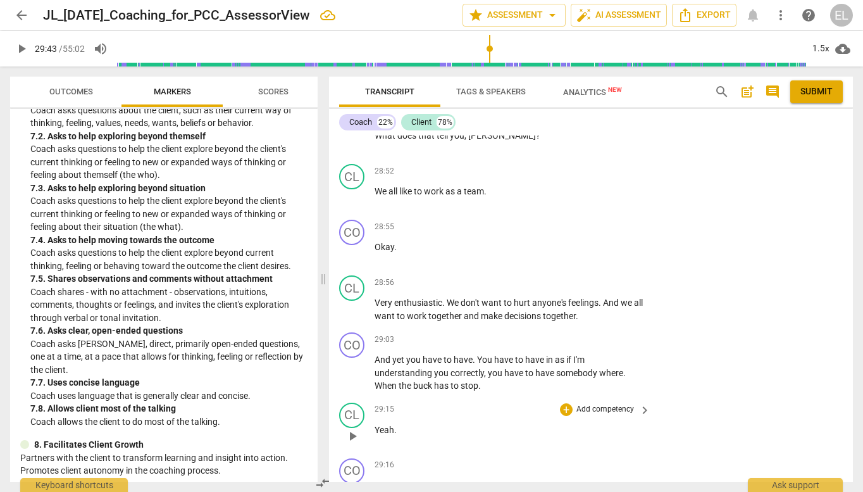
scroll to position [9197, 0]
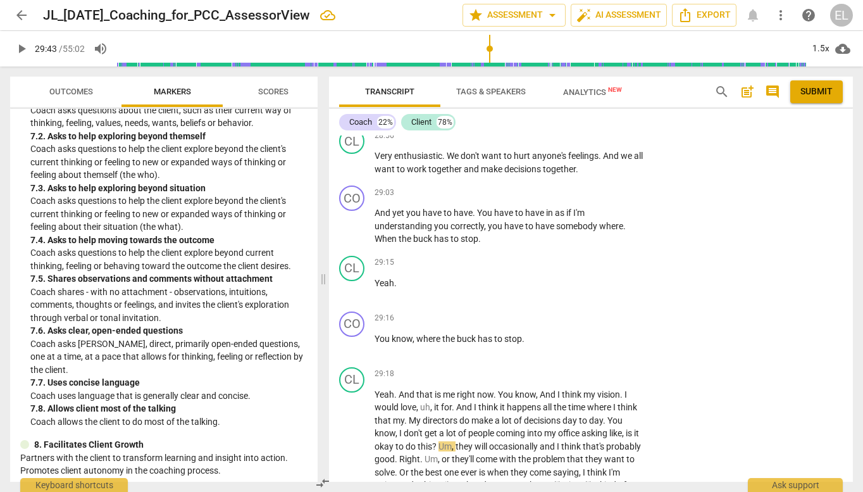
click at [22, 48] on span "play_arrow" at bounding box center [21, 48] width 15 height 15
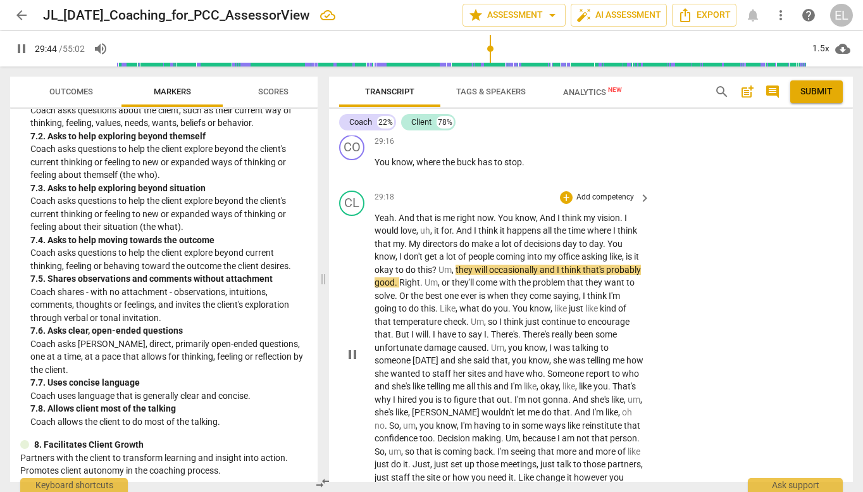
scroll to position [9387, 0]
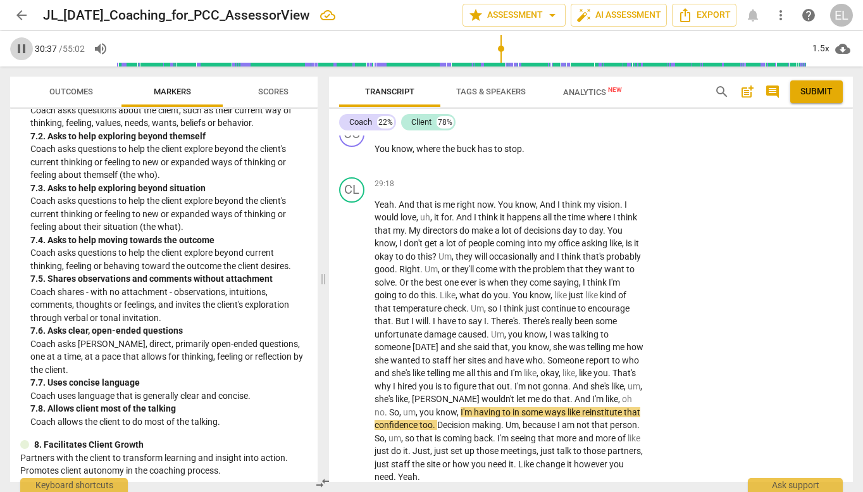
click at [25, 58] on button "pause" at bounding box center [21, 48] width 23 height 23
click at [16, 56] on button "play_arrow" at bounding box center [21, 48] width 23 height 23
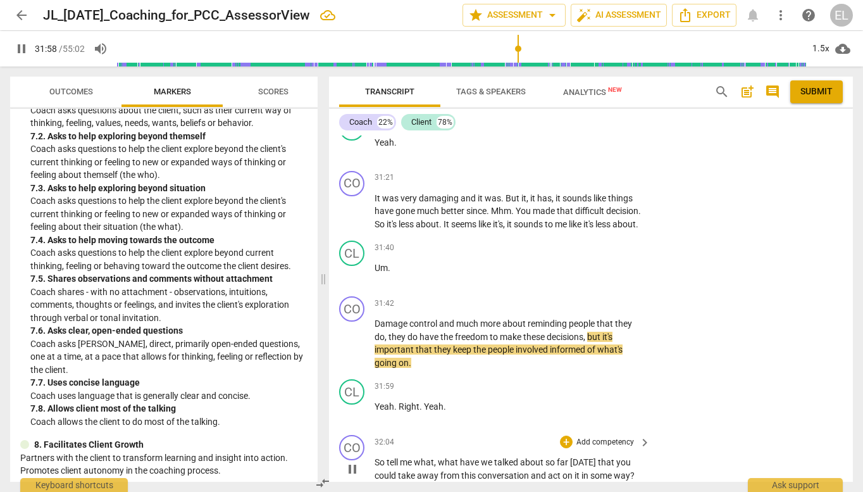
scroll to position [9999, 0]
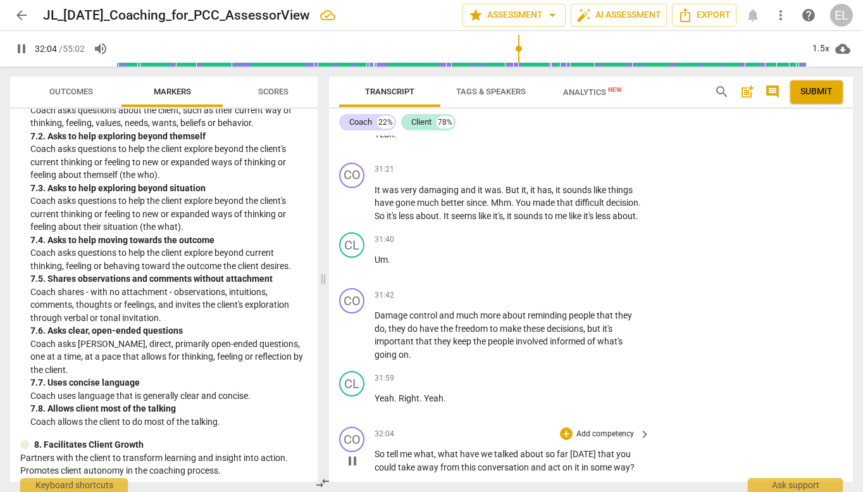
click at [600, 428] on p "Add competency" at bounding box center [605, 433] width 60 height 11
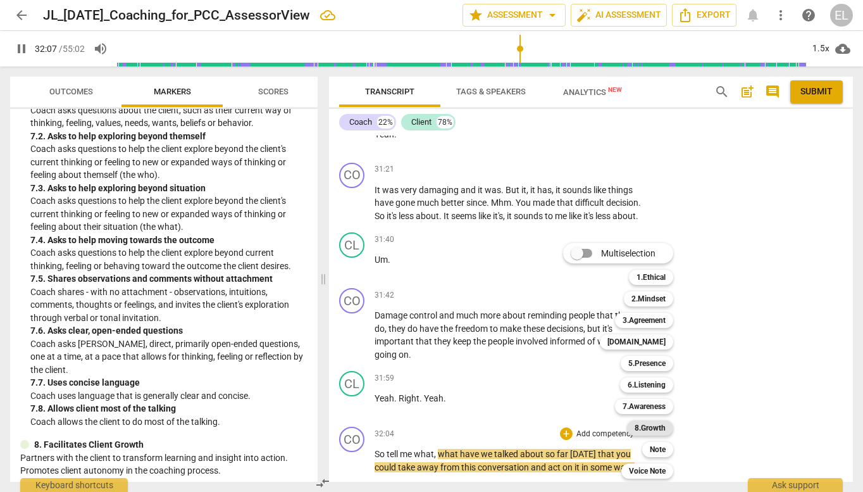
click at [656, 429] on b "8.Growth" at bounding box center [650, 427] width 31 height 15
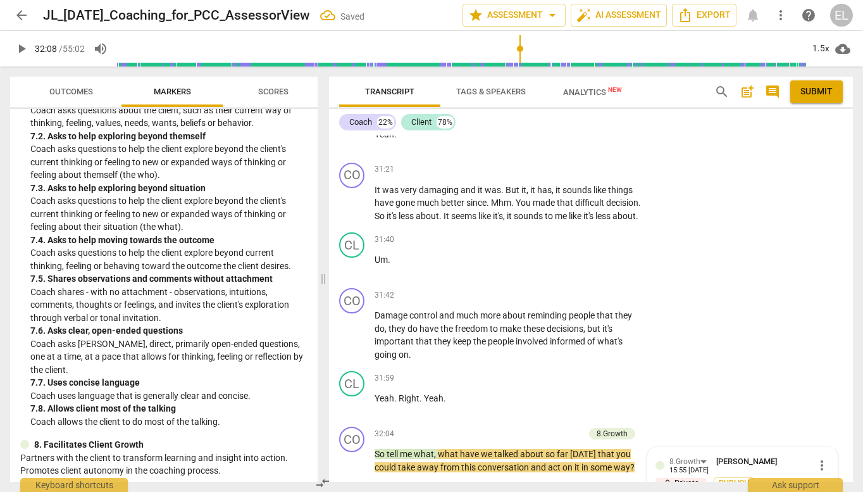
scroll to position [10275, 0]
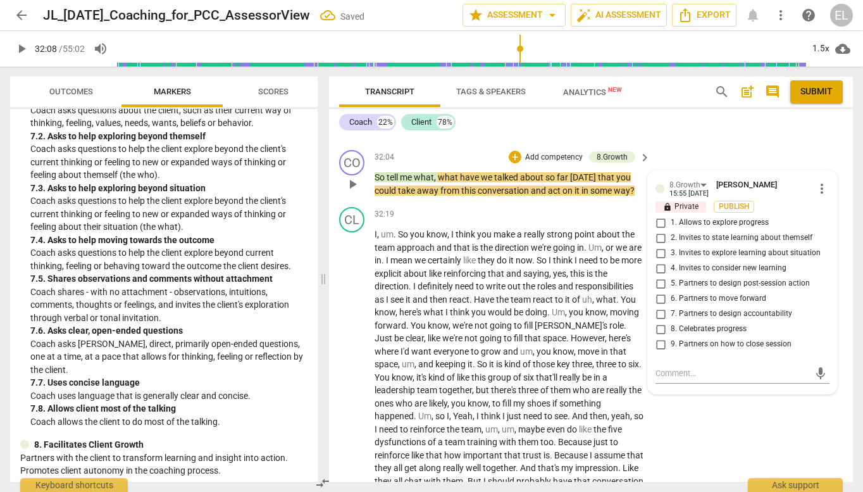
click at [739, 217] on span "1. Allows to explore progress" at bounding box center [720, 222] width 98 height 11
click at [671, 215] on input "1. Allows to explore progress" at bounding box center [661, 222] width 20 height 15
click at [726, 247] on span "3. Invites to explore learning about situation" at bounding box center [746, 252] width 150 height 11
click at [671, 246] on input "3. Invites to explore learning about situation" at bounding box center [661, 253] width 20 height 15
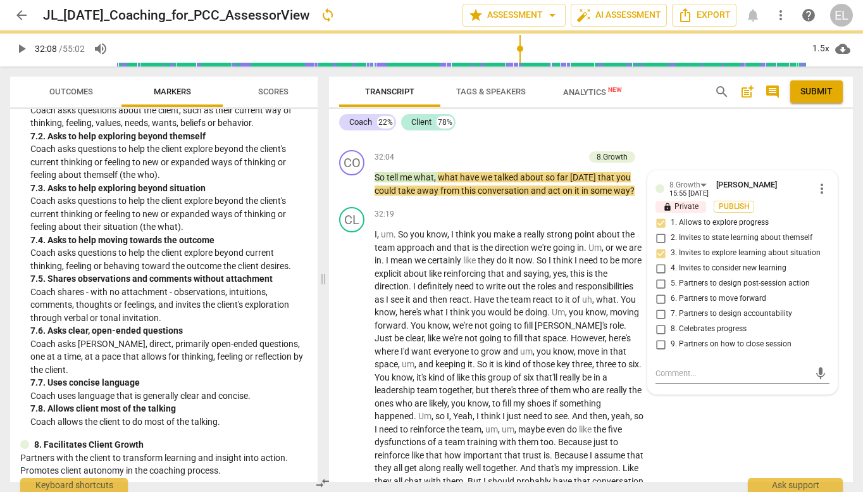
click at [16, 49] on span "play_arrow" at bounding box center [21, 48] width 15 height 15
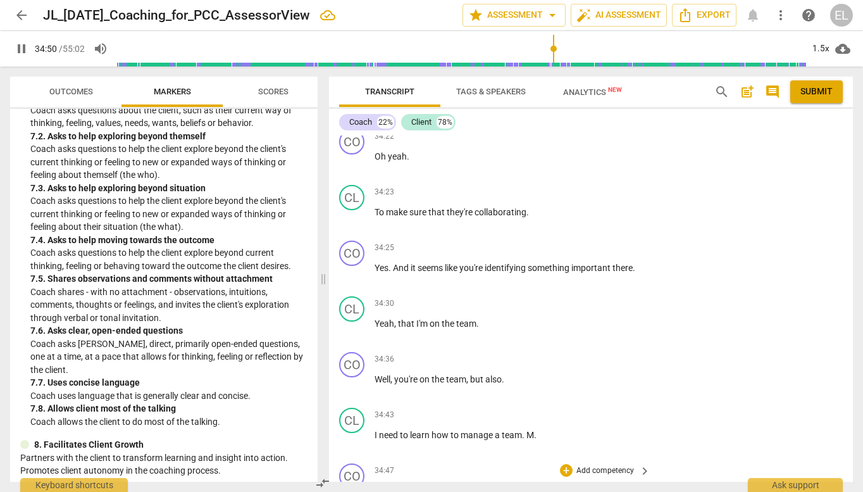
scroll to position [10627, 0]
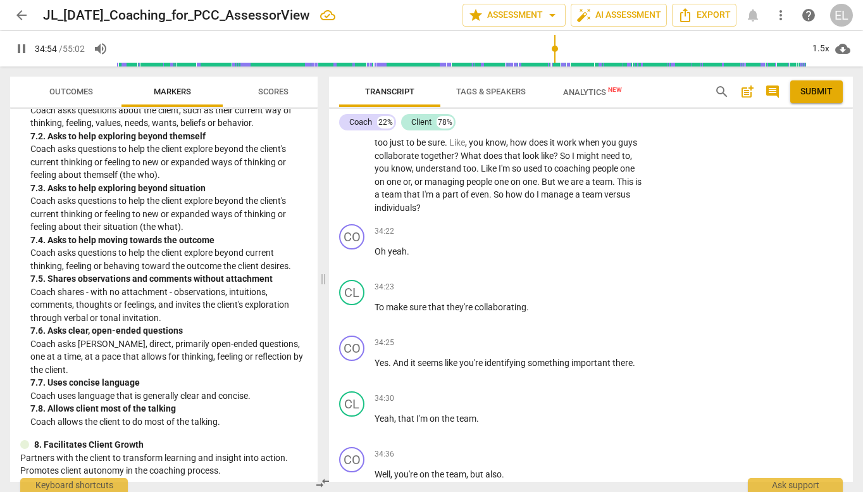
click at [23, 47] on span "pause" at bounding box center [21, 48] width 15 height 15
click at [617, 337] on p "Add competency" at bounding box center [605, 342] width 60 height 11
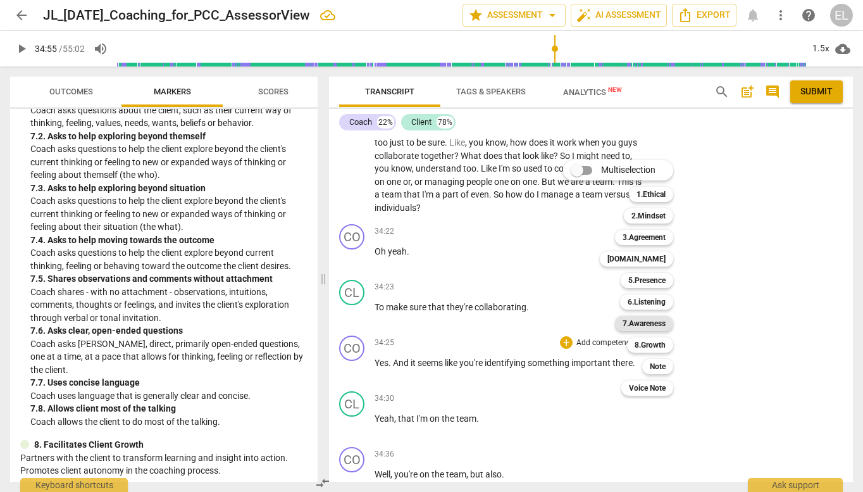
click at [642, 319] on b "7.Awareness" at bounding box center [644, 323] width 43 height 15
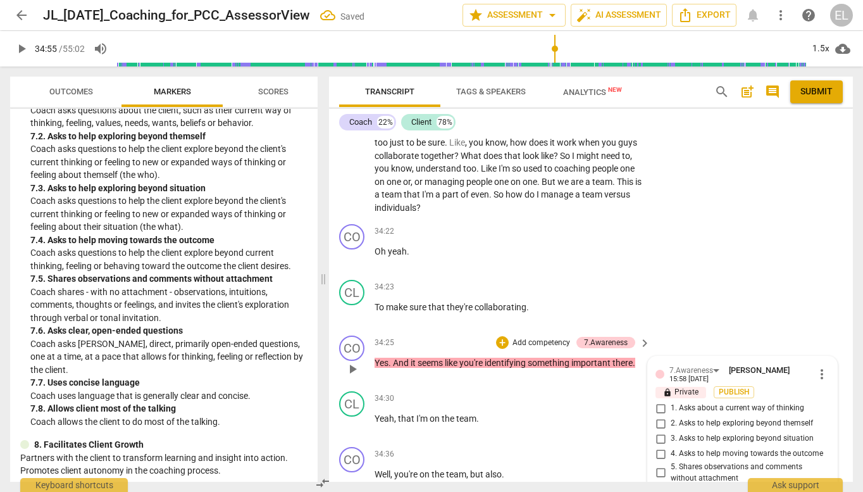
scroll to position [10635, 0]
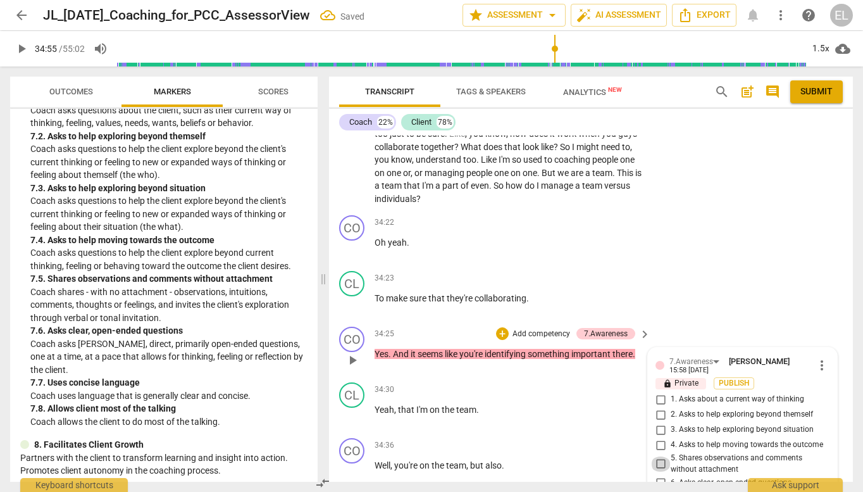
click at [657, 456] on input "5. Shares observations and comments without attachment" at bounding box center [661, 463] width 20 height 15
click at [25, 46] on span "play_arrow" at bounding box center [21, 48] width 15 height 15
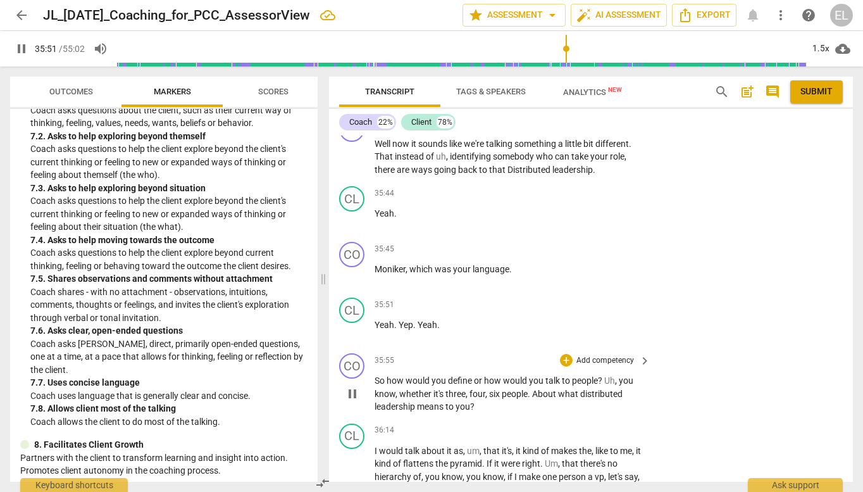
scroll to position [11516, 0]
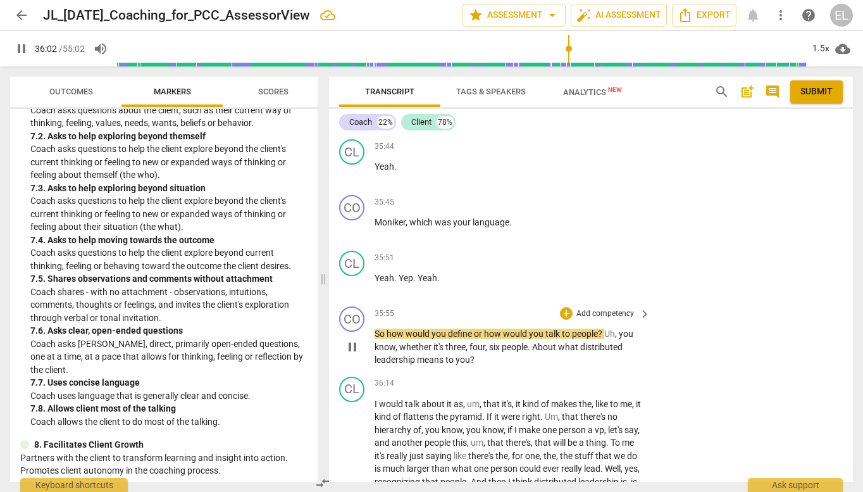
click at [631, 308] on p "Add competency" at bounding box center [605, 313] width 60 height 11
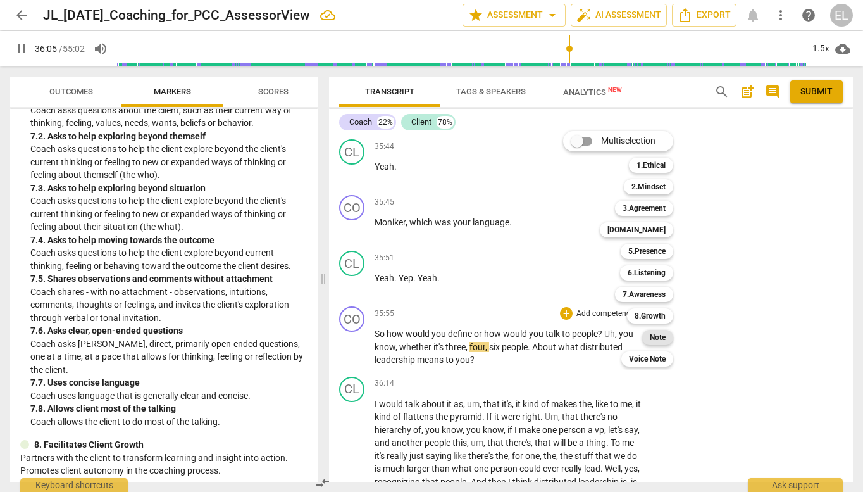
click at [664, 331] on b "Note" at bounding box center [658, 337] width 16 height 15
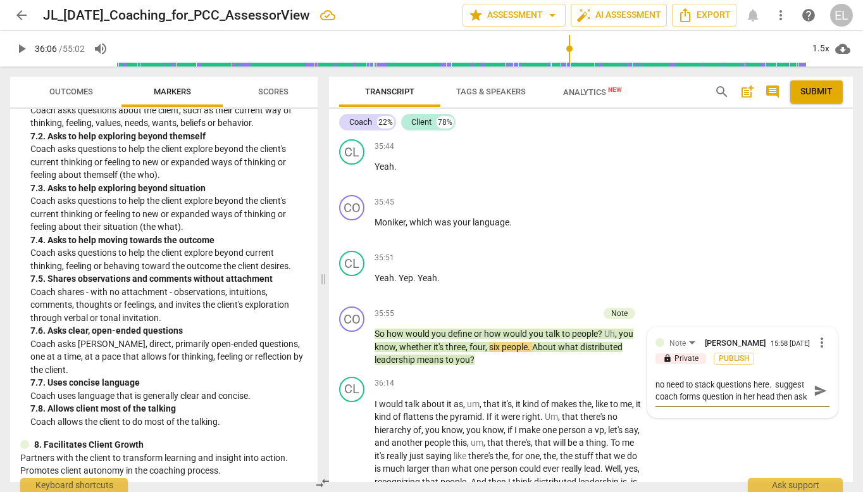
scroll to position [11, 0]
click at [704, 301] on div "CO play_arrow pause 35:55 + Add competency Note keyboard_arrow_right So how wou…" at bounding box center [591, 336] width 524 height 70
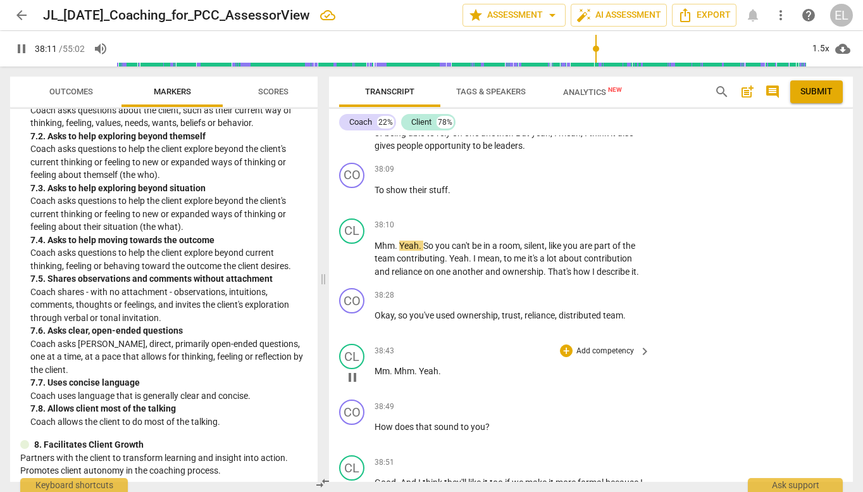
scroll to position [12022, 0]
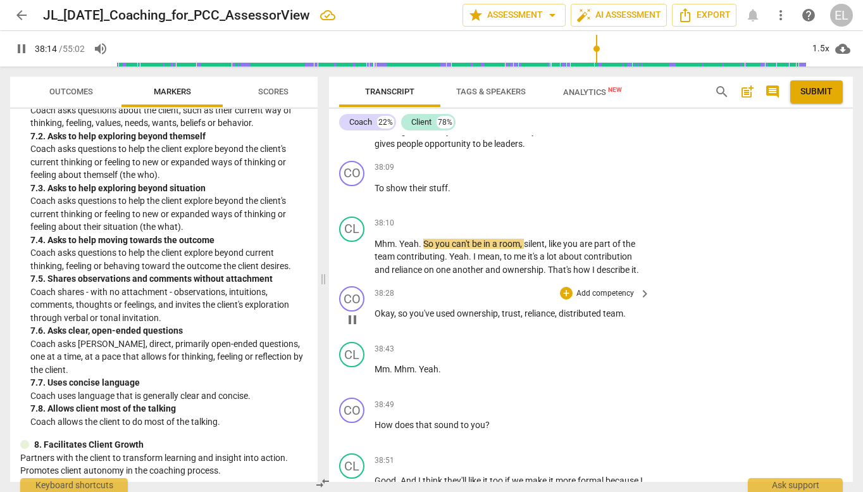
click at [616, 288] on p "Add competency" at bounding box center [605, 293] width 60 height 11
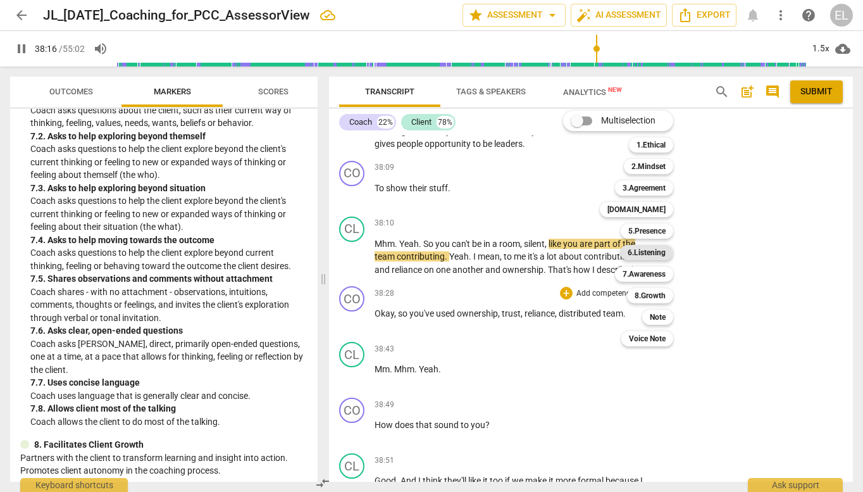
click at [648, 253] on b "6.Listening" at bounding box center [647, 252] width 38 height 15
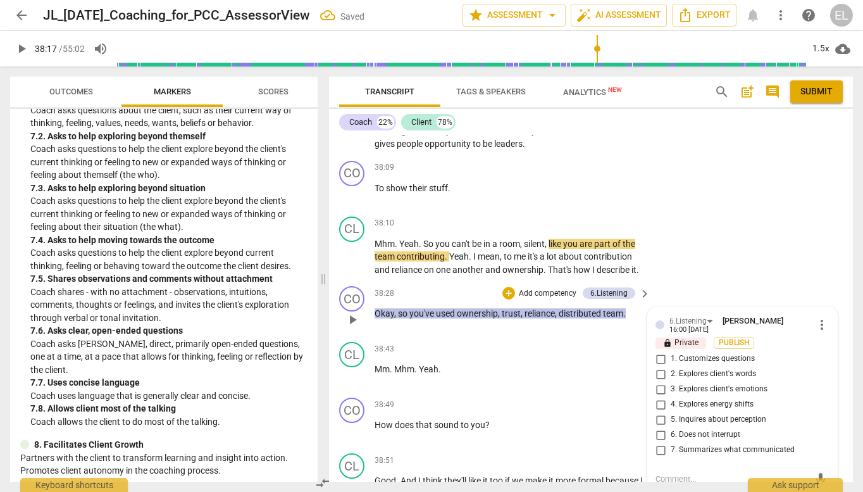
click at [659, 366] on input "2. Explores client's words" at bounding box center [661, 373] width 20 height 15
click at [20, 56] on span "play_arrow" at bounding box center [21, 48] width 15 height 15
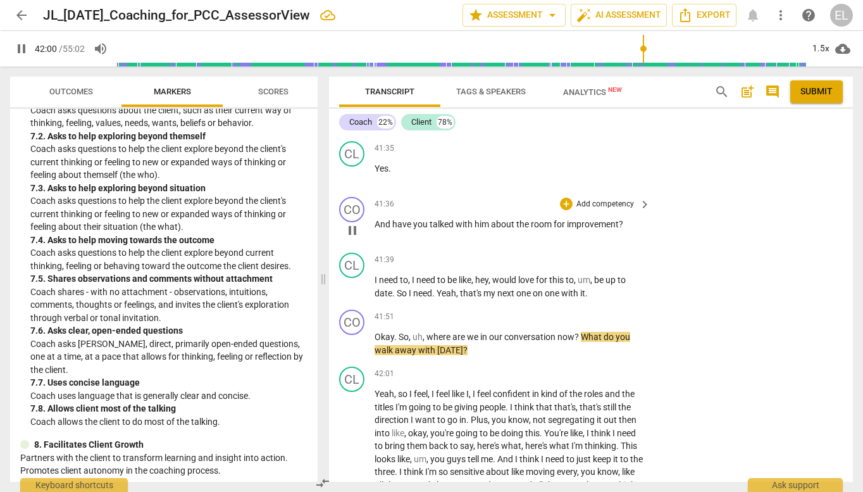
scroll to position [13534, 0]
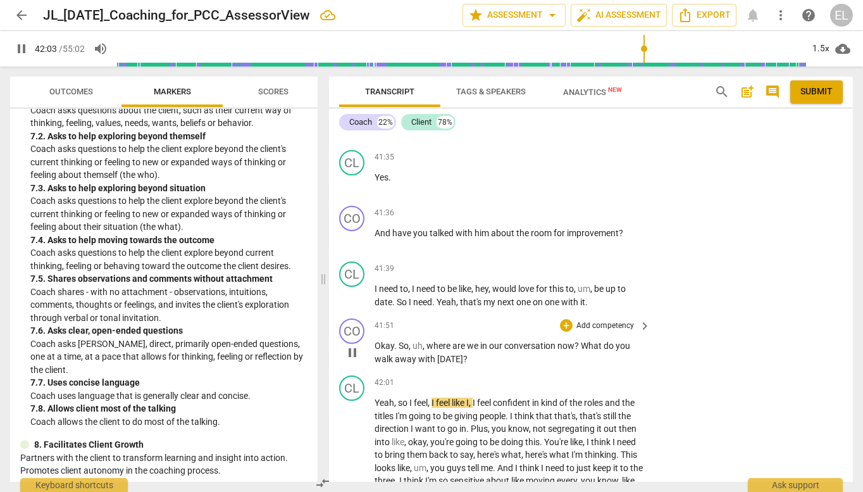
click at [621, 320] on p "Add competency" at bounding box center [605, 325] width 60 height 11
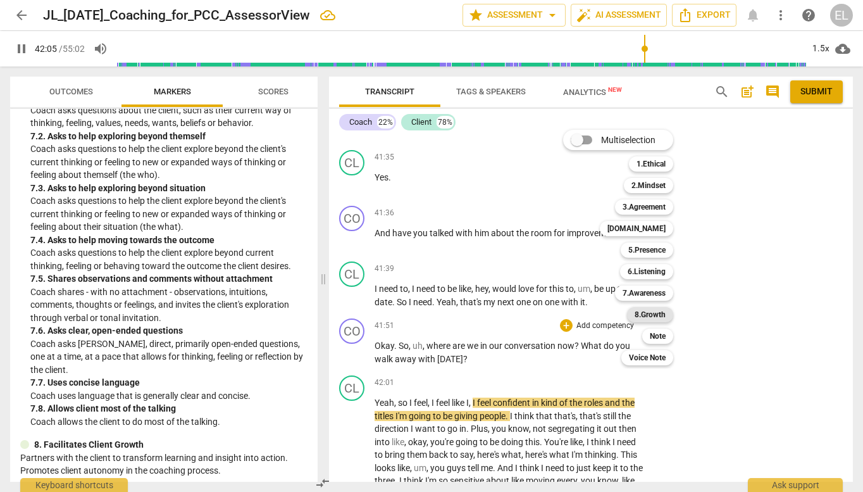
click at [663, 316] on b "8.Growth" at bounding box center [650, 314] width 31 height 15
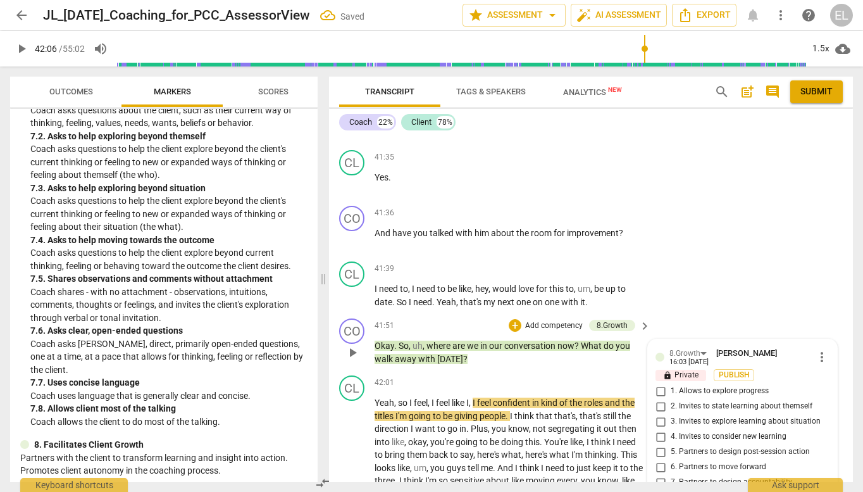
click at [738, 385] on span "1. Allows to explore progress" at bounding box center [720, 390] width 98 height 11
click at [671, 383] on input "1. Allows to explore progress" at bounding box center [661, 390] width 20 height 15
click at [23, 50] on span "play_arrow" at bounding box center [21, 48] width 15 height 15
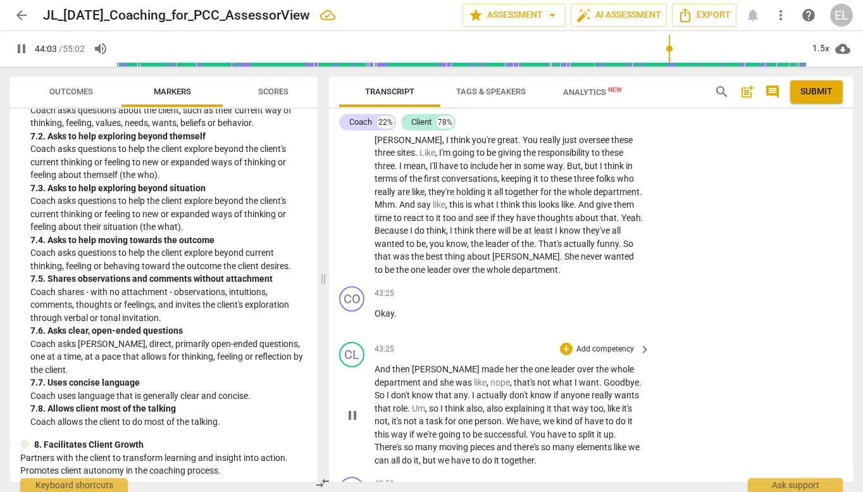
scroll to position [14310, 0]
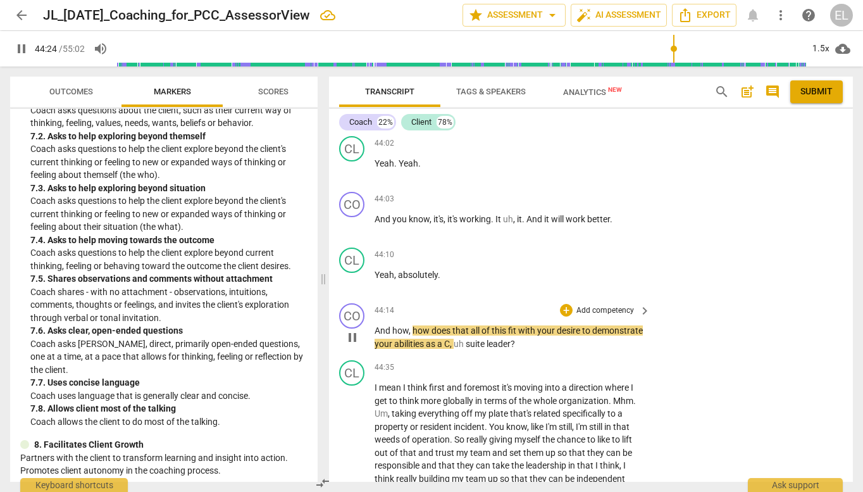
click at [621, 305] on p "Add competency" at bounding box center [605, 310] width 60 height 11
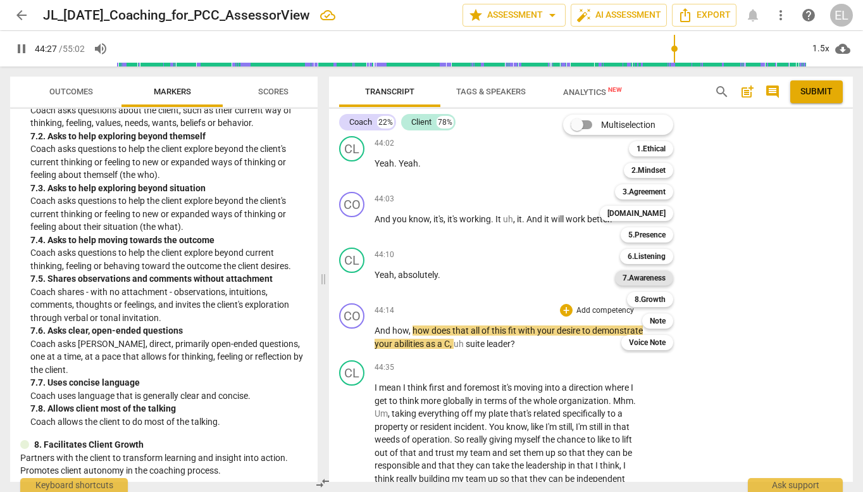
click at [647, 282] on b "7.Awareness" at bounding box center [644, 277] width 43 height 15
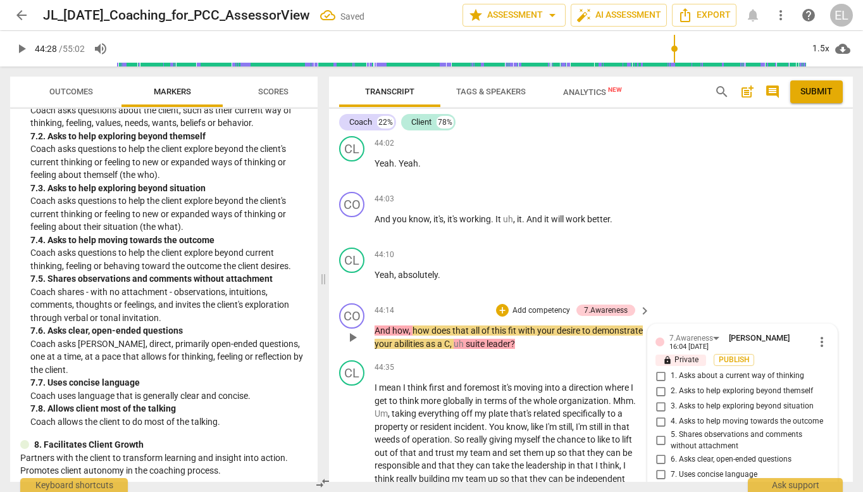
click at [698, 385] on span "2. Asks to help exploring beyond themself" at bounding box center [742, 390] width 142 height 11
click at [671, 383] on input "2. Asks to help exploring beyond themself" at bounding box center [661, 390] width 20 height 15
click at [18, 51] on span "play_arrow" at bounding box center [21, 48] width 15 height 15
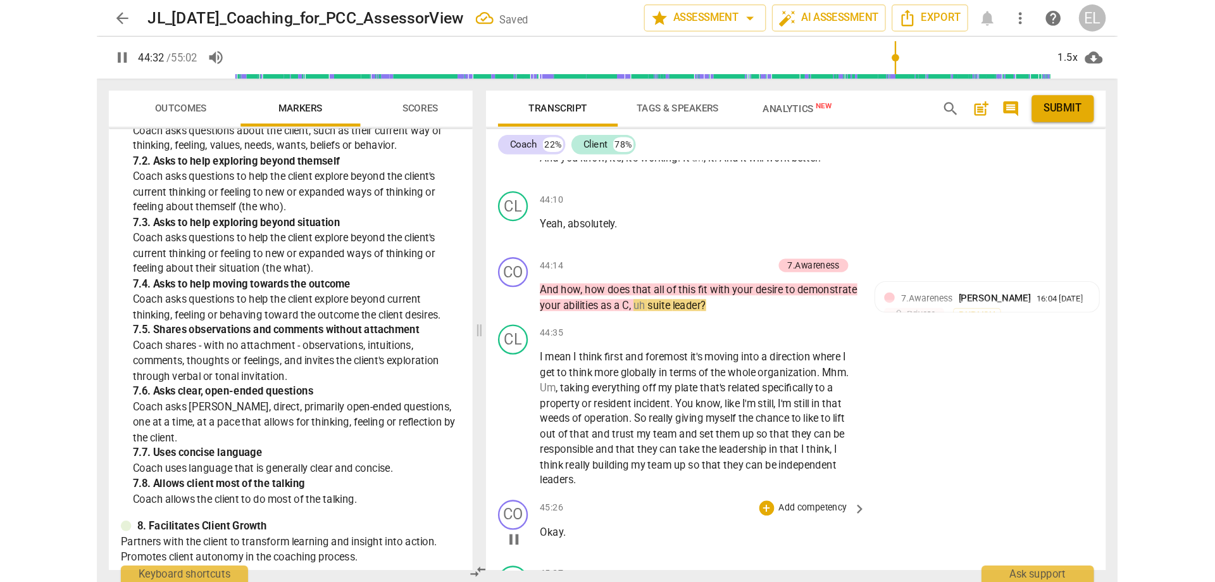
scroll to position [14373, 0]
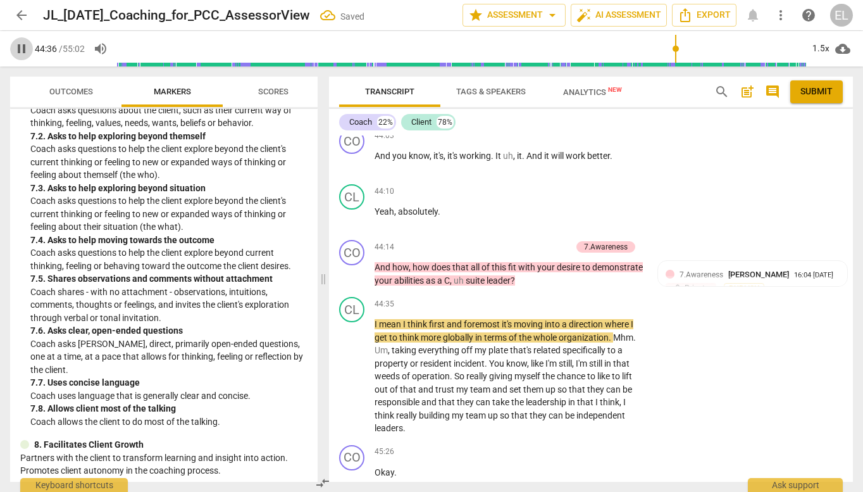
click at [22, 43] on span "pause" at bounding box center [21, 48] width 15 height 15
click at [17, 49] on span "play_arrow" at bounding box center [21, 48] width 15 height 15
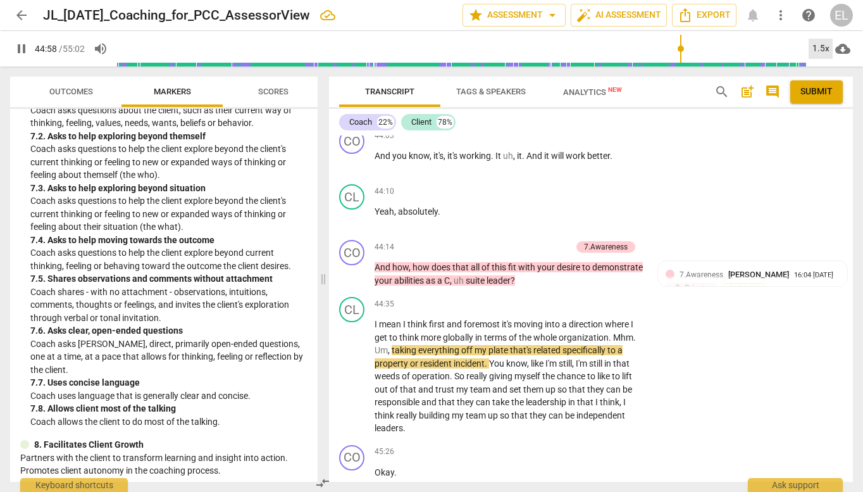
click at [821, 53] on div "1.5x" at bounding box center [821, 49] width 24 height 20
click at [828, 118] on li "1.5x" at bounding box center [830, 122] width 42 height 24
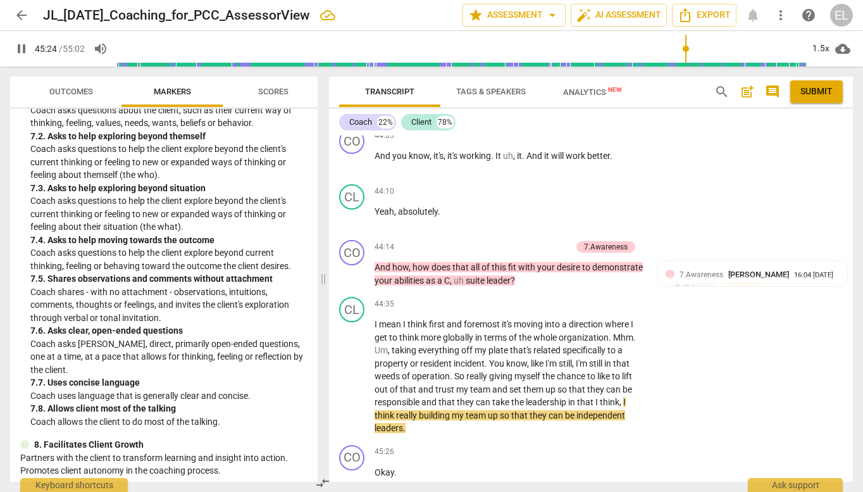
click at [23, 50] on span "pause" at bounding box center [21, 48] width 15 height 15
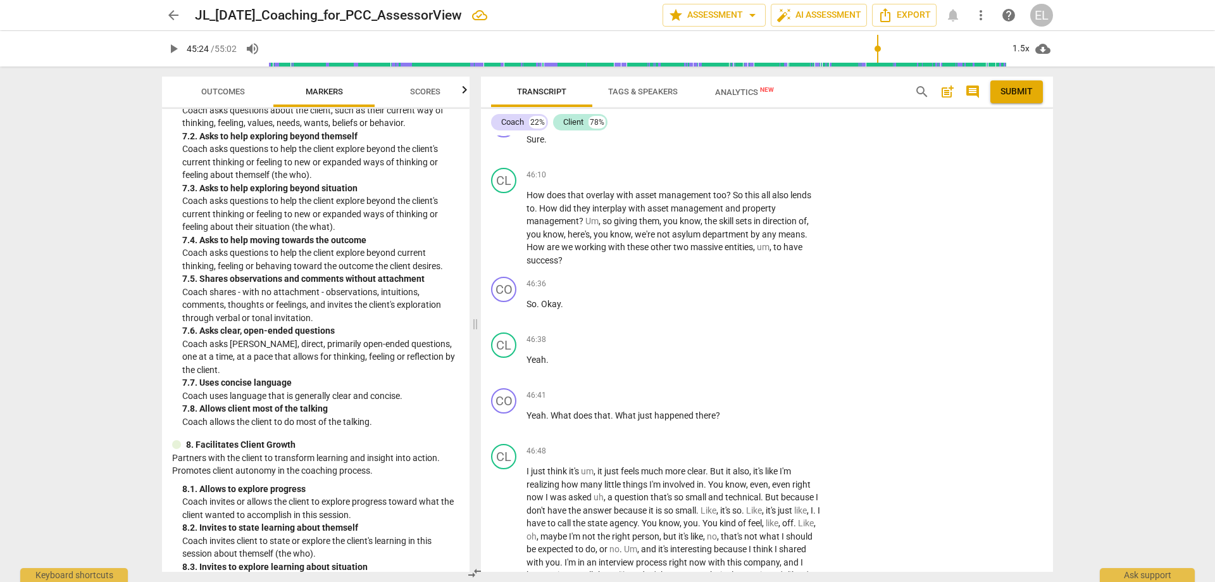
scroll to position [13867, 0]
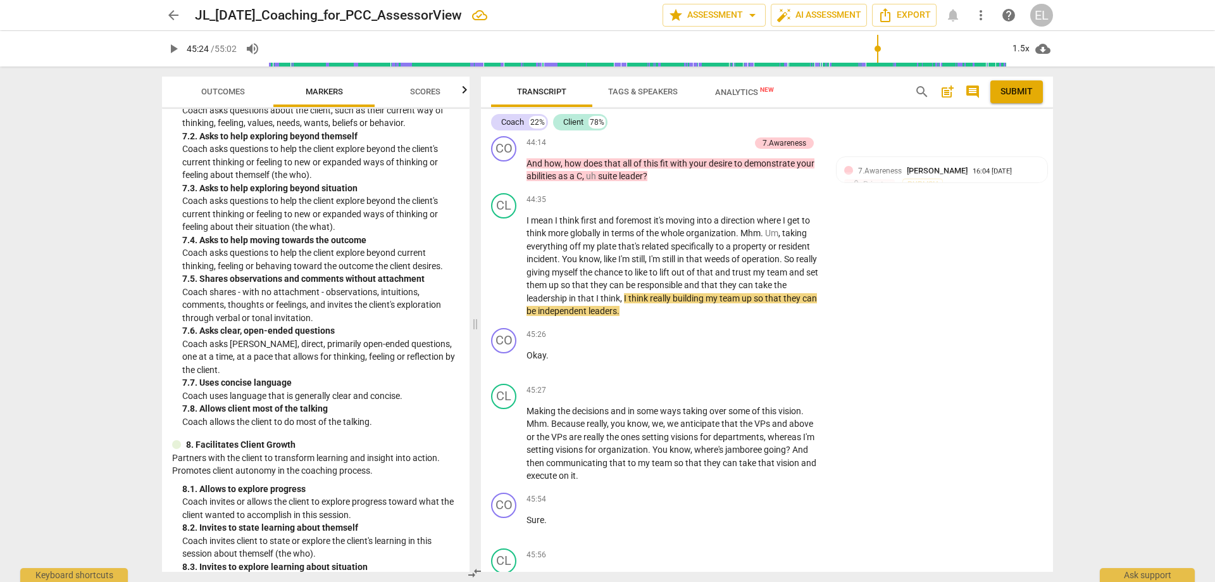
click at [172, 50] on span "play_arrow" at bounding box center [173, 48] width 15 height 15
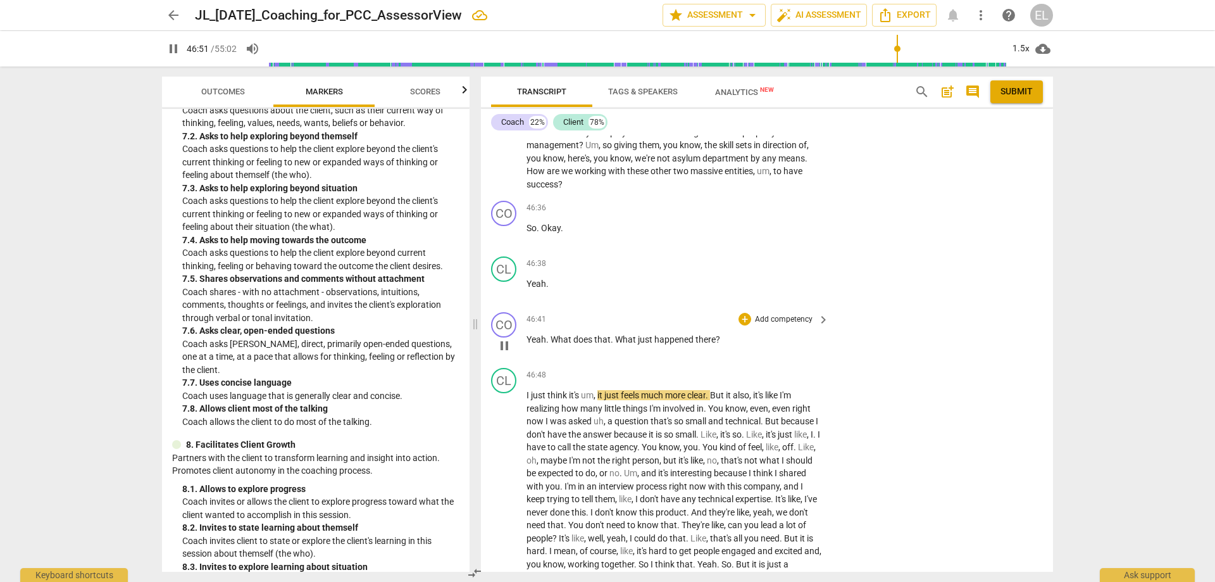
scroll to position [14454, 0]
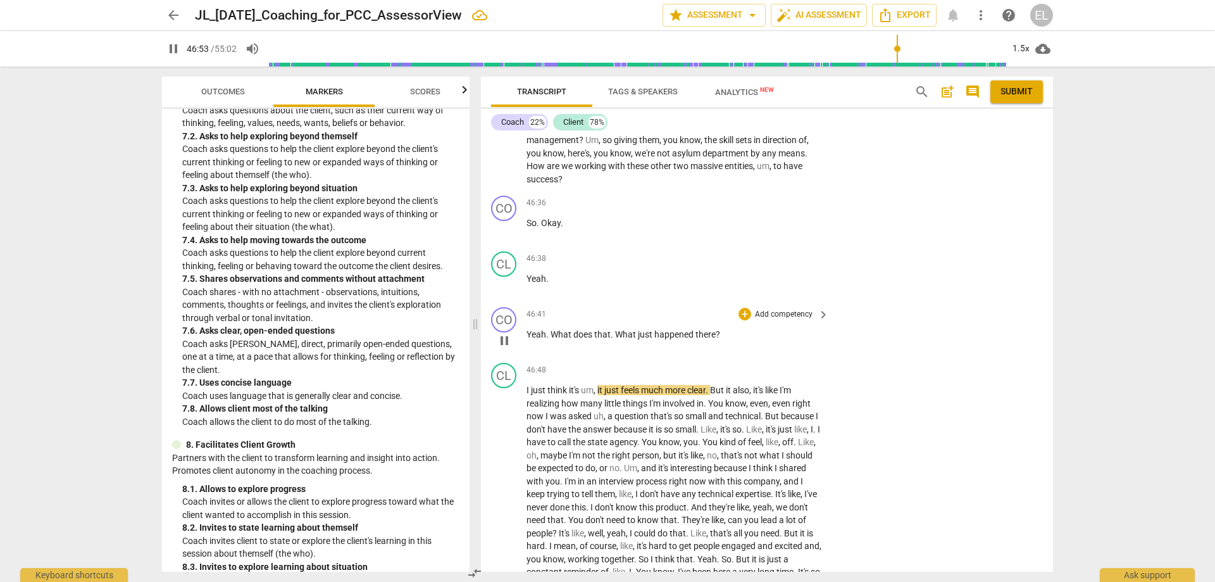
click at [780, 320] on p "Add competency" at bounding box center [784, 314] width 60 height 11
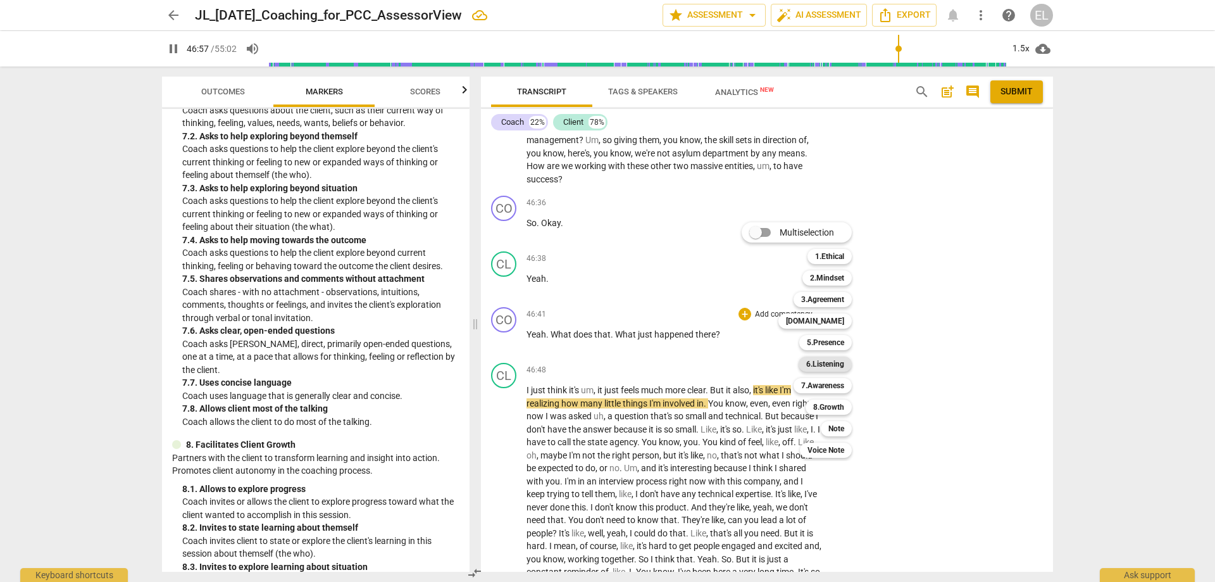
click at [834, 365] on b "6.Listening" at bounding box center [825, 363] width 38 height 15
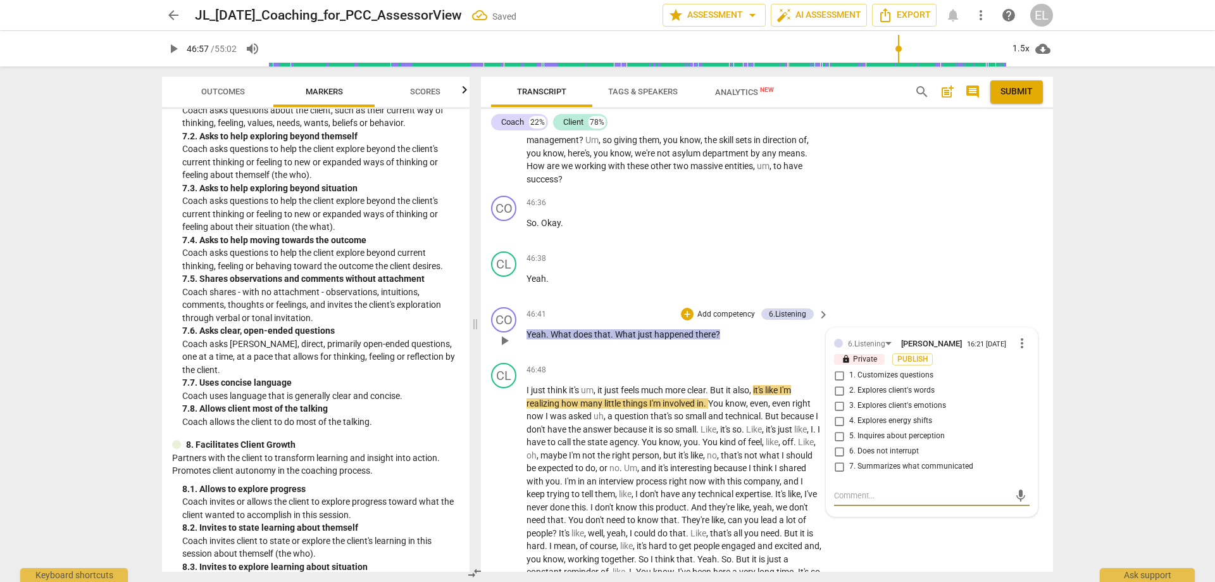
click at [863, 427] on span "4. Explores energy shifts" at bounding box center [890, 420] width 83 height 11
click at [849, 428] on input "4. Explores energy shifts" at bounding box center [839, 420] width 20 height 15
click at [850, 442] on span "5. Inquires about perception" at bounding box center [897, 435] width 96 height 11
click at [849, 444] on input "5. Inquires about perception" at bounding box center [839, 435] width 20 height 15
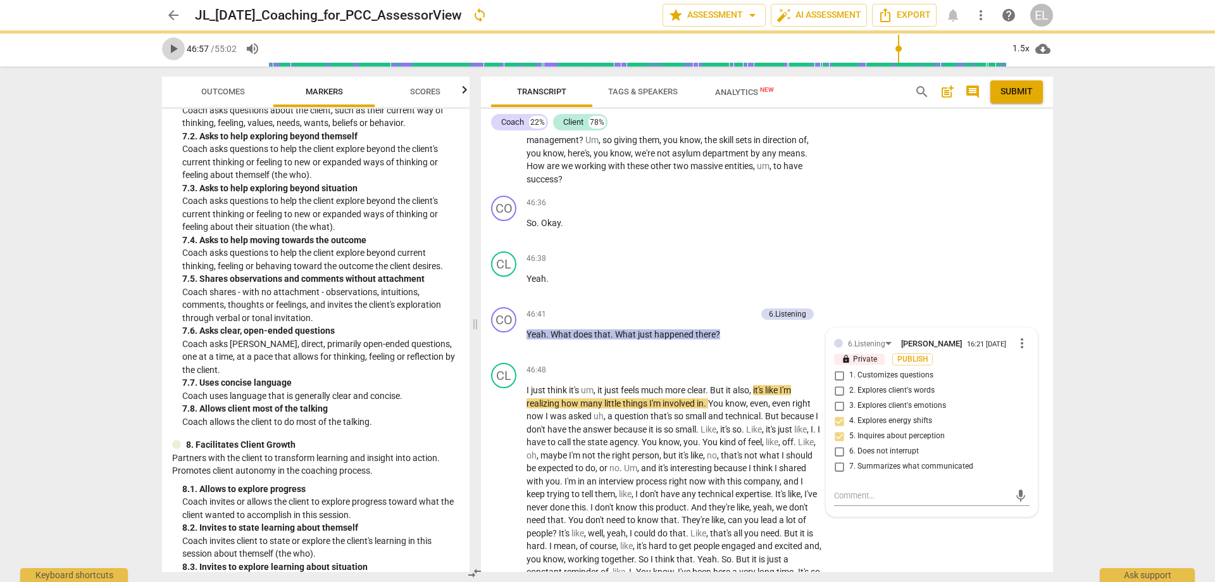
click at [173, 54] on span "play_arrow" at bounding box center [173, 48] width 15 height 15
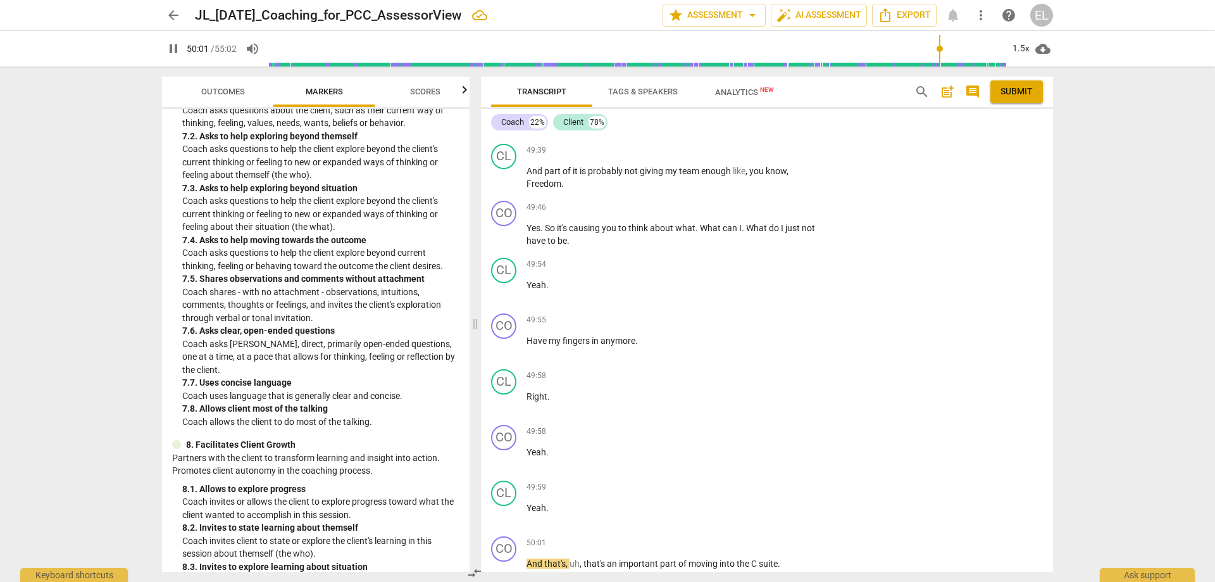
scroll to position [16006, 0]
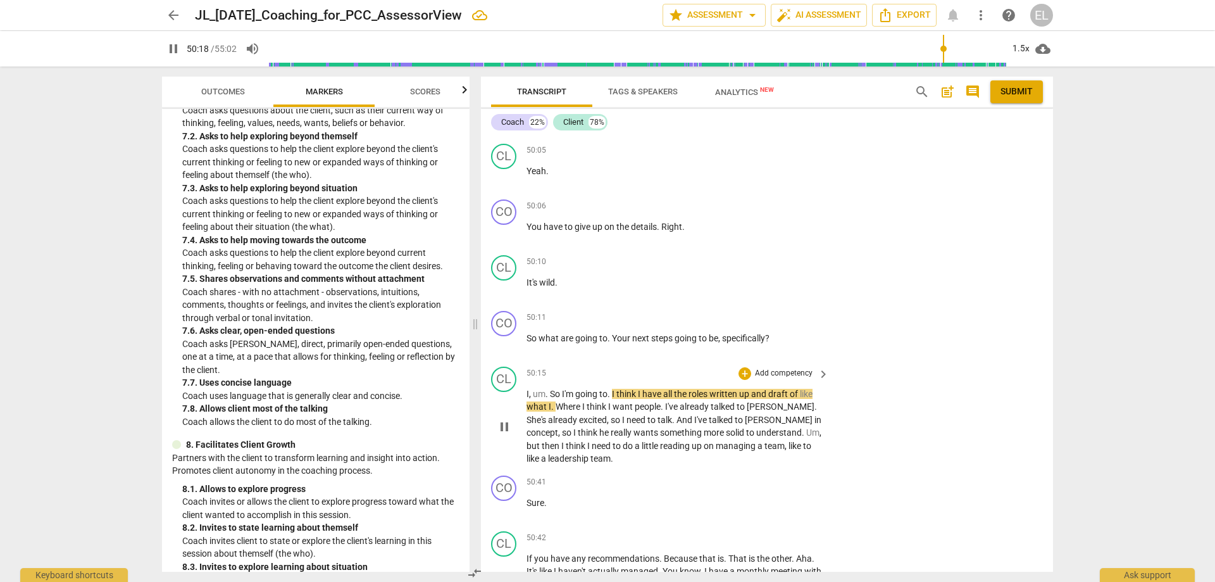
drag, startPoint x: 651, startPoint y: 400, endPoint x: 659, endPoint y: 394, distance: 10.4
click at [651, 380] on div "50:15 + Add competency keyboard_arrow_right" at bounding box center [678, 373] width 304 height 14
click at [812, 325] on div "+ Add competency keyboard_arrow_right" at bounding box center [783, 318] width 94 height 14
click at [821, 326] on span "keyboard_arrow_right" at bounding box center [823, 318] width 15 height 15
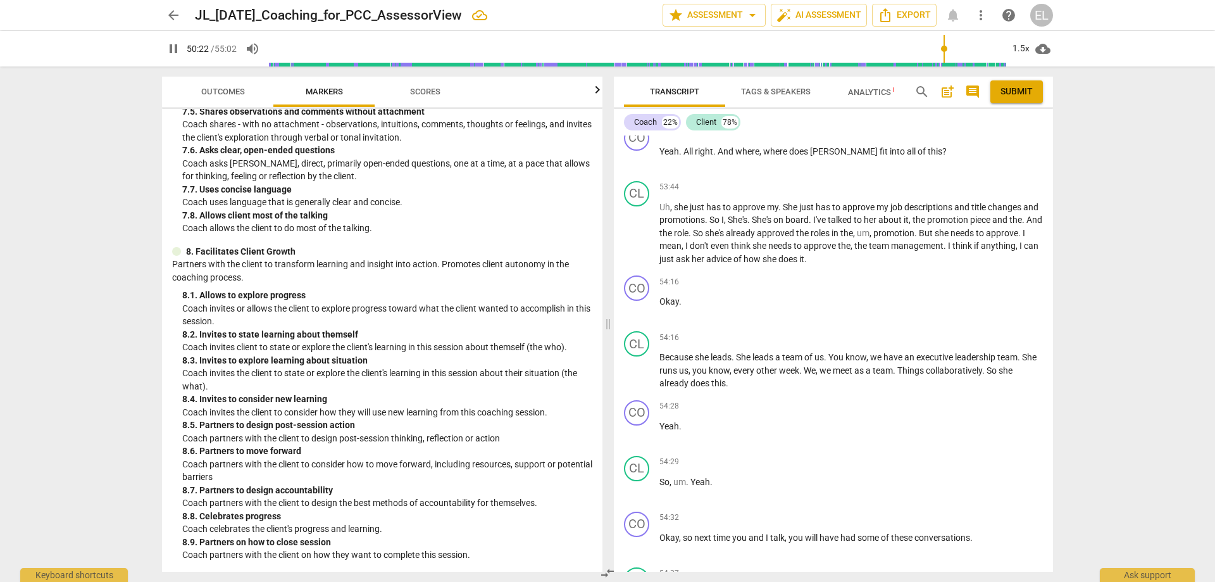
scroll to position [1110, 0]
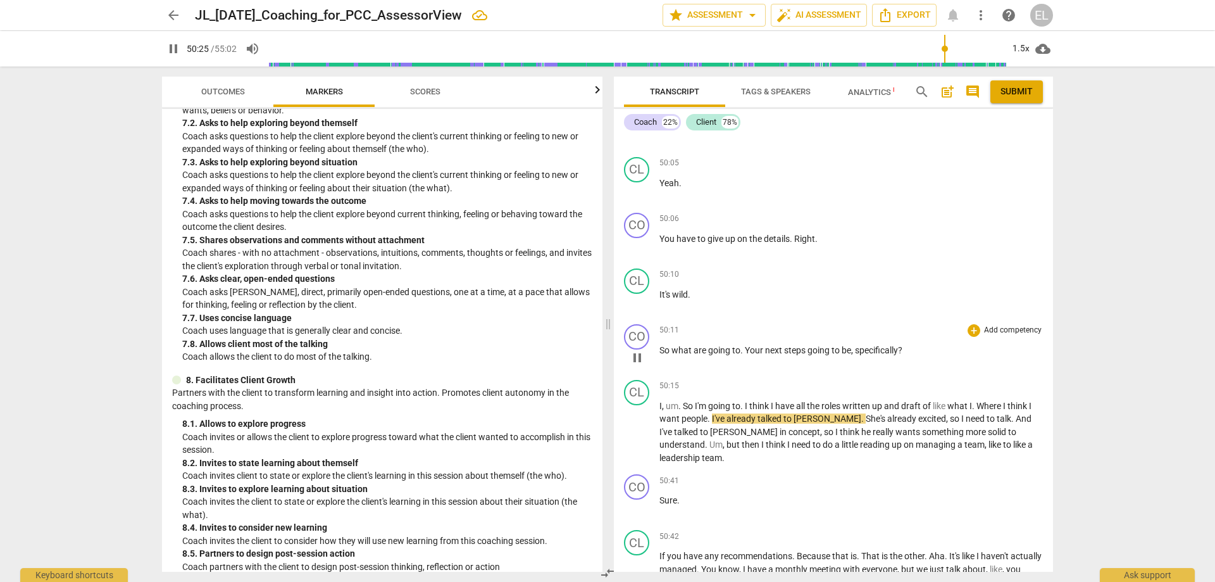
click at [863, 336] on p "Add competency" at bounding box center [1013, 330] width 60 height 11
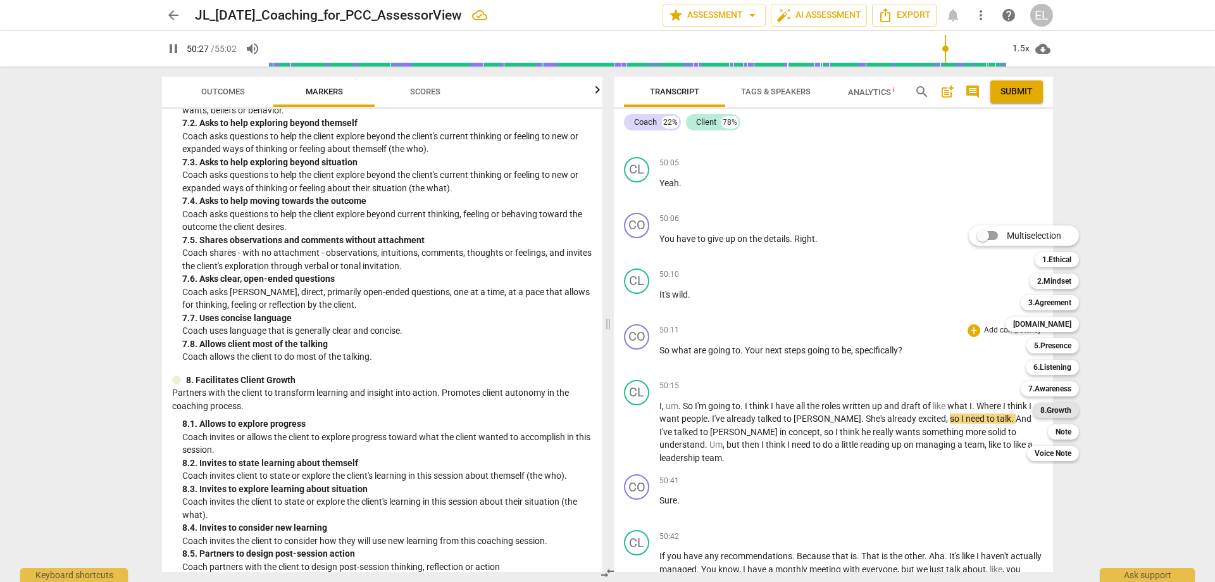
click at [863, 407] on b "8.Growth" at bounding box center [1055, 409] width 31 height 15
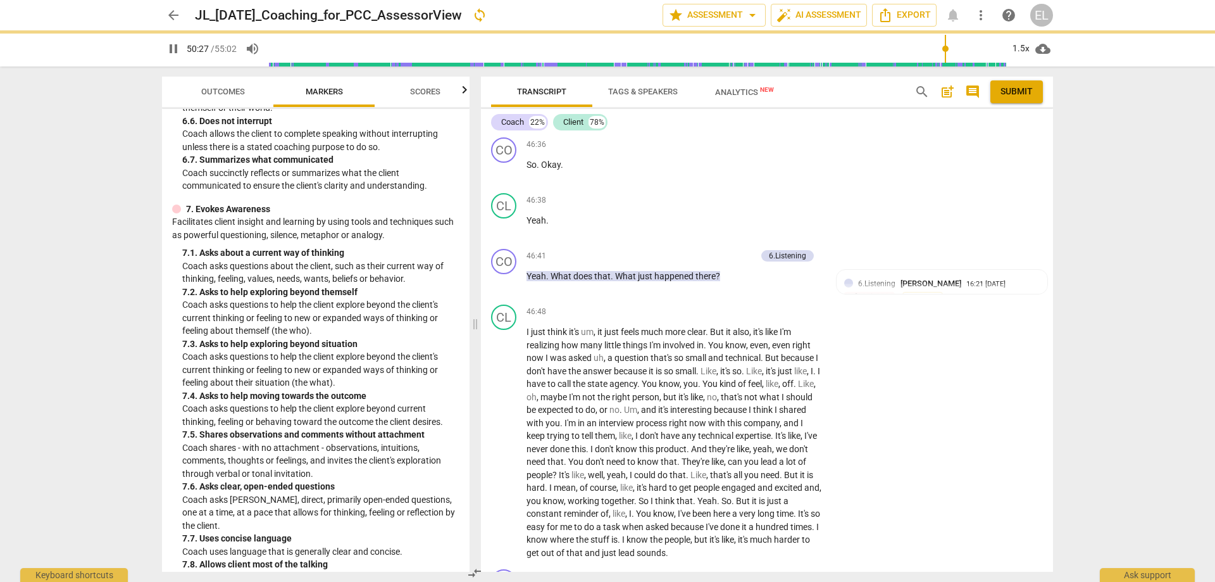
scroll to position [1266, 0]
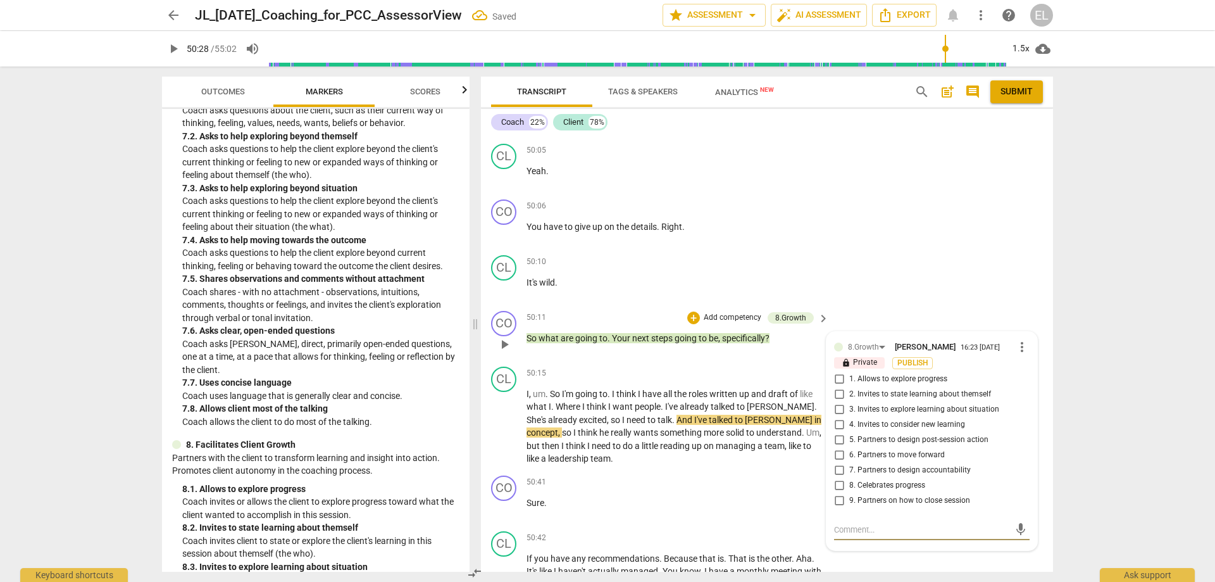
click at [863, 445] on span "5. Partners to design post-session action" at bounding box center [918, 439] width 139 height 11
click at [849, 447] on input "5. Partners to design post-session action" at bounding box center [839, 439] width 20 height 15
click at [172, 42] on span "play_arrow" at bounding box center [173, 48] width 15 height 15
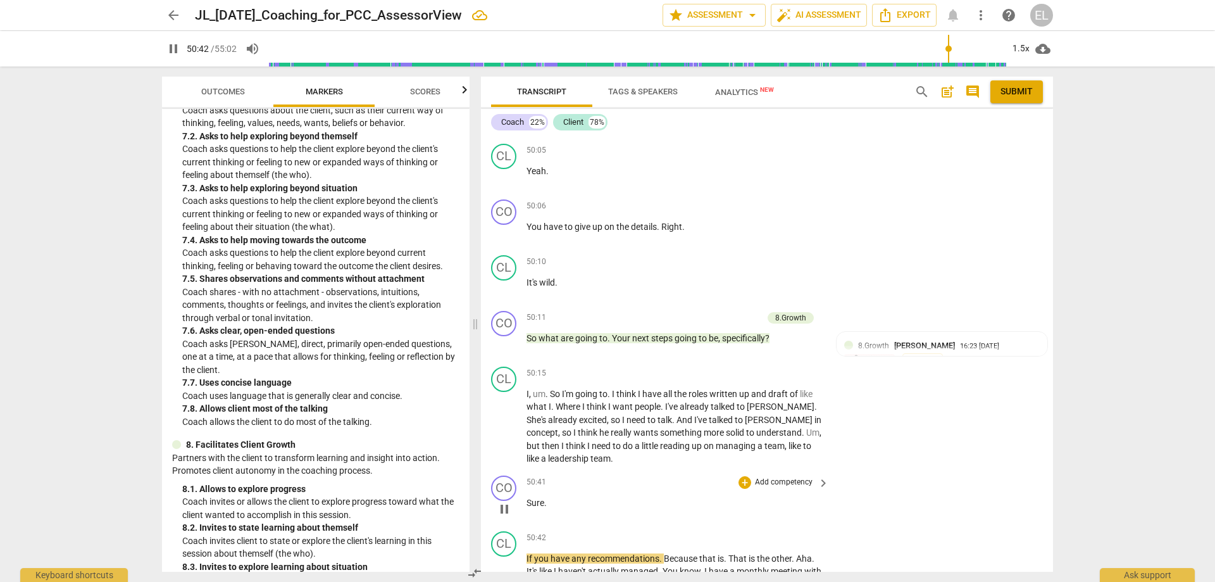
scroll to position [16449, 0]
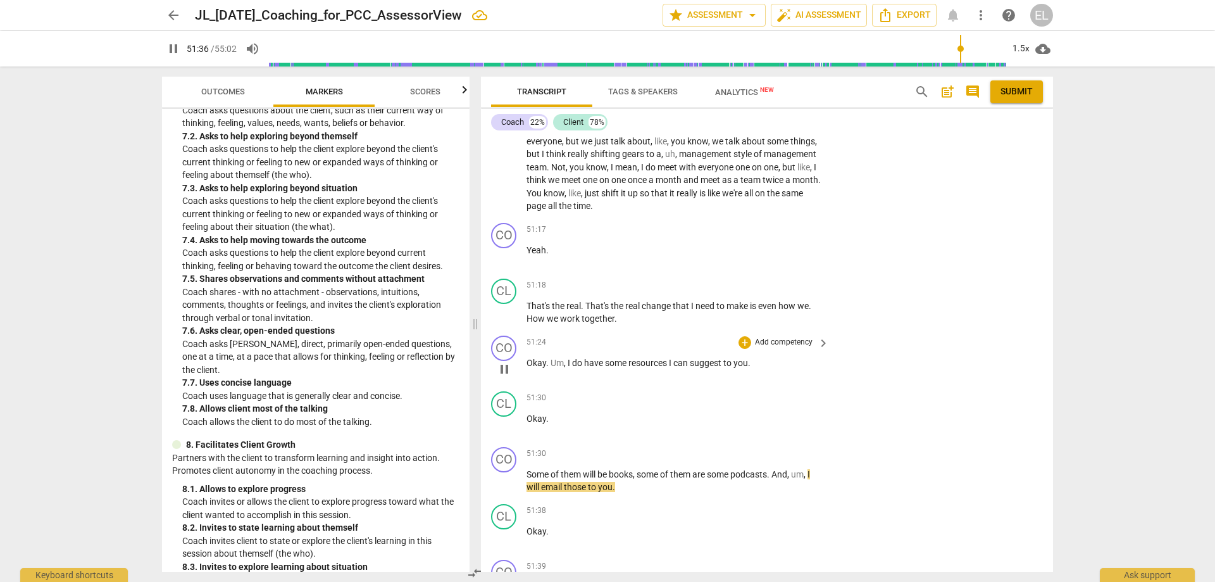
click at [607, 359] on div "CO play_arrow pause 51:24 + Add competency keyboard_arrow_right Okay . Um , I d…" at bounding box center [767, 358] width 572 height 56
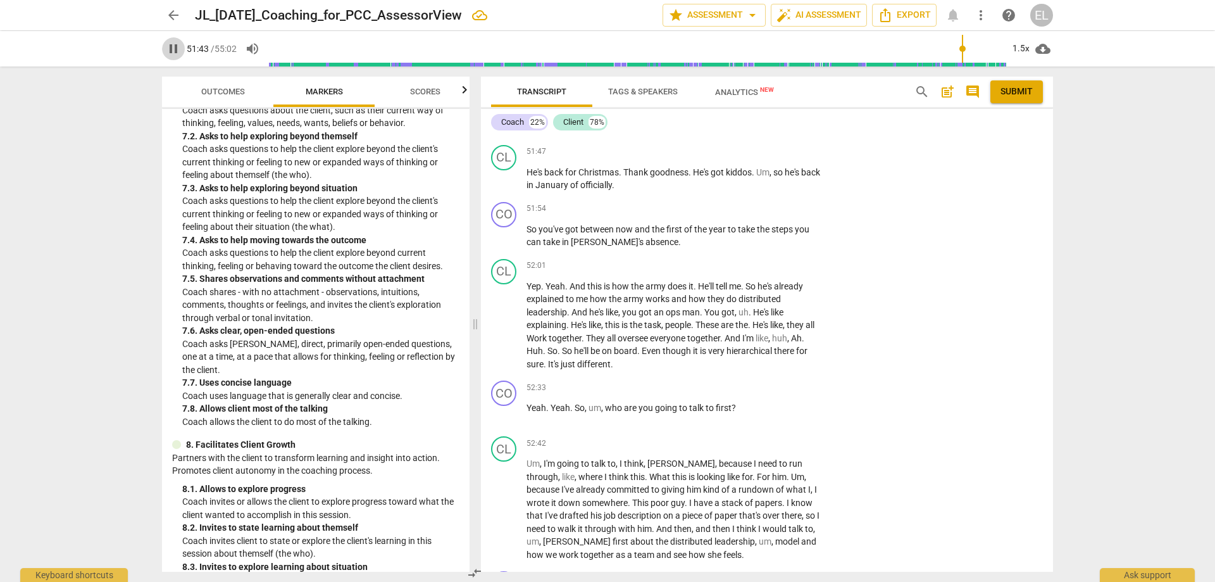
click at [169, 52] on span "pause" at bounding box center [173, 48] width 15 height 15
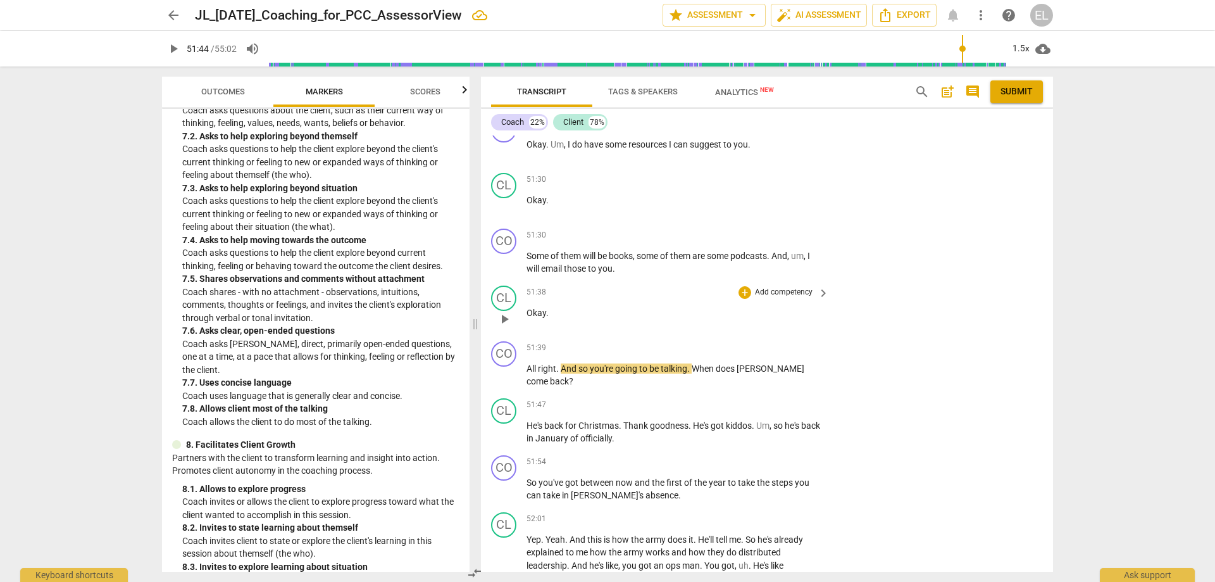
scroll to position [16731, 0]
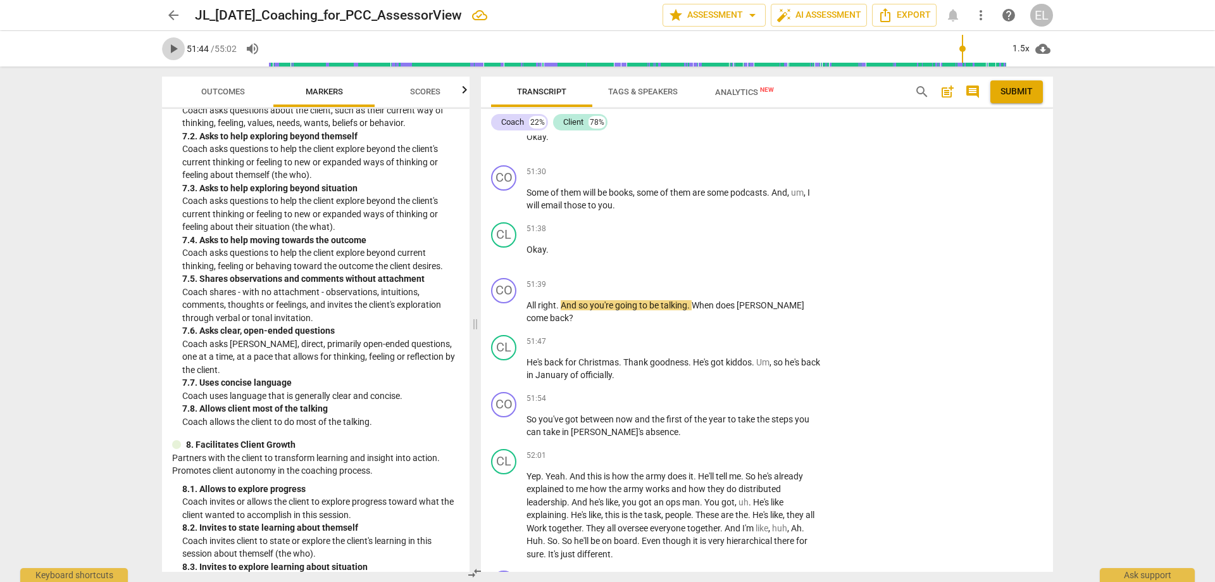
click at [177, 50] on span "play_arrow" at bounding box center [173, 48] width 15 height 15
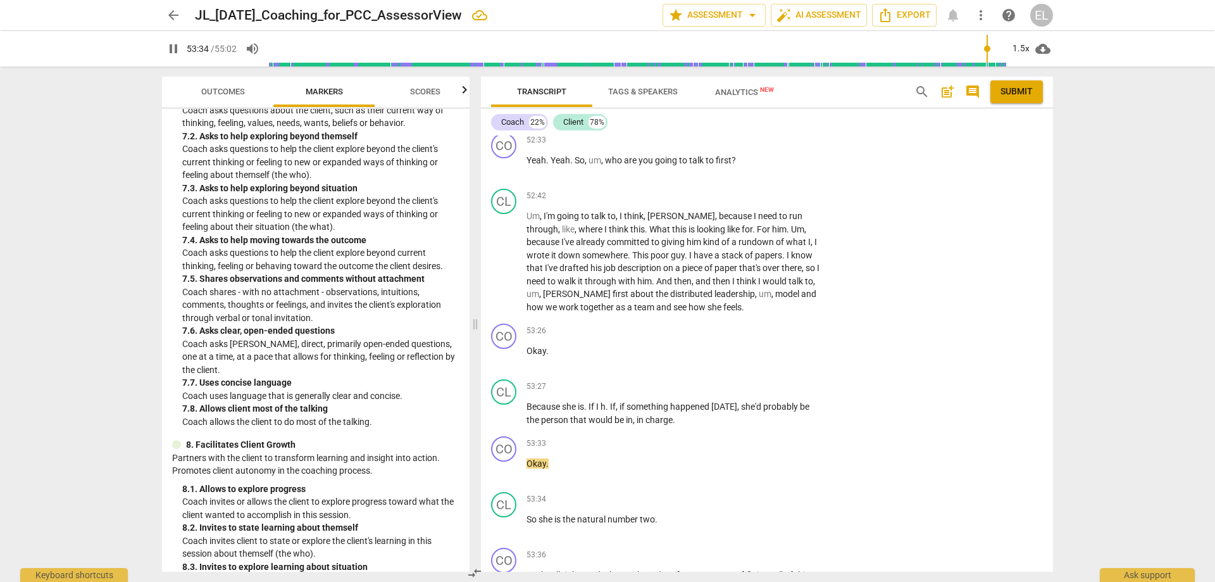
click at [169, 53] on span "pause" at bounding box center [173, 48] width 15 height 15
click at [171, 44] on span "play_arrow" at bounding box center [173, 48] width 15 height 15
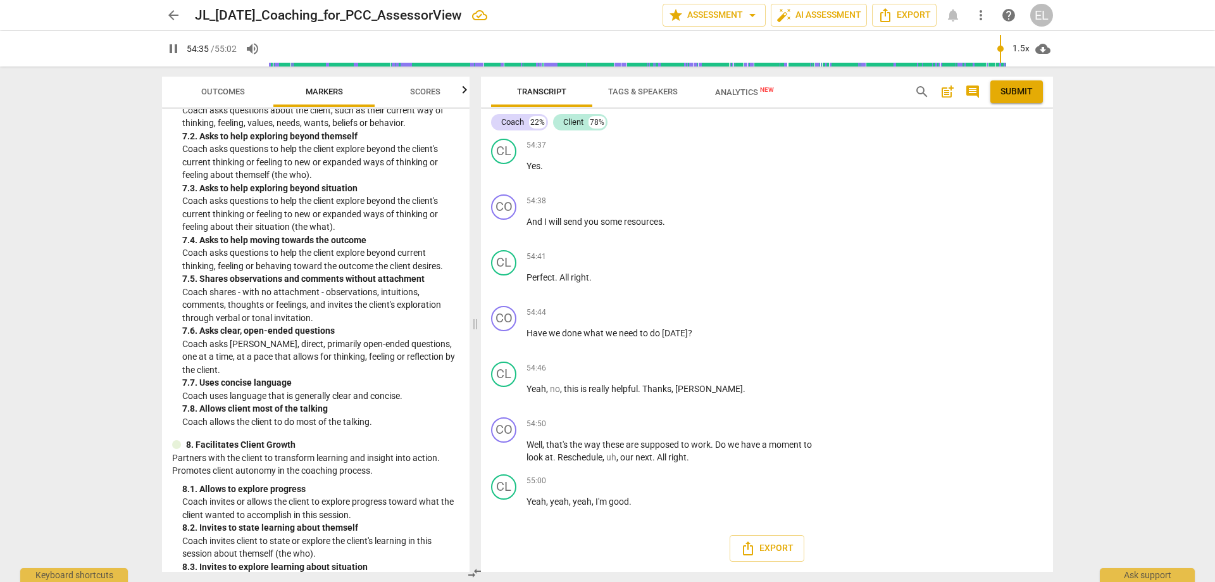
scroll to position [18073, 0]
click at [764, 311] on p "Add competency" at bounding box center [784, 312] width 60 height 11
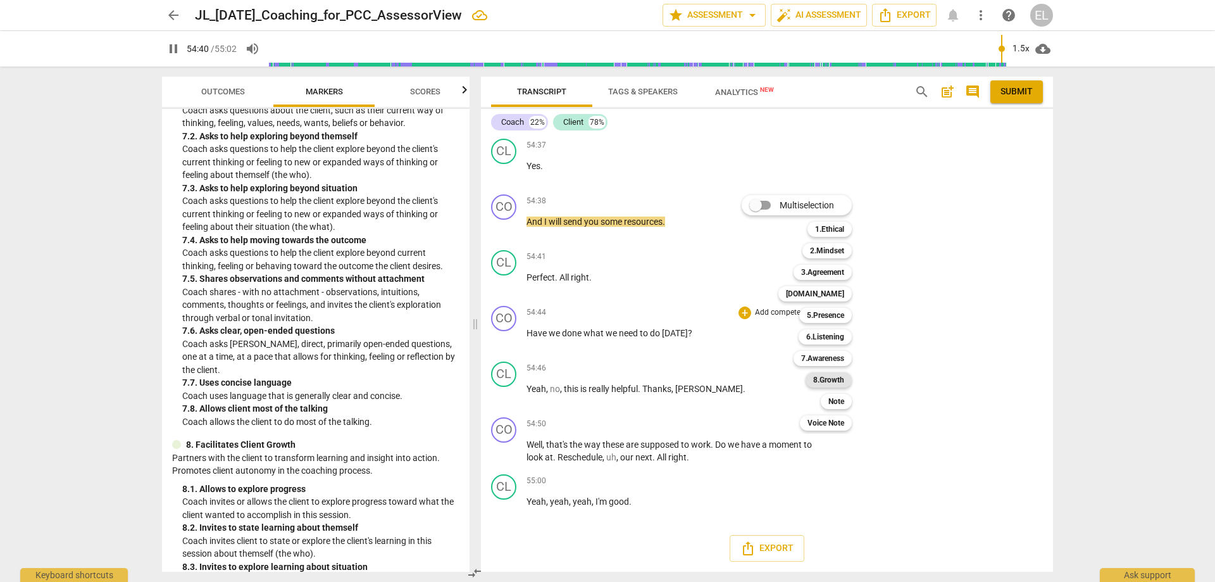
click at [842, 380] on b "8.Growth" at bounding box center [828, 379] width 31 height 15
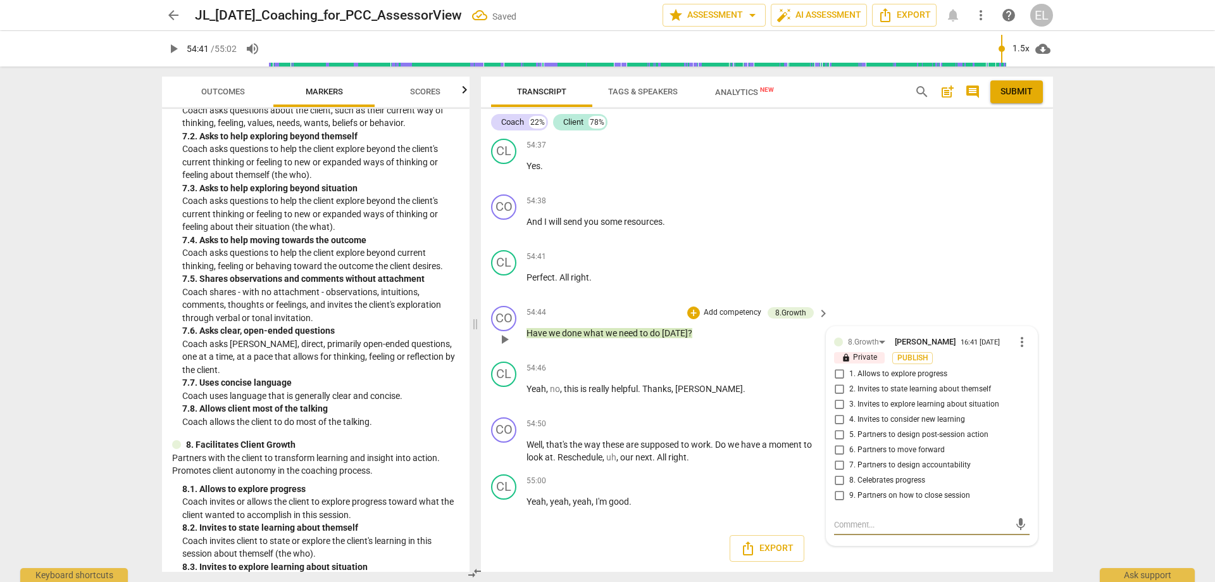
click at [863, 491] on span "9. Partners on how to close session" at bounding box center [909, 495] width 121 height 11
click at [849, 491] on input "9. Partners on how to close session" at bounding box center [839, 495] width 20 height 15
click at [170, 55] on span "play_arrow" at bounding box center [173, 48] width 15 height 15
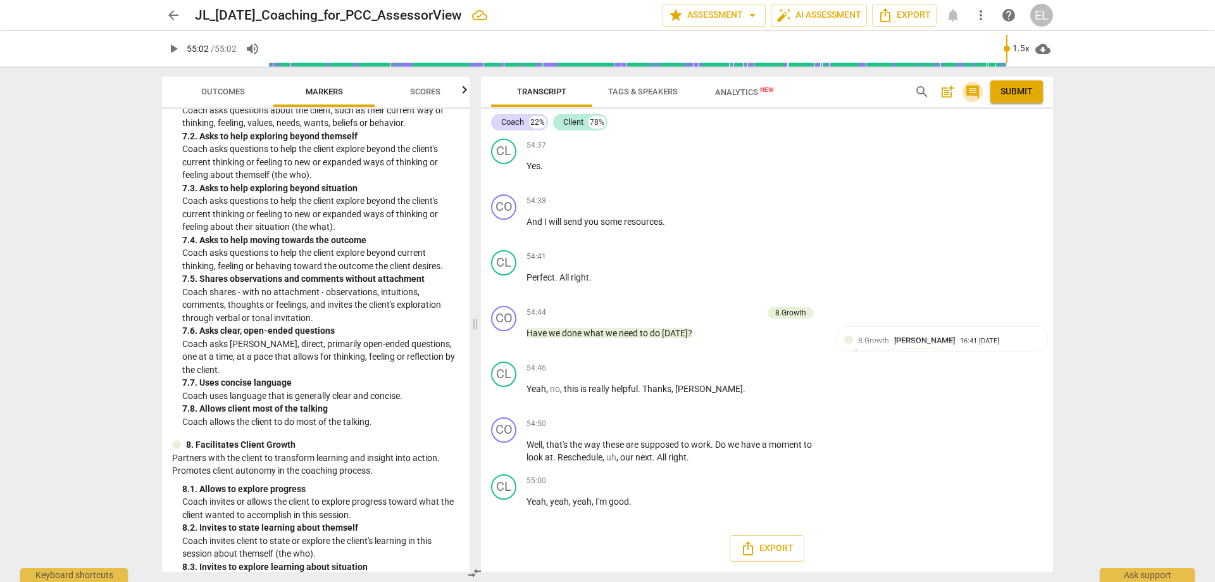
click at [863, 91] on span "comment" at bounding box center [972, 91] width 15 height 15
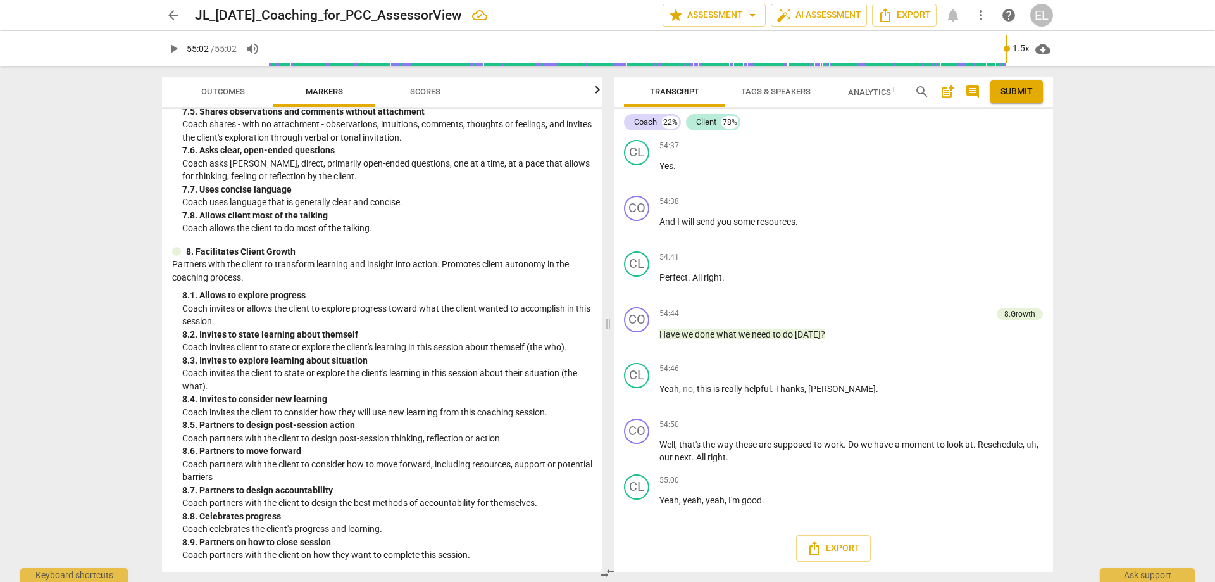
scroll to position [1110, 0]
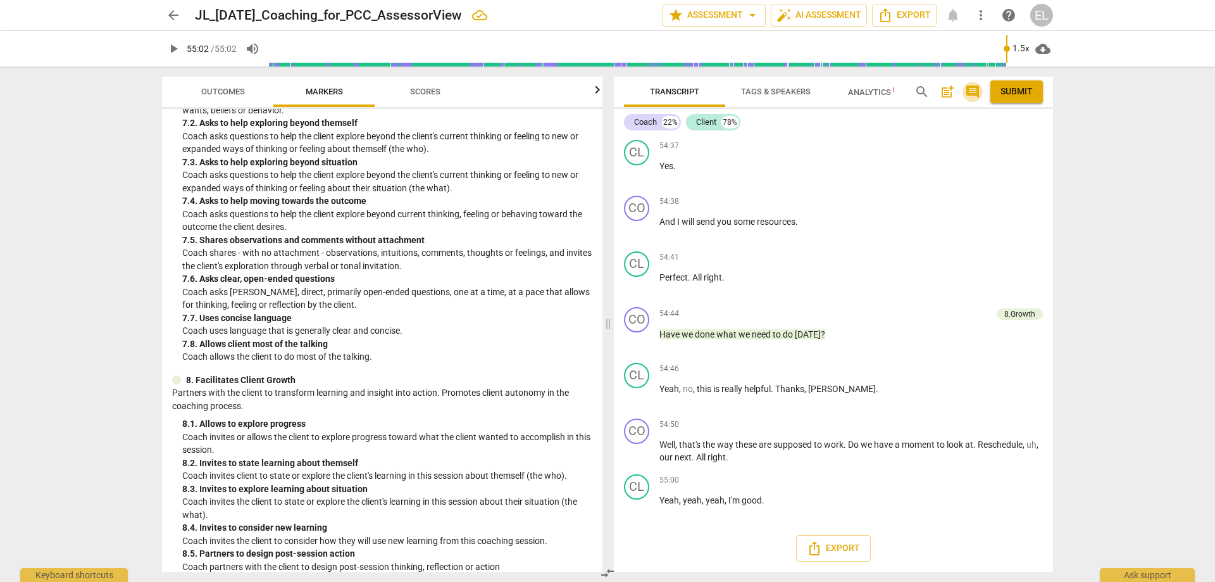
click at [863, 91] on span "comment" at bounding box center [972, 91] width 15 height 15
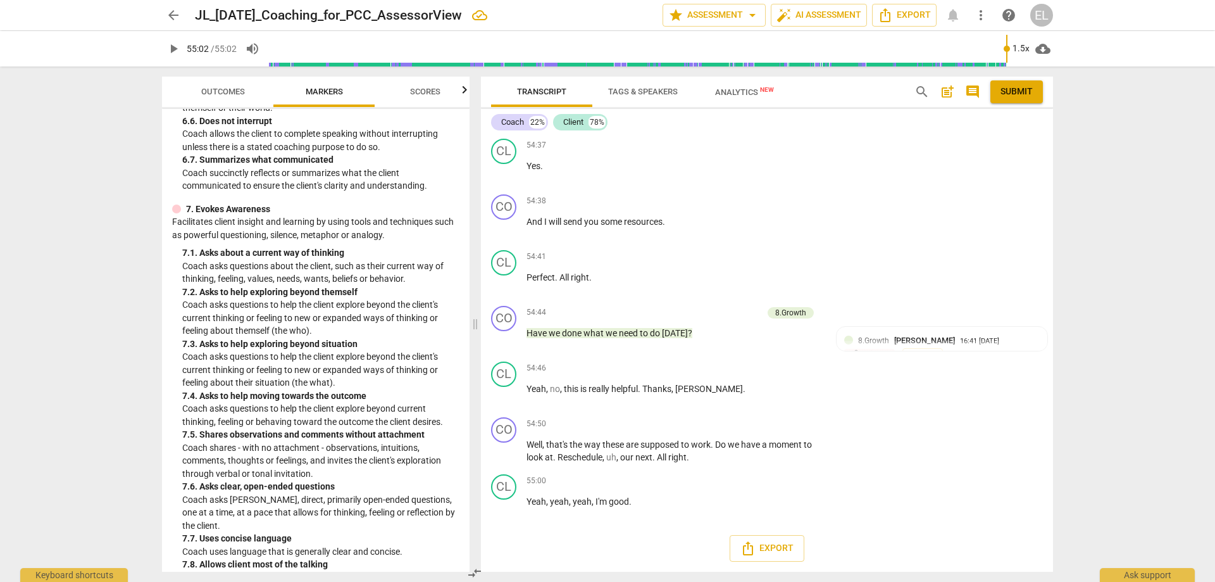
scroll to position [1266, 0]
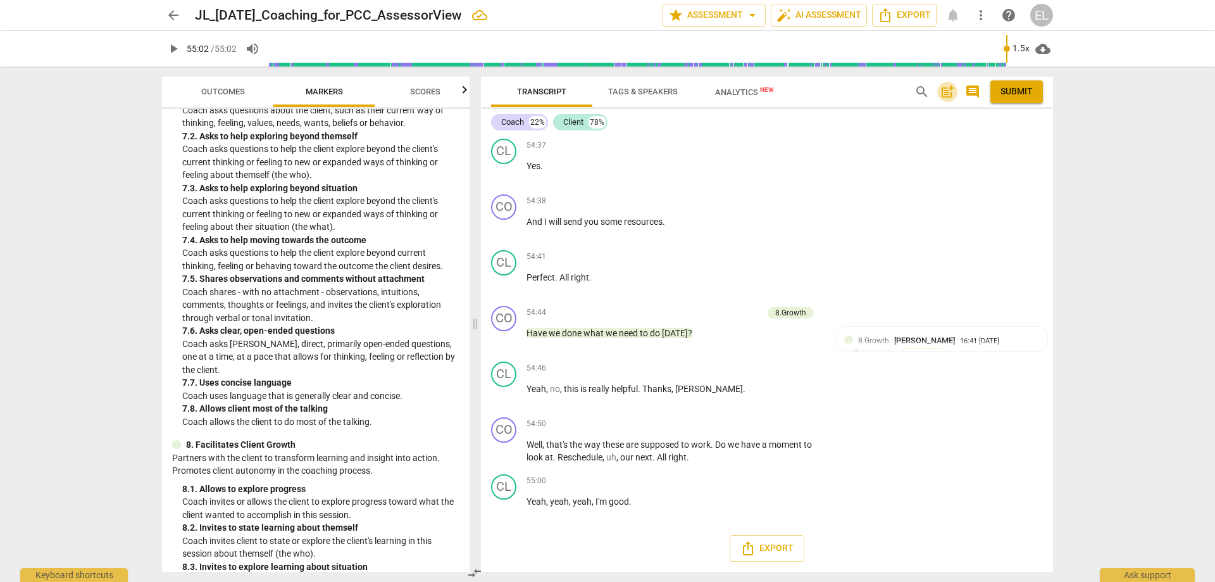
click at [863, 94] on span "post_add" at bounding box center [947, 91] width 15 height 15
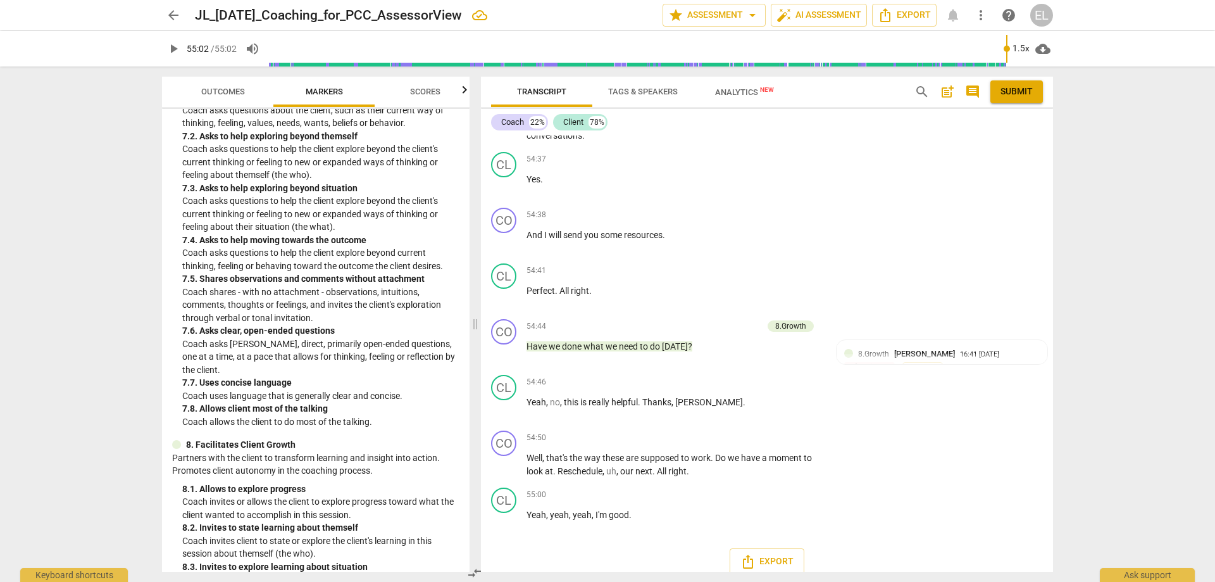
scroll to position [28, 0]
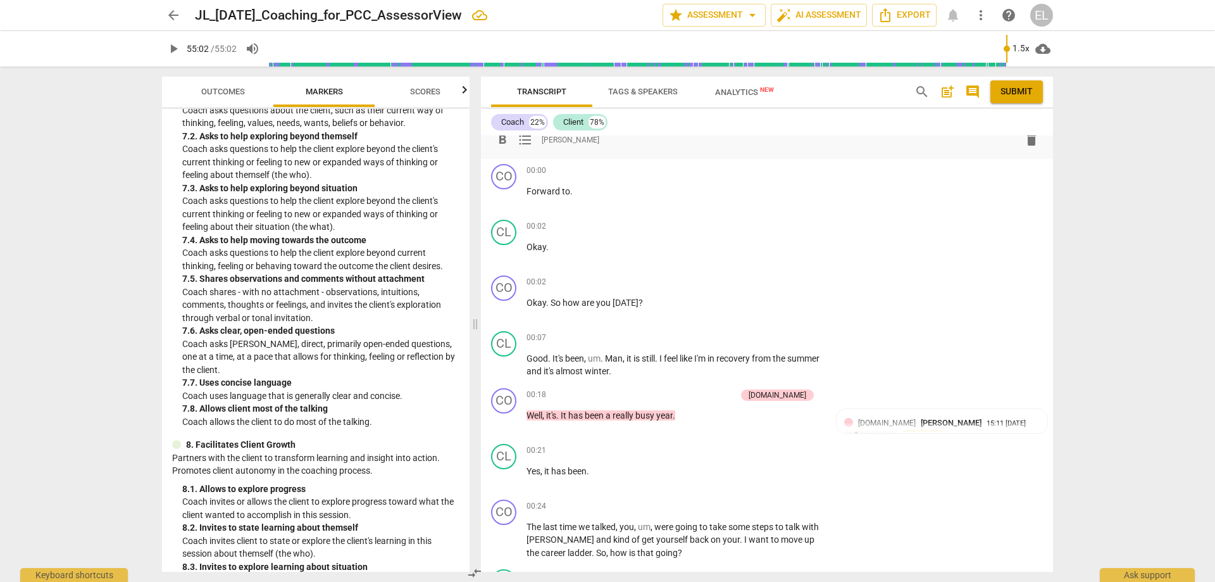
click at [687, 146] on div "format_bold format_list_bulleted [PERSON_NAME]" at bounding box center [767, 139] width 552 height 23
click at [663, 140] on div "format_bold format_list_bulleted [PERSON_NAME]" at bounding box center [767, 139] width 552 height 23
click at [591, 151] on div "format_bold format_list_bulleted [PERSON_NAME]" at bounding box center [767, 139] width 552 height 23
click at [564, 139] on span "[PERSON_NAME]" at bounding box center [571, 139] width 58 height 11
click at [554, 147] on div "format_bold format_list_bulleted [PERSON_NAME]" at bounding box center [767, 139] width 552 height 23
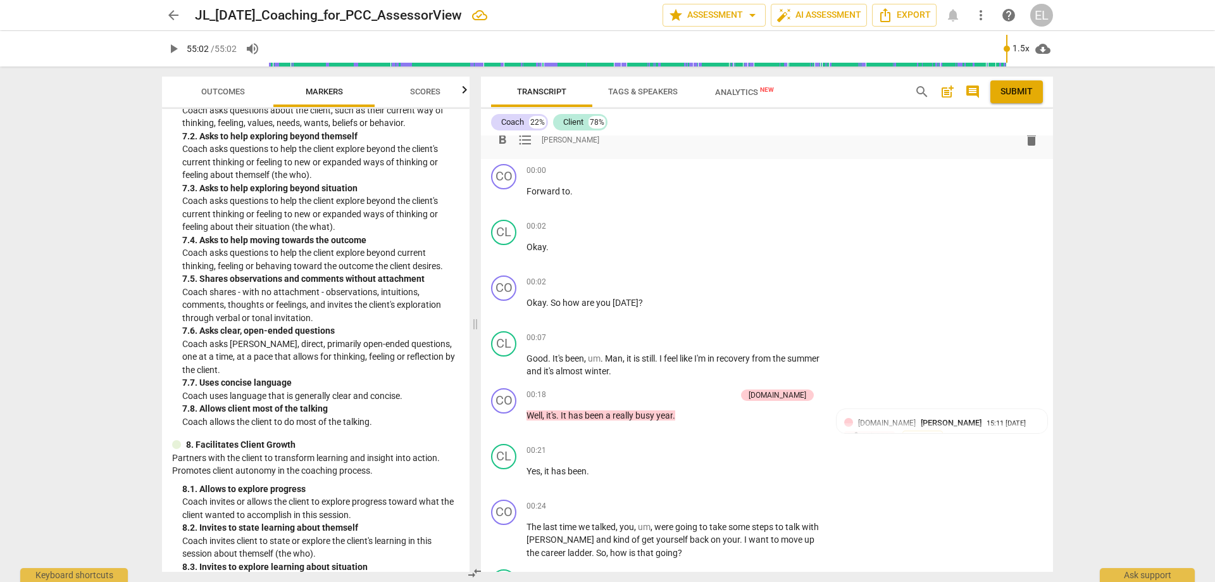
click at [553, 138] on span "[PERSON_NAME]" at bounding box center [571, 139] width 58 height 11
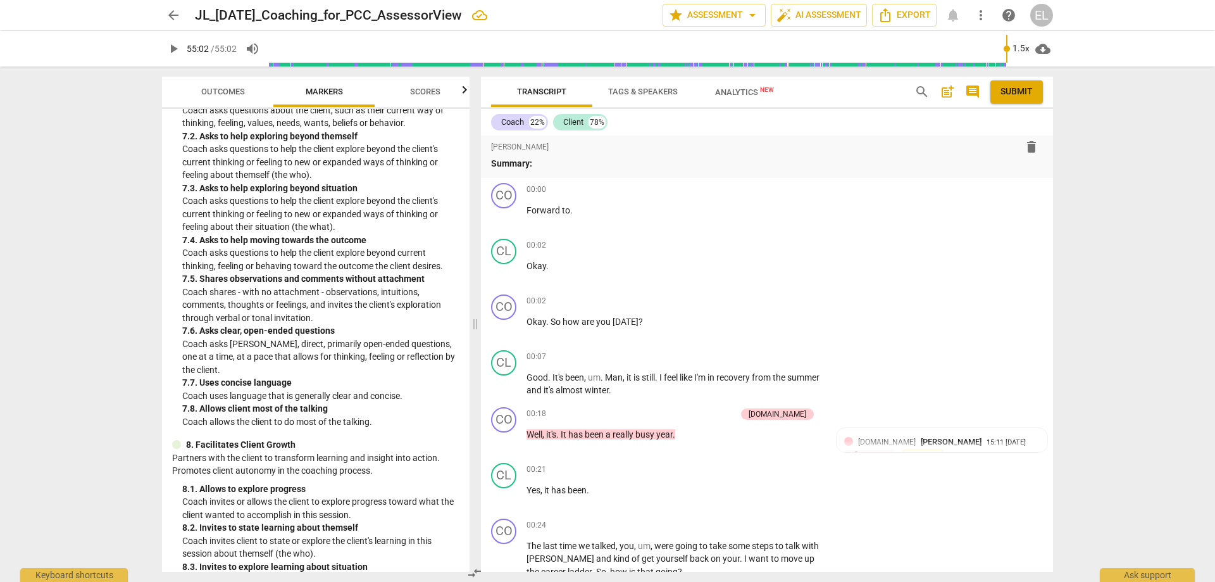
scroll to position [0, 0]
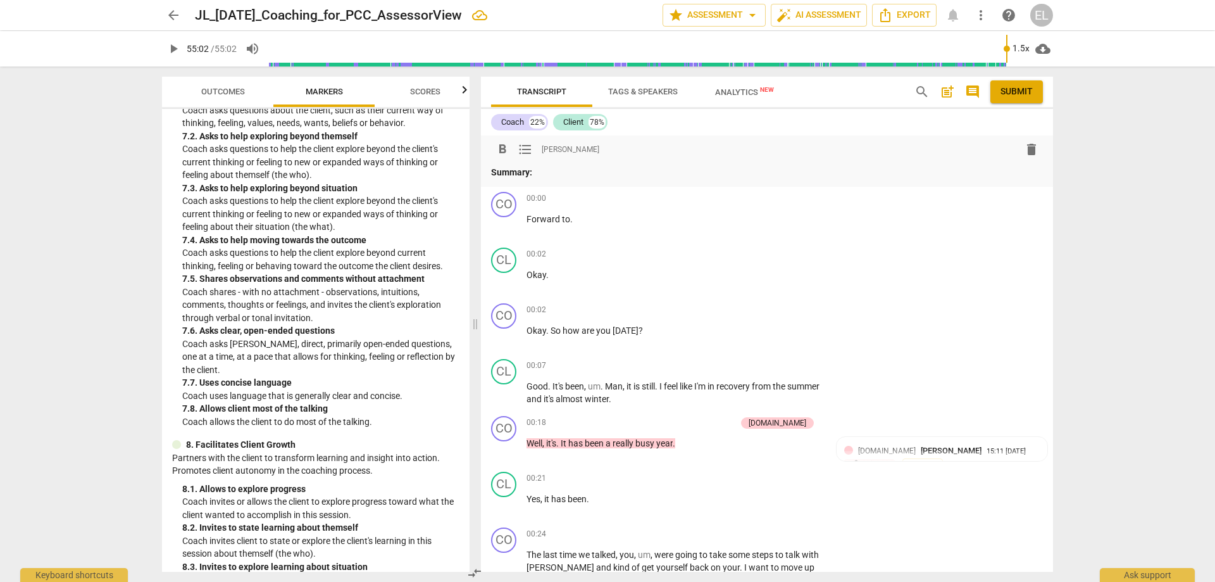
click at [570, 175] on p "Summary:" at bounding box center [767, 172] width 552 height 13
click at [759, 171] on p "Summary: Coach clearly helped the client and the client's problem. admittedly t…" at bounding box center [767, 172] width 552 height 13
click at [863, 172] on p "Summary: Coach clearly helped the client and the client's problem. admittedly t…" at bounding box center [767, 172] width 552 height 13
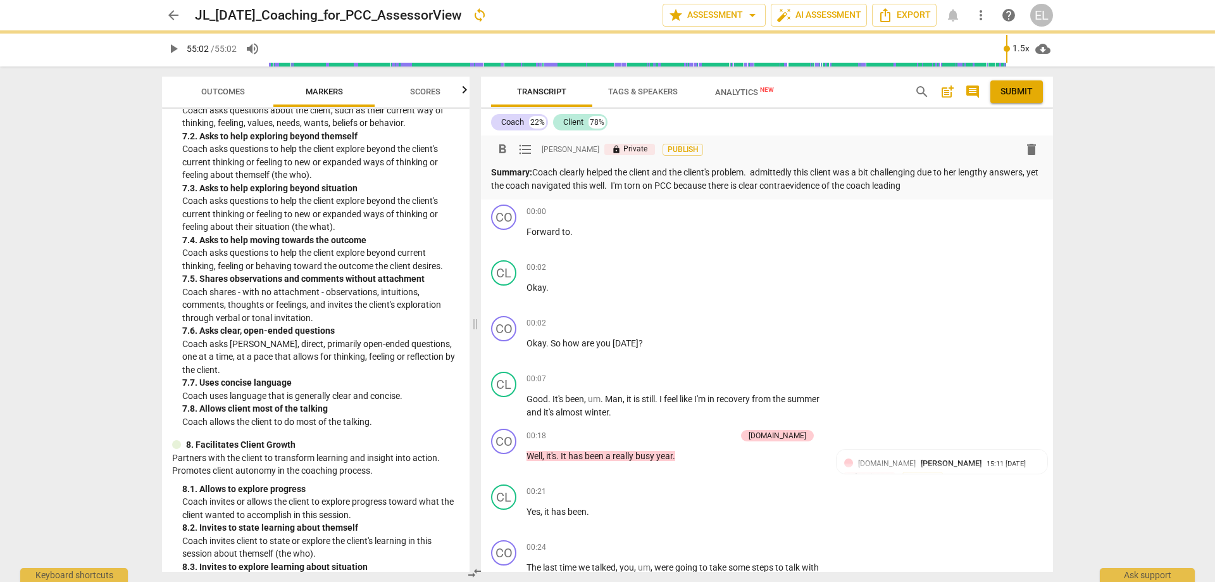
click at [803, 185] on p "Summary: Coach clearly helped the client and the client's problem. admittedly t…" at bounding box center [767, 179] width 552 height 26
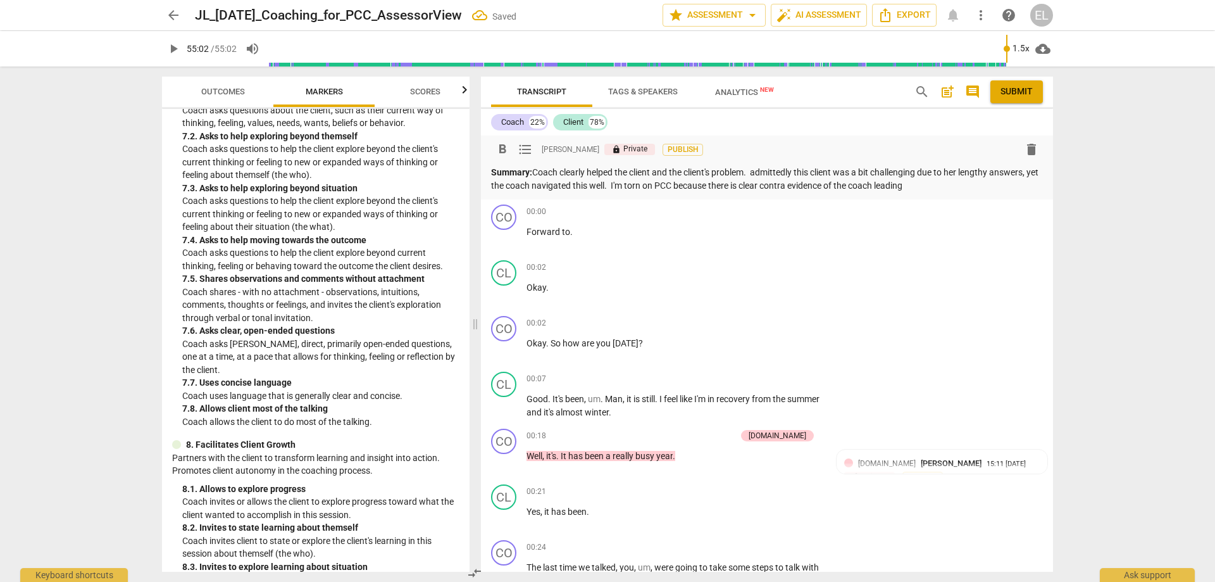
click at [863, 185] on p "Summary: Coach clearly helped the client and the client's problem. admittedly t…" at bounding box center [767, 179] width 552 height 26
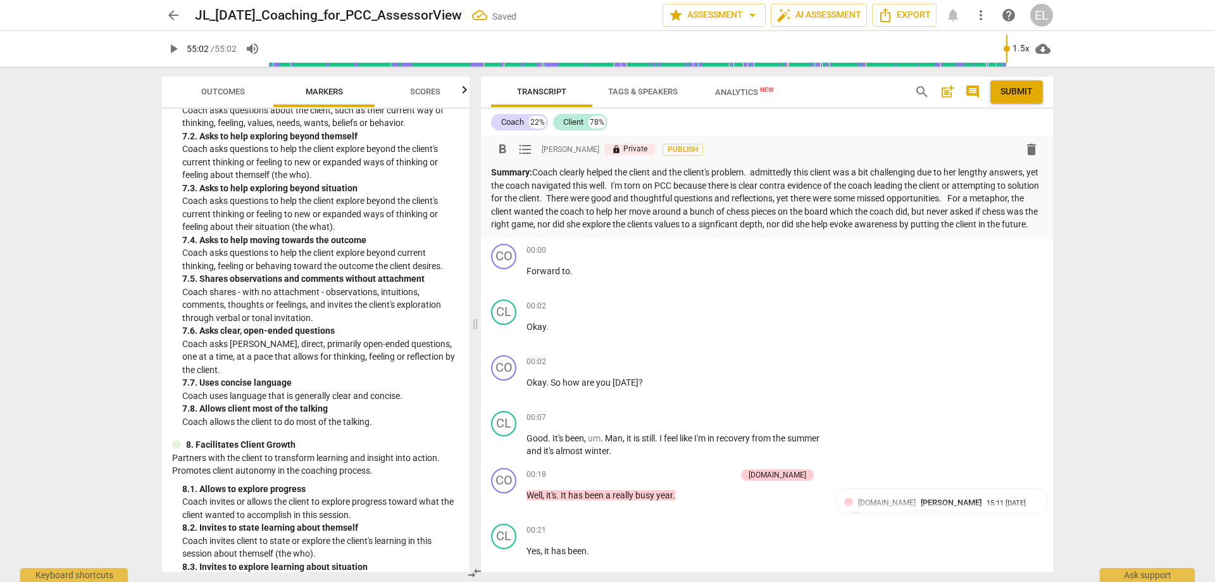
click at [602, 220] on p "Summary: Coach clearly helped the client and the client's problem. admittedly t…" at bounding box center [767, 198] width 552 height 65
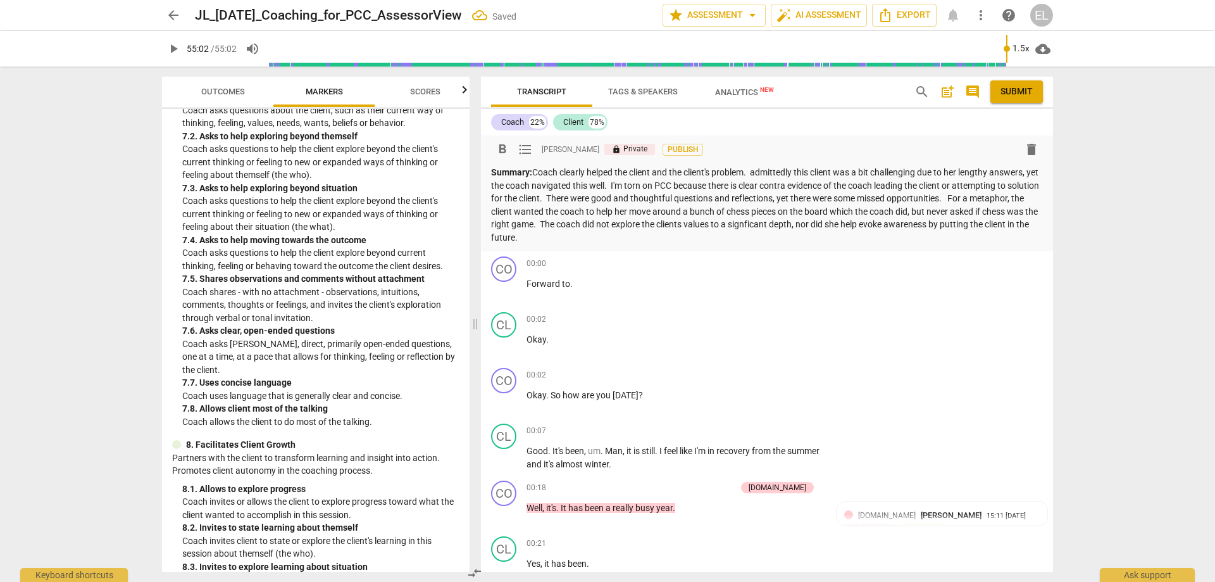
click at [746, 221] on p "Summary: Coach clearly helped the client and the client's problem. admittedly t…" at bounding box center [767, 205] width 552 height 78
click at [765, 168] on p "Summary: Coach clearly helped the client and the client's problem. admittedly t…" at bounding box center [767, 205] width 552 height 78
click at [583, 199] on p "Summary: Coach clearly helped the client and the client's problem. Admittedly t…" at bounding box center [767, 205] width 552 height 78
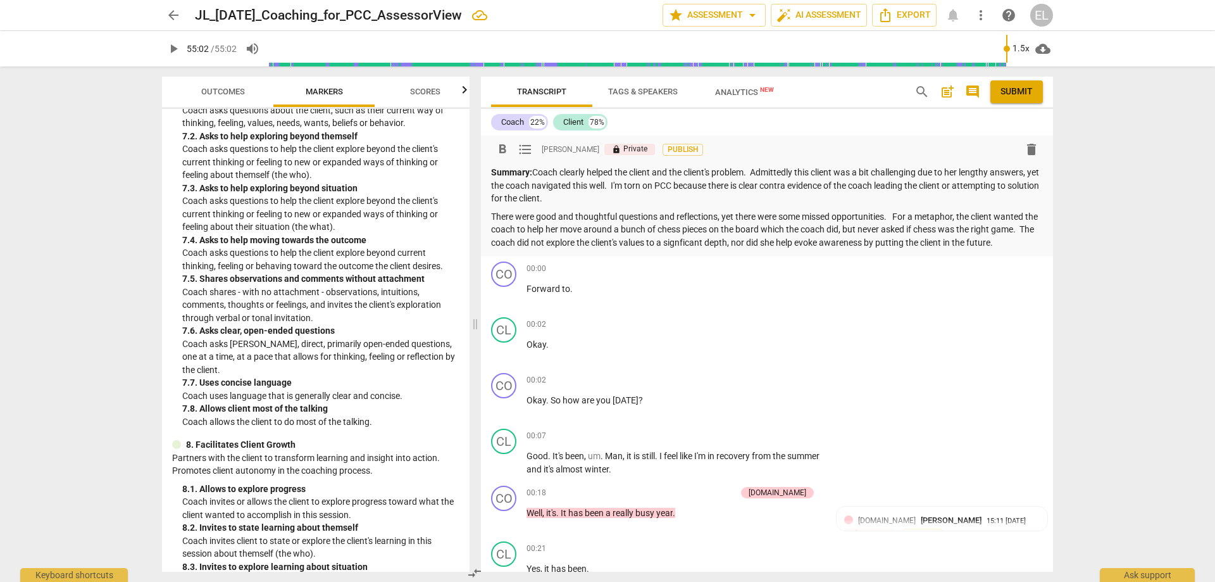
click at [863, 232] on p "There were good and thoughtful questions and reflections, yet there were some m…" at bounding box center [767, 229] width 552 height 39
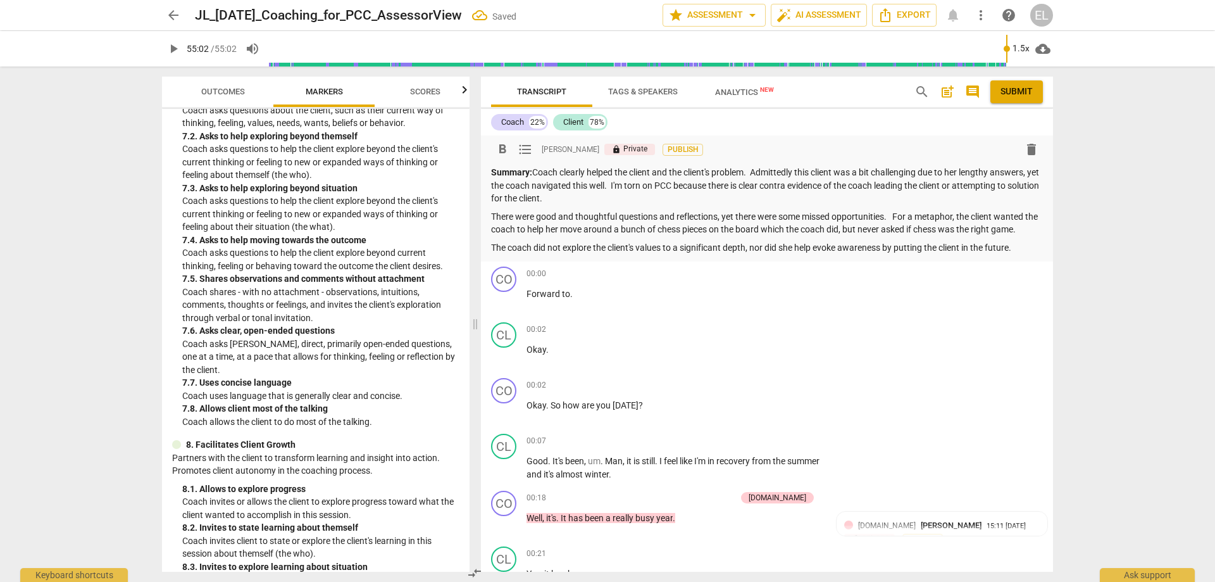
click at [863, 247] on p "The coach did not explore the client's values to a significant depth, nor did s…" at bounding box center [767, 247] width 552 height 13
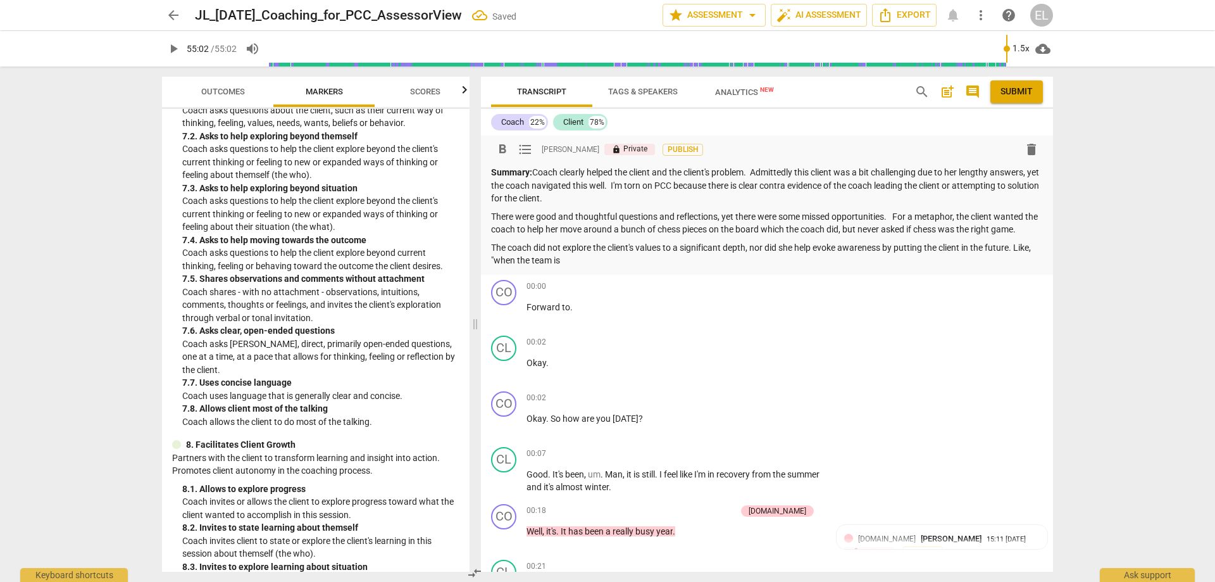
drag, startPoint x: 592, startPoint y: 261, endPoint x: 516, endPoint y: 260, distance: 75.3
click at [516, 260] on p "The coach did not explore the client's values to a significant depth, nor did s…" at bounding box center [767, 254] width 552 height 26
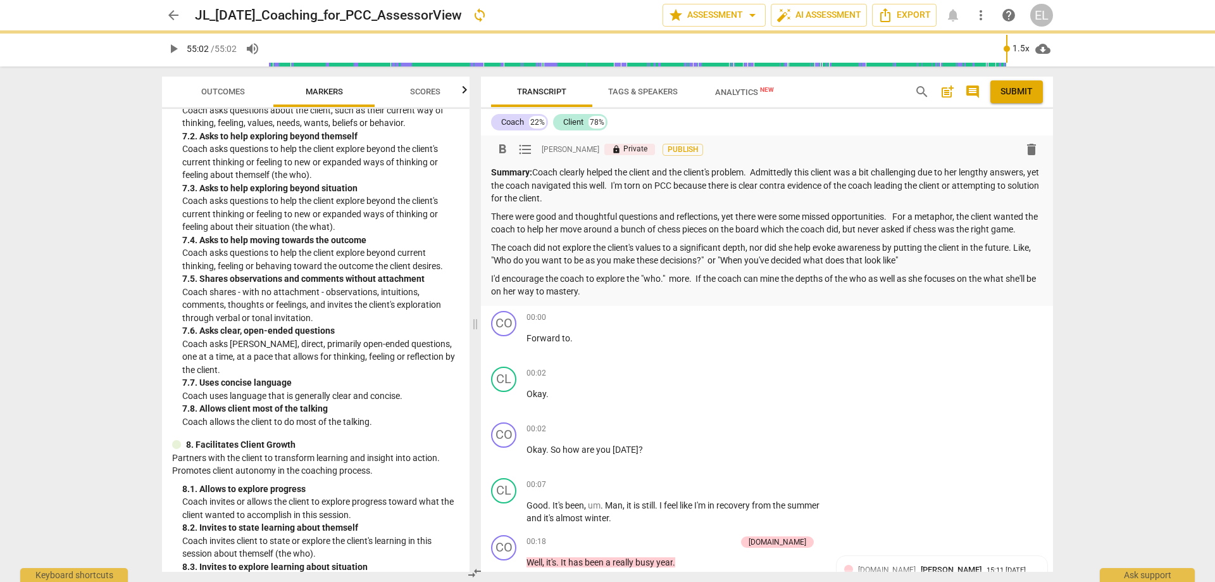
click at [863, 94] on span "Submit" at bounding box center [1016, 91] width 32 height 13
